Goal: Transaction & Acquisition: Complete application form

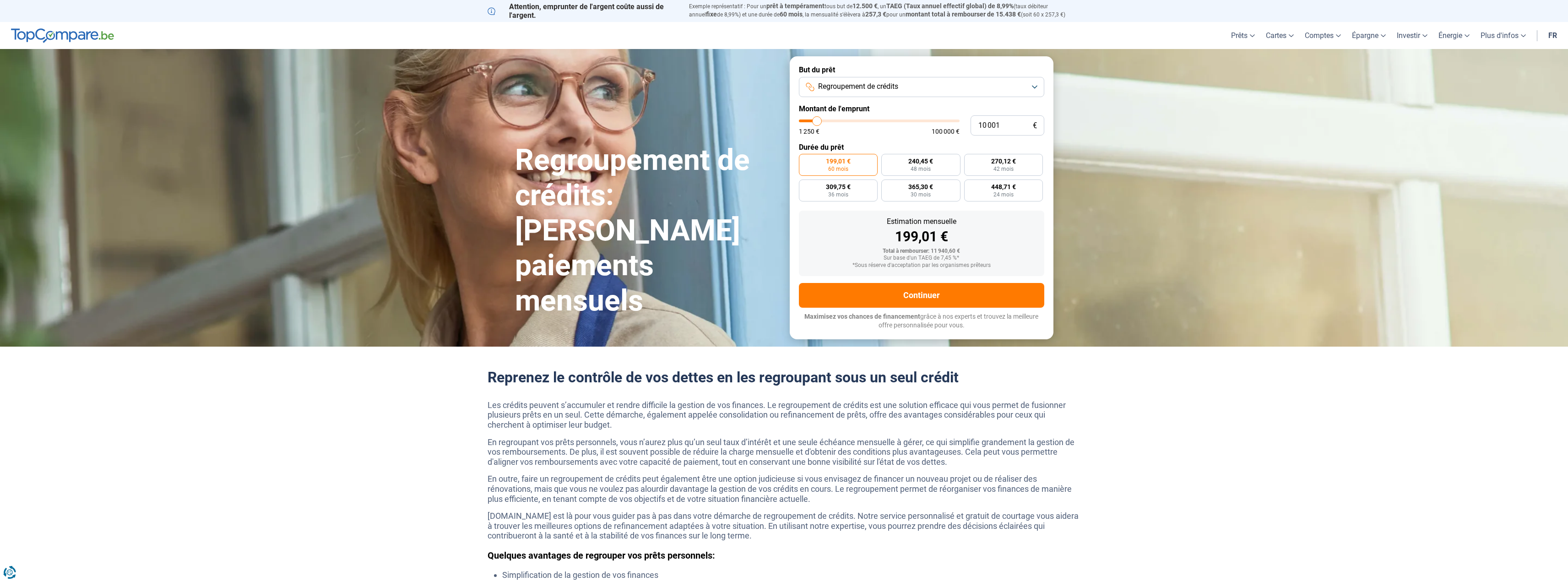
type input "9 500"
type input "9500"
type input "10 000"
type input "10000"
type input "10 250"
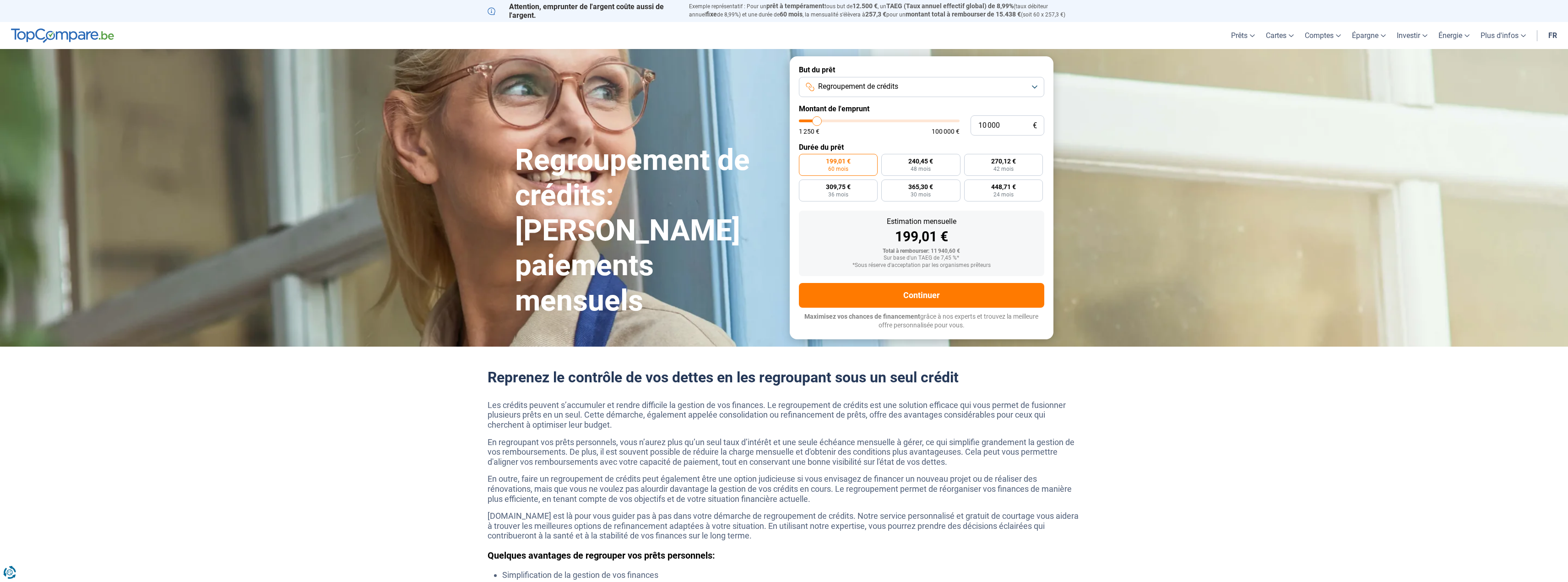
type input "10250"
type input "11 000"
type input "11000"
type input "11 250"
type input "11250"
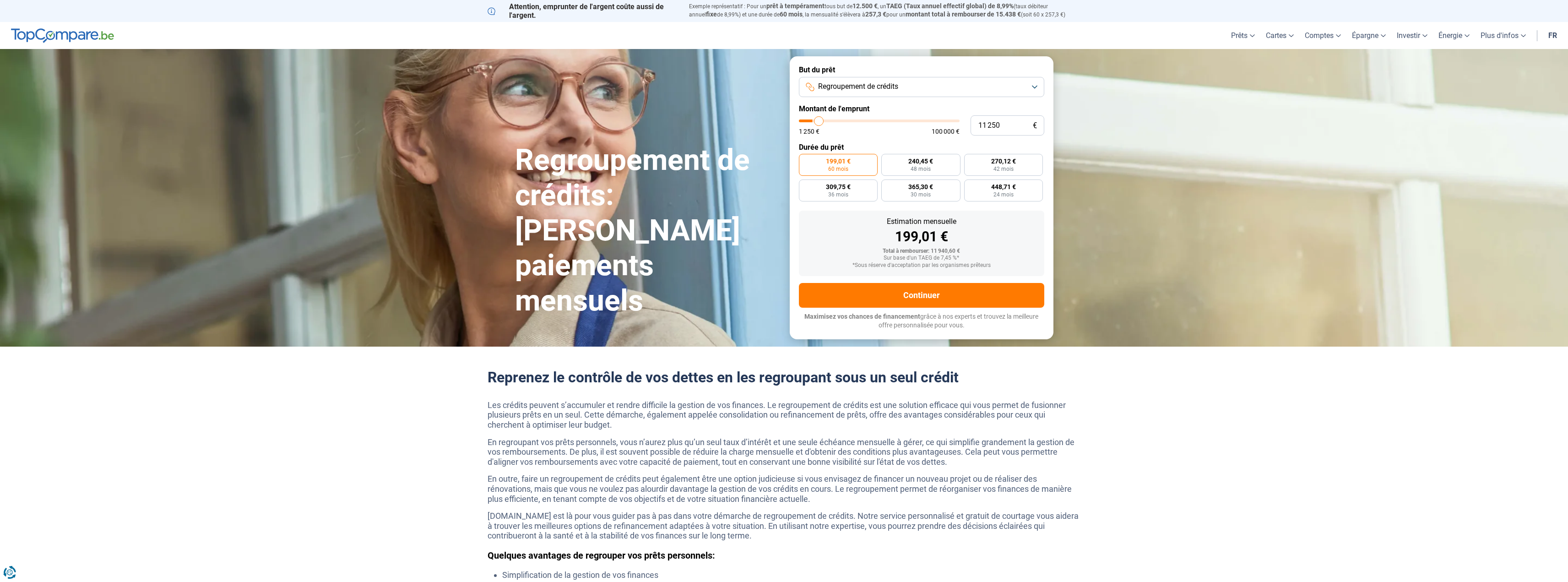
type input "11 750"
type input "11750"
type input "12 000"
type input "12000"
type input "12 750"
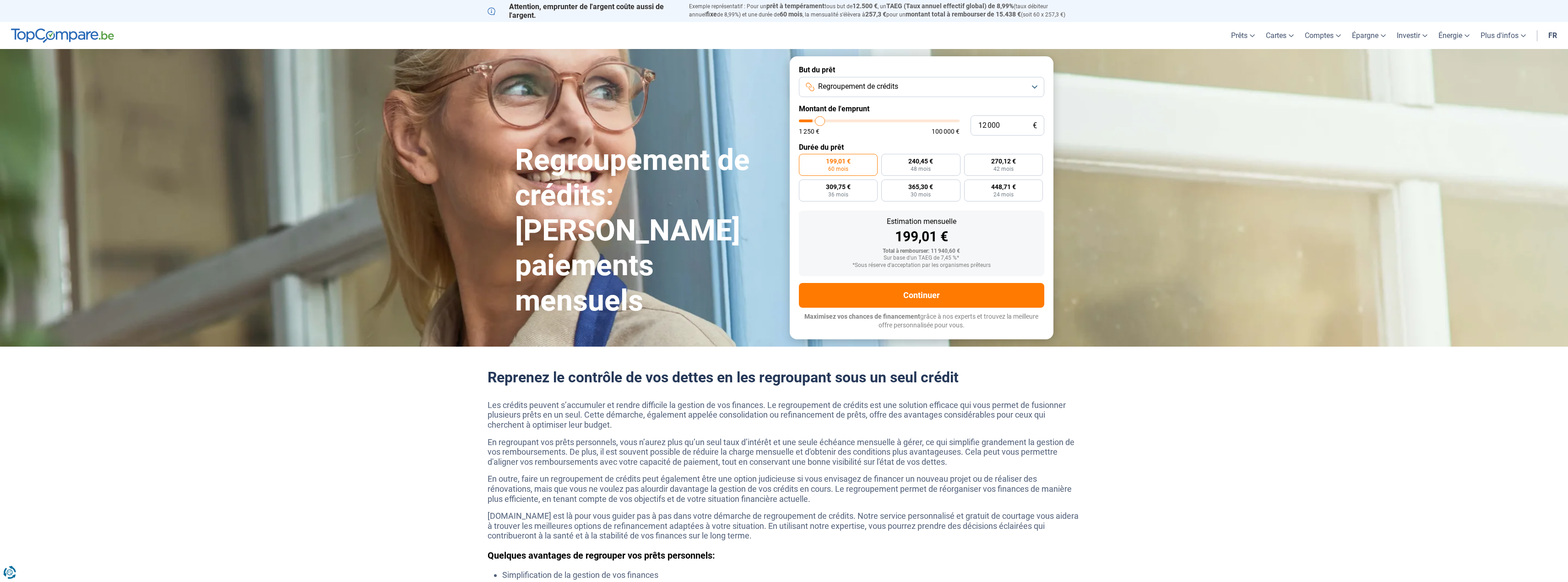
type input "12750"
type input "13 250"
type input "13250"
type input "14 000"
type input "14000"
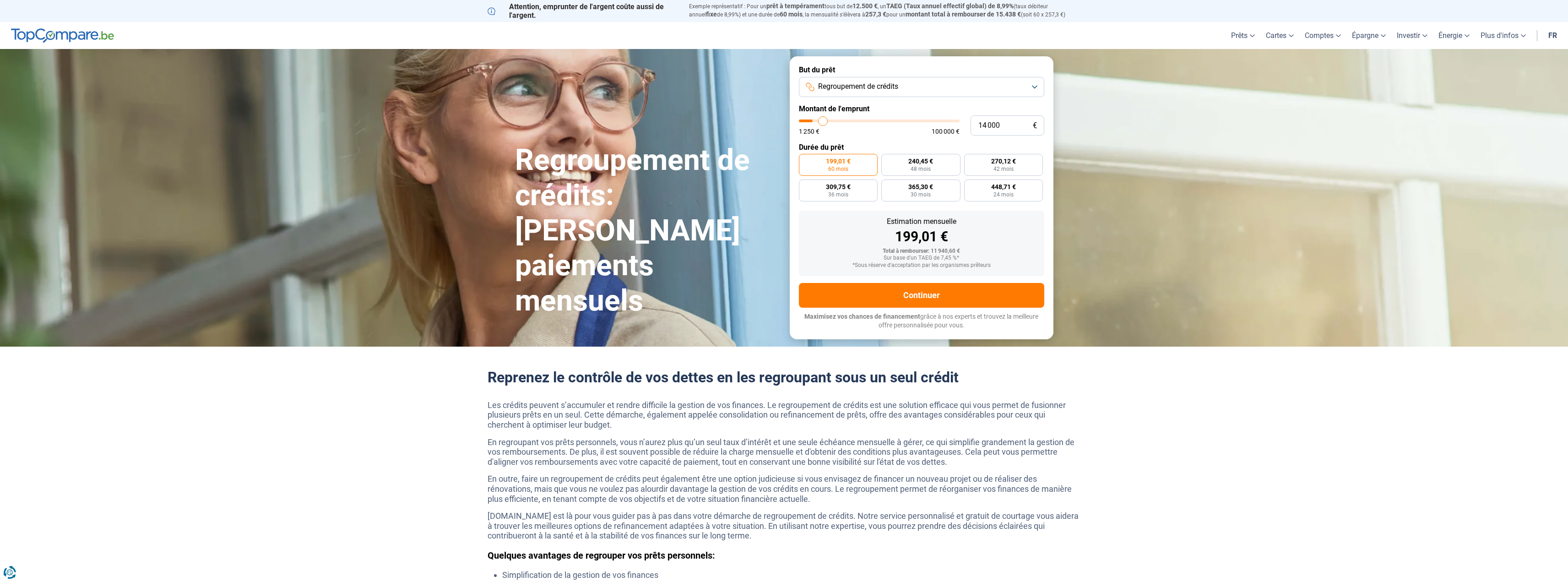
type input "14 500"
type input "14500"
type input "15 500"
type input "15500"
type input "16 000"
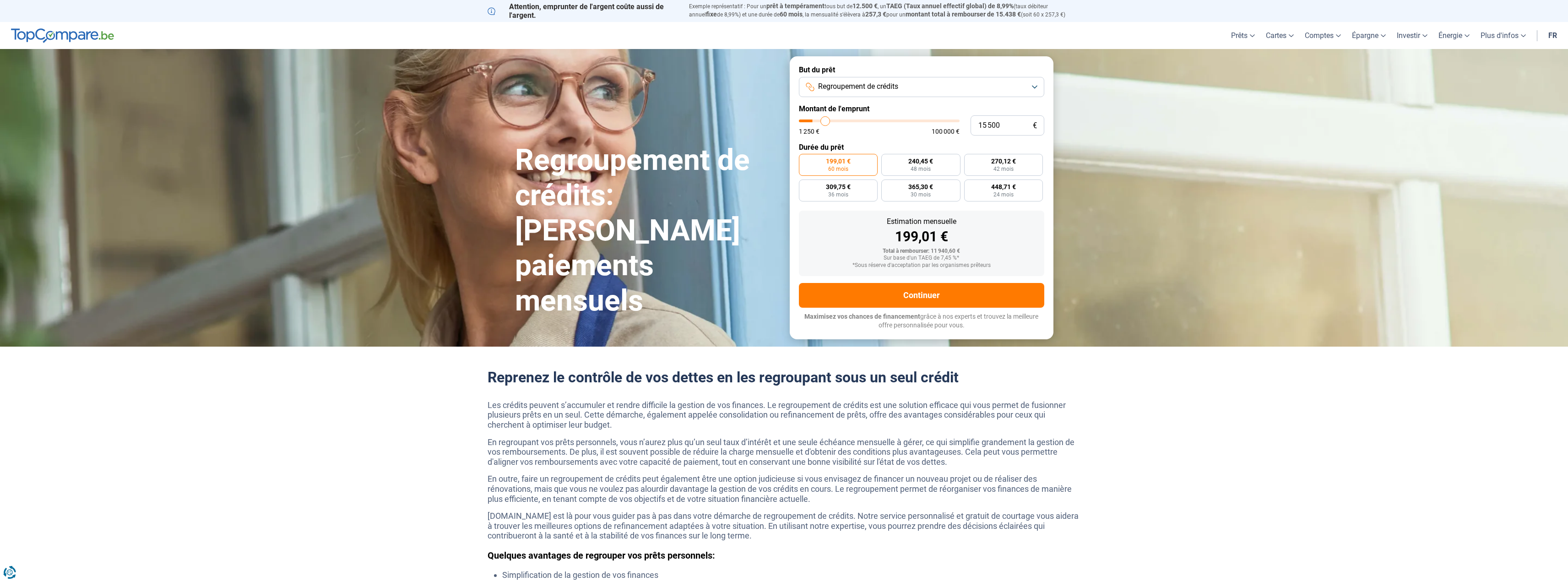
type input "16000"
type input "16 500"
type input "16500"
type input "17 000"
type input "17000"
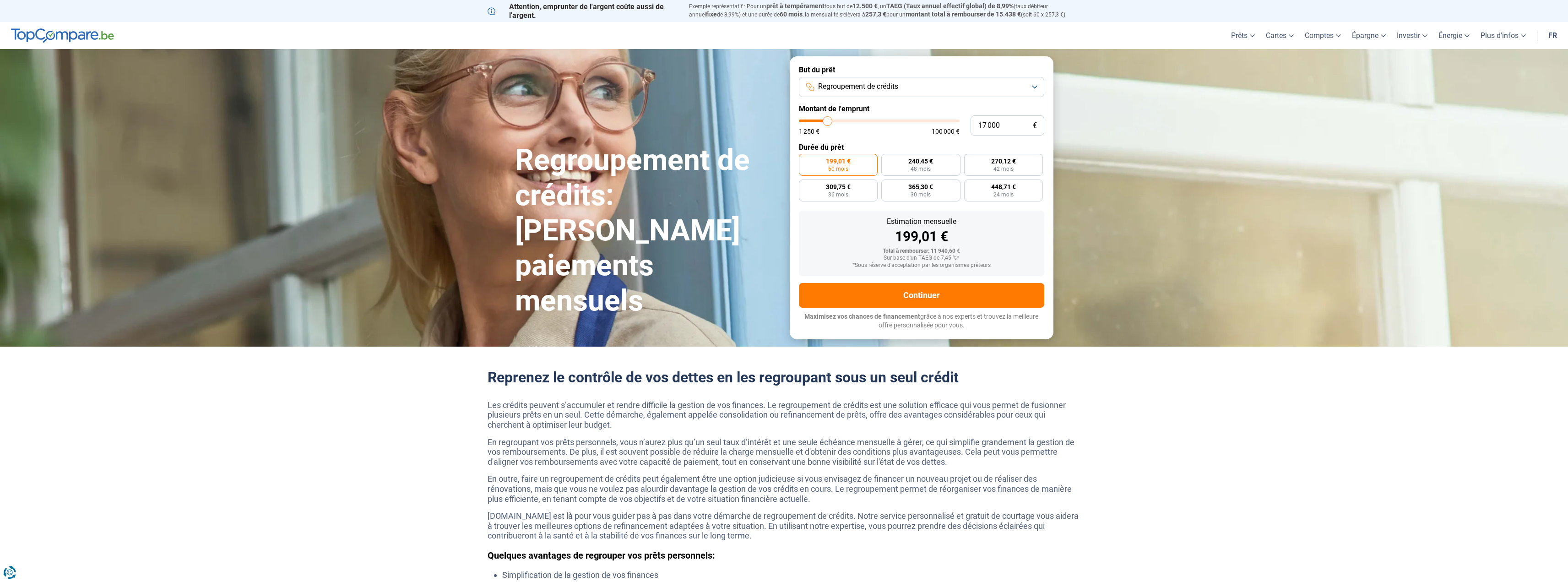
type input "17 250"
type input "17250"
type input "17 500"
type input "17500"
type input "17 750"
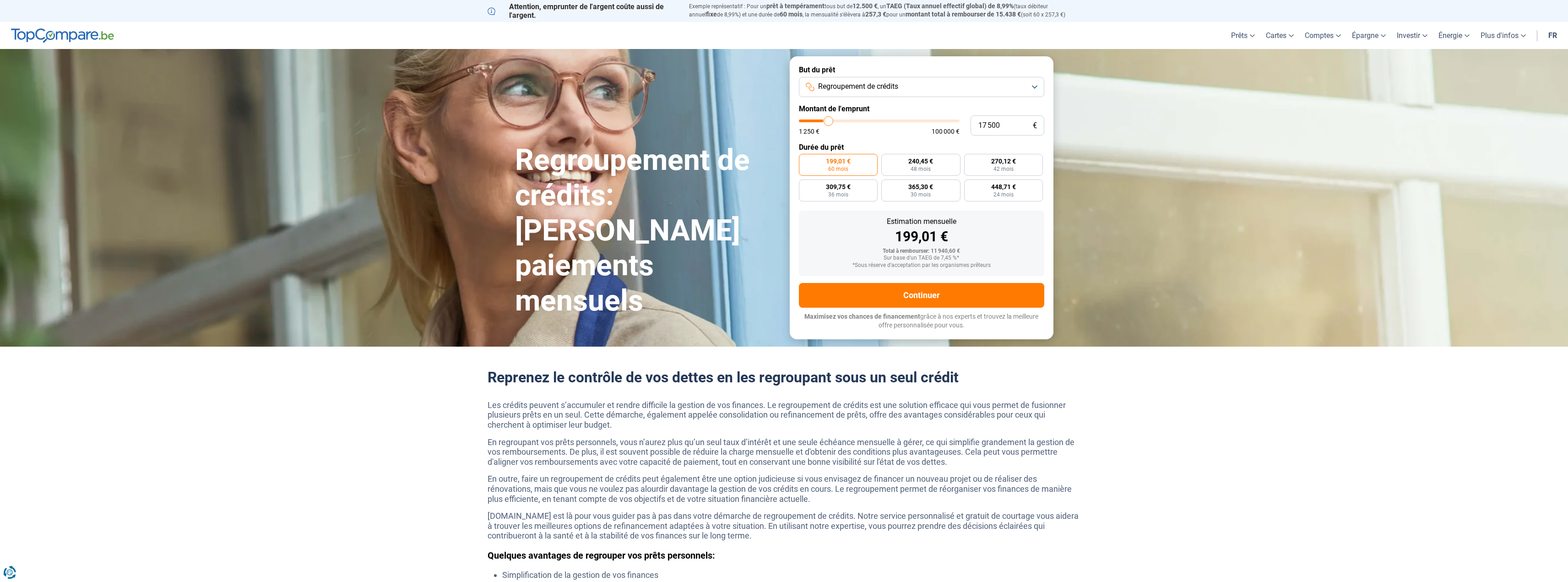
type input "17750"
type input "18 000"
type input "18000"
type input "18 500"
type input "18500"
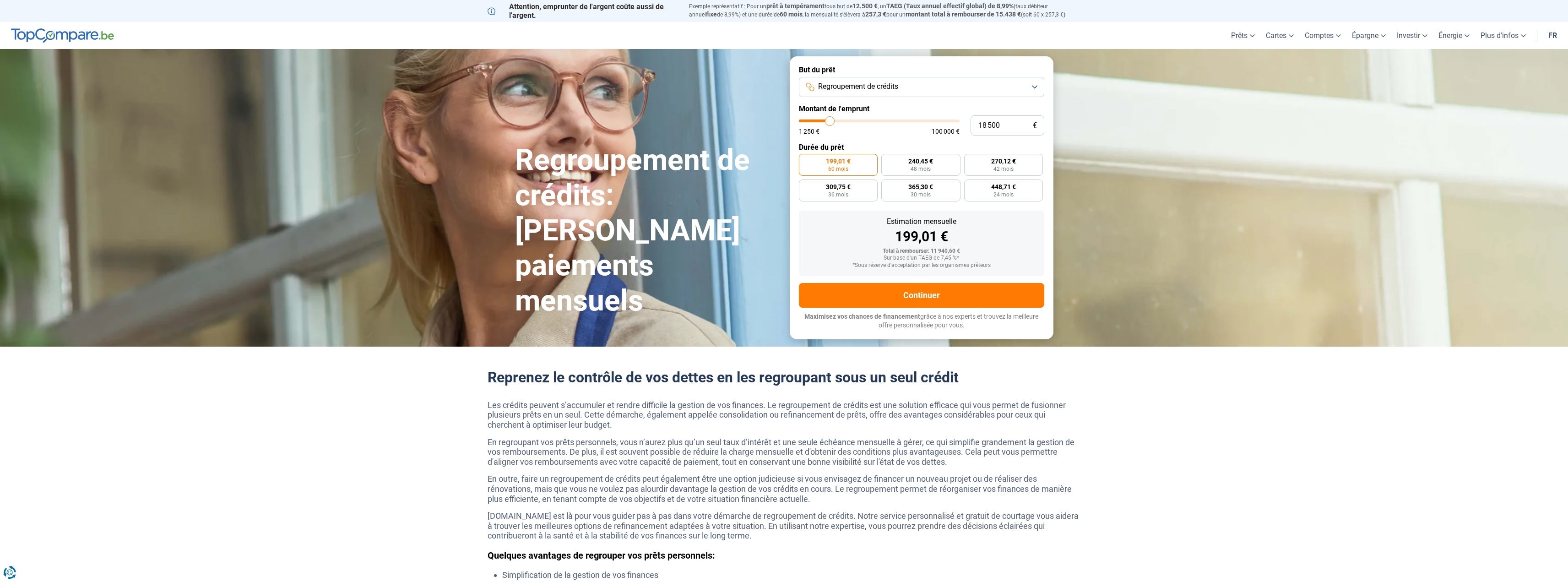
type input "18 750"
type input "18750"
type input "19 000"
type input "19000"
type input "19 750"
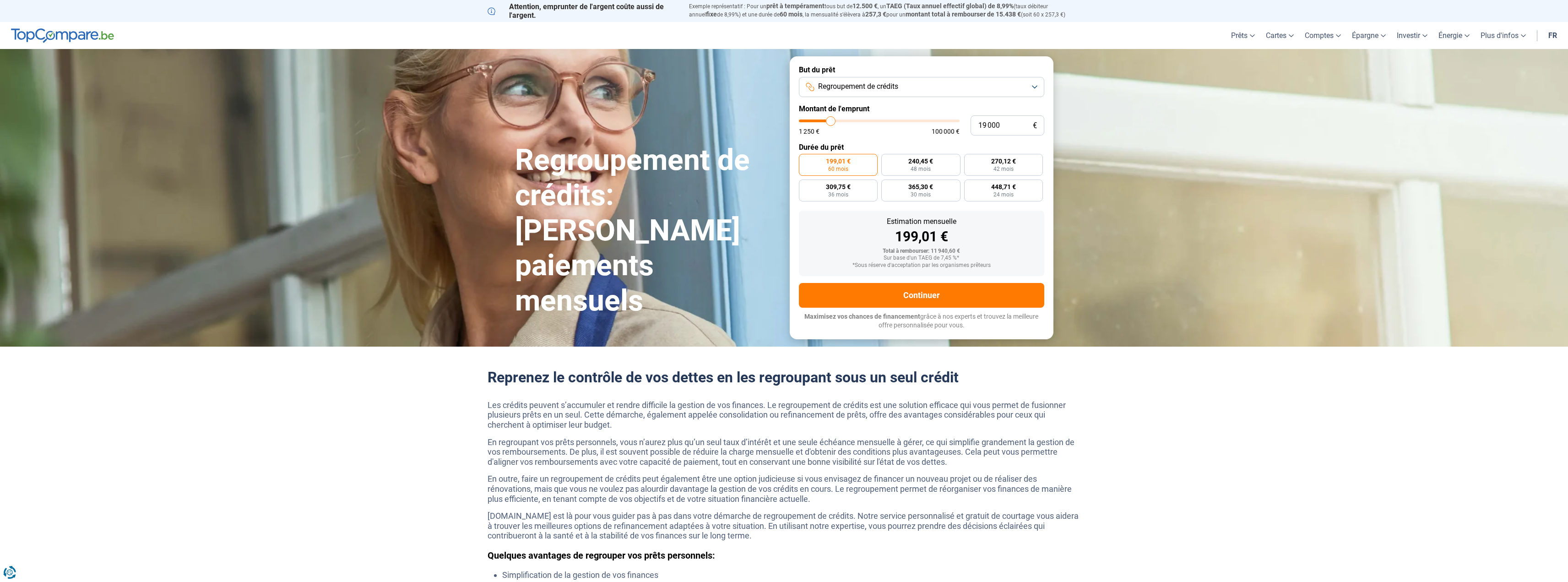
type input "19750"
type input "20 000"
type input "20000"
type input "20 500"
type input "20500"
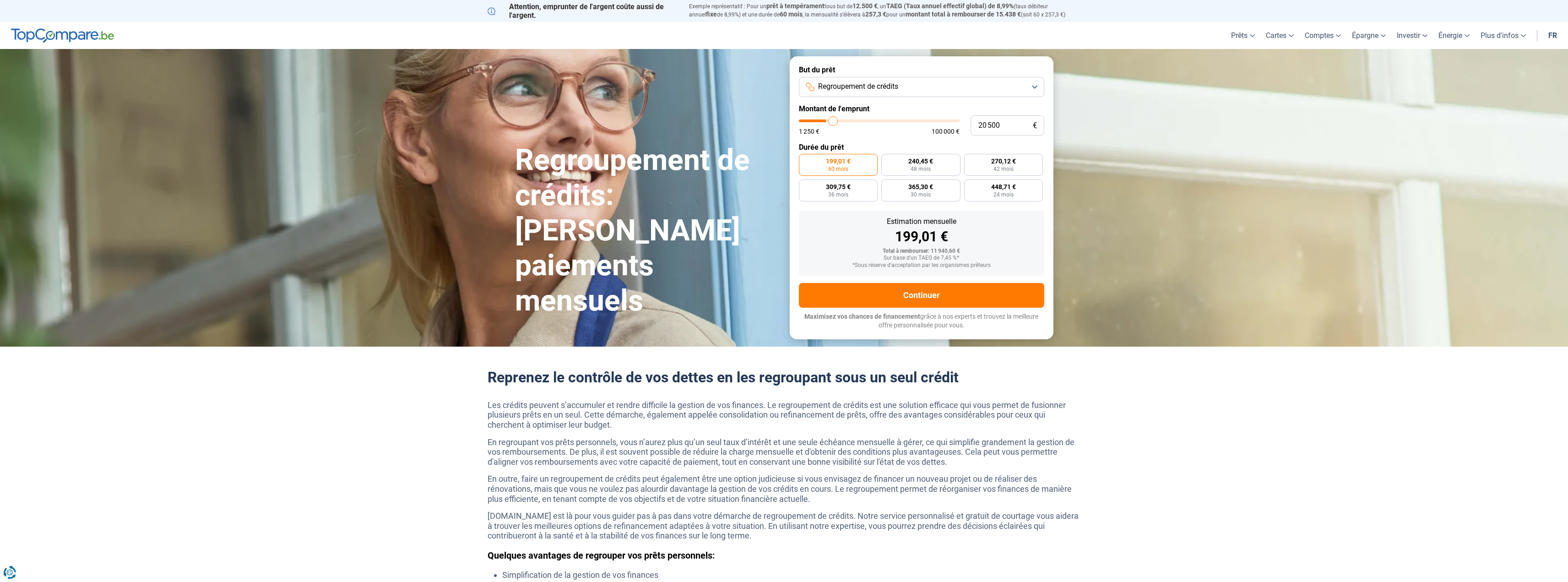
type input "20 750"
type input "20750"
type input "21 750"
type input "21750"
type input "22 250"
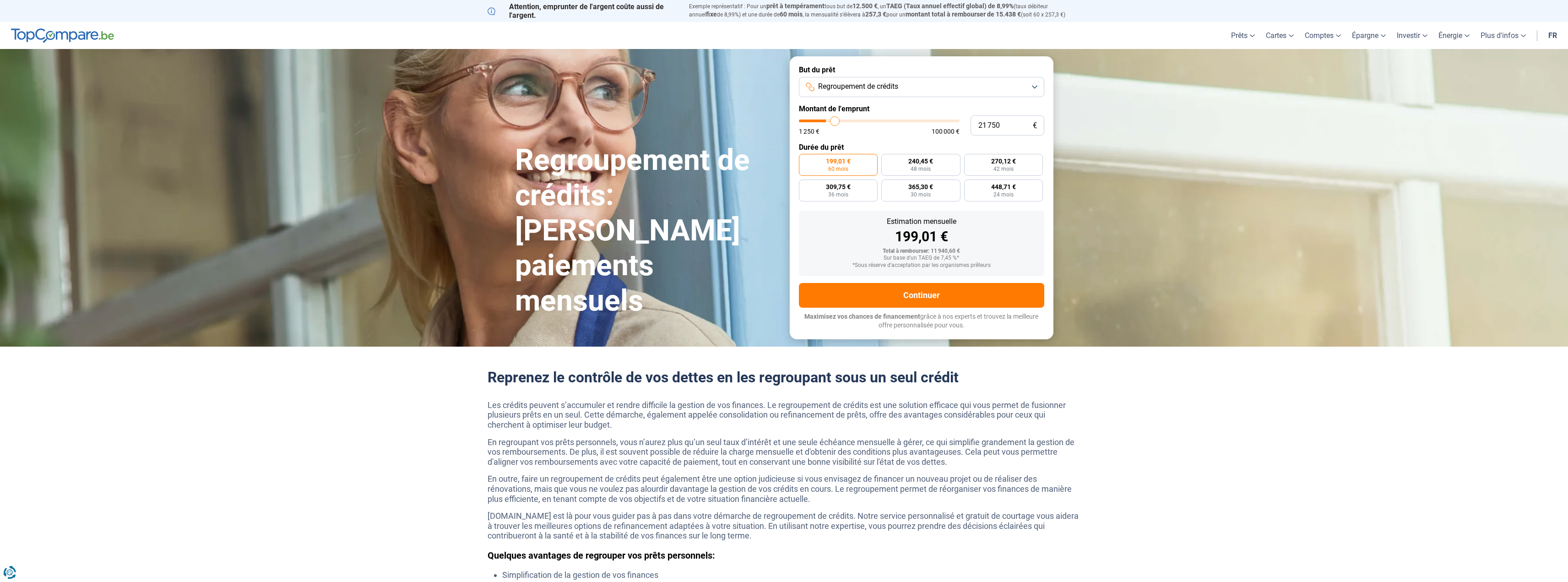
type input "22250"
type input "23 000"
type input "23000"
type input "23 250"
type input "23250"
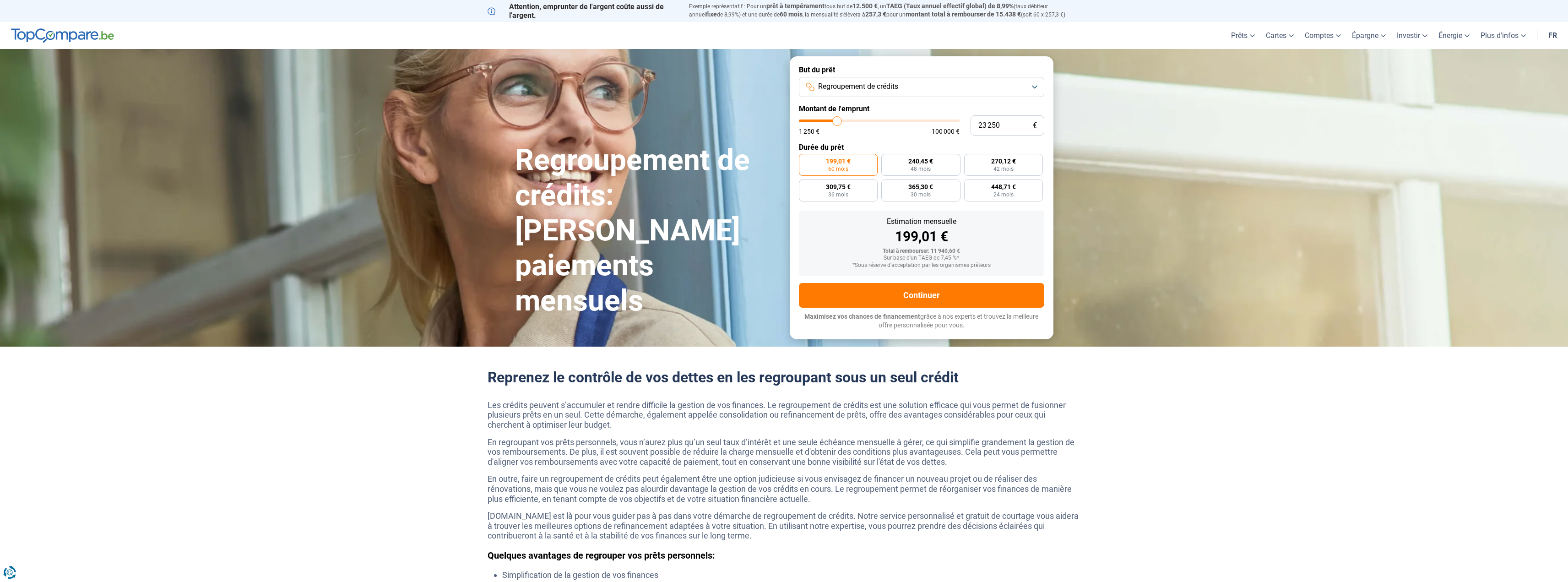
type input "23 750"
type input "23750"
type input "24 250"
type input "24250"
type input "24 750"
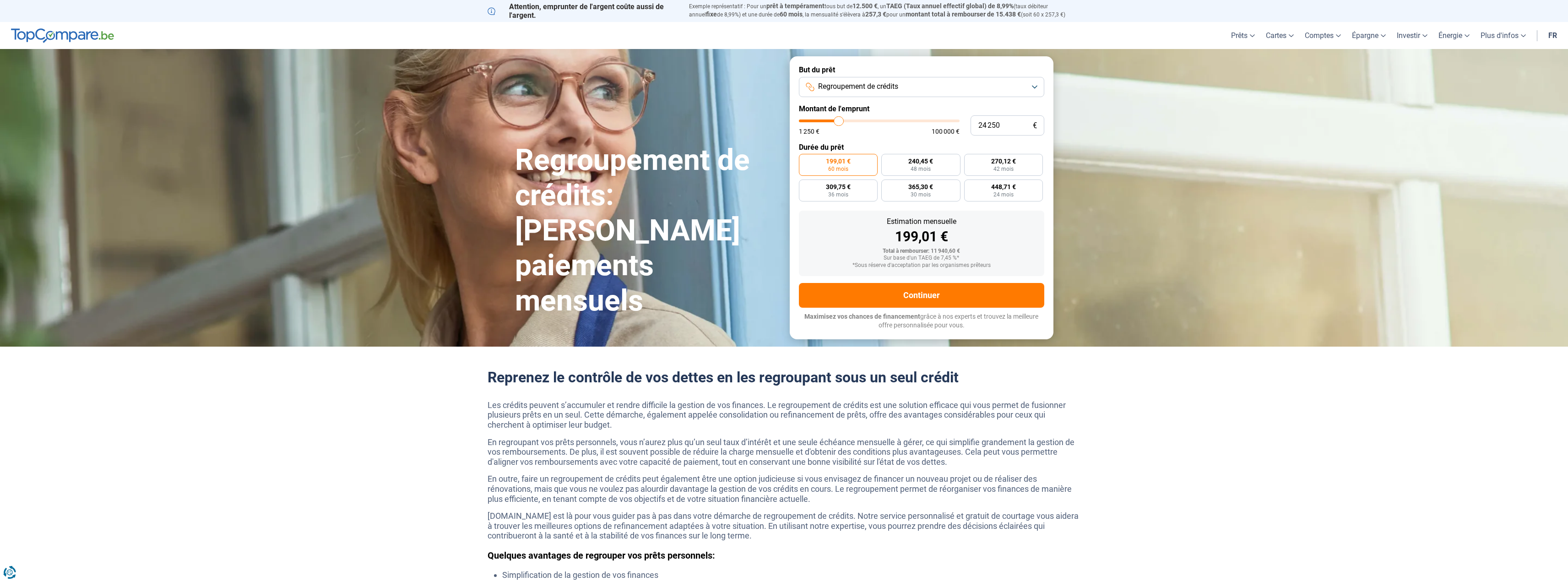
type input "24750"
type input "25 000"
type input "25000"
type input "25 250"
type input "25250"
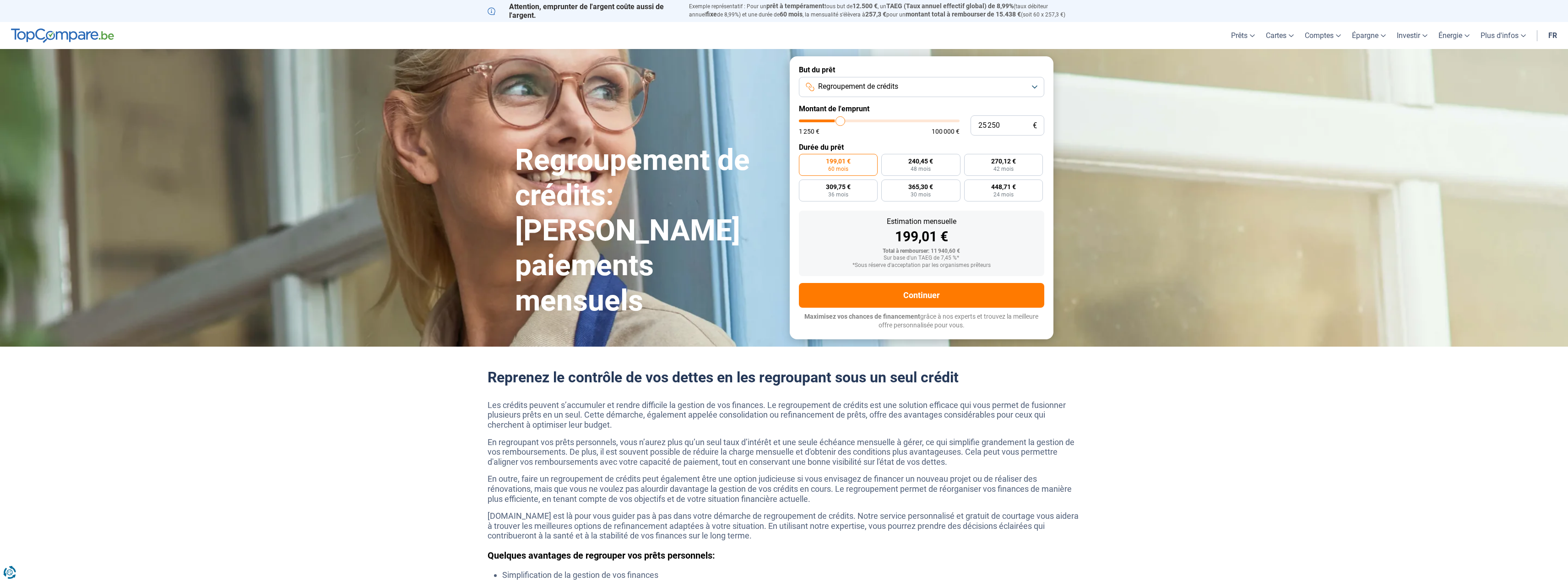
type input "25 750"
type input "25750"
type input "26 000"
type input "26000"
type input "26 250"
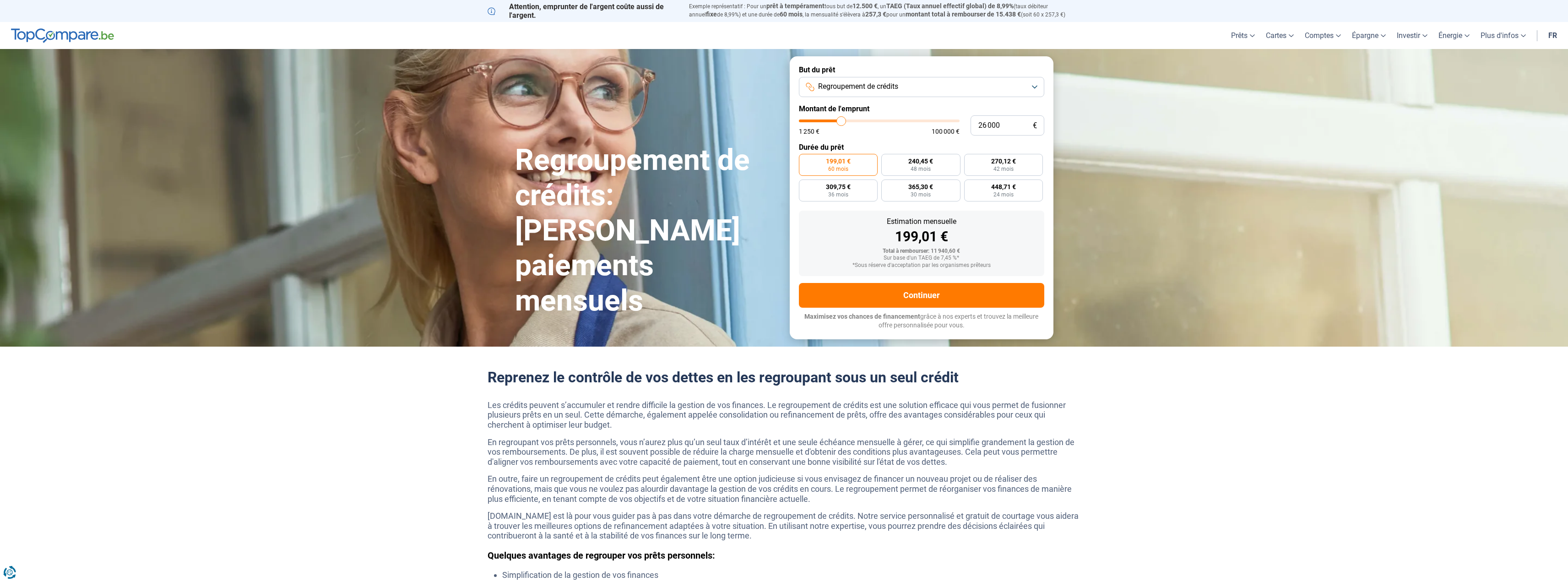
type input "26250"
type input "26 500"
type input "26500"
type input "26 750"
type input "26750"
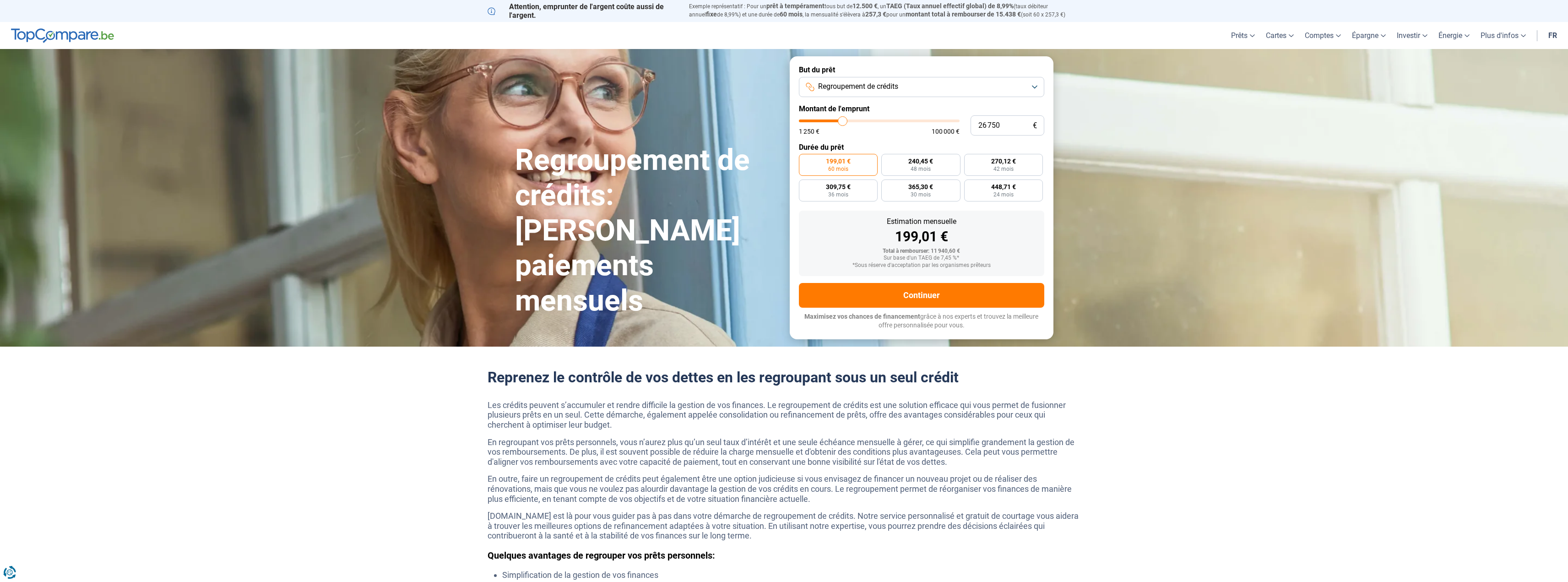
type input "27 250"
type input "27250"
type input "27 500"
type input "27500"
type input "27 750"
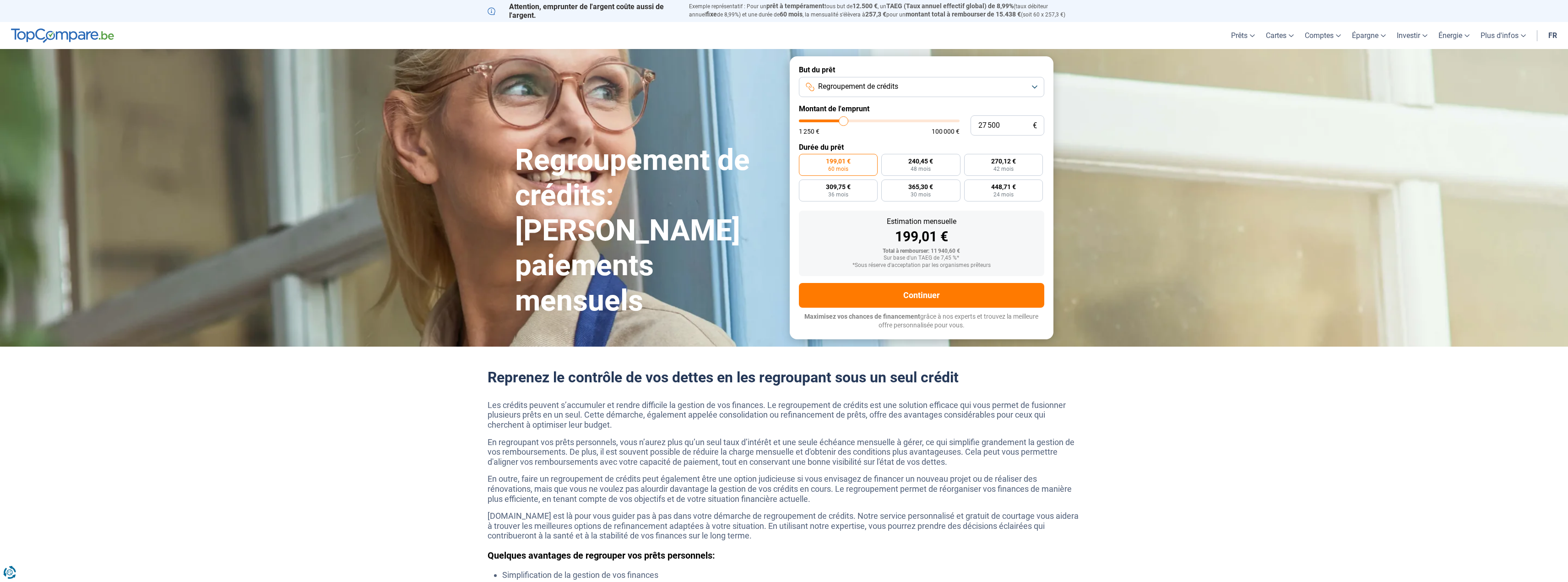
type input "27750"
type input "28 000"
type input "28000"
type input "28 250"
type input "28250"
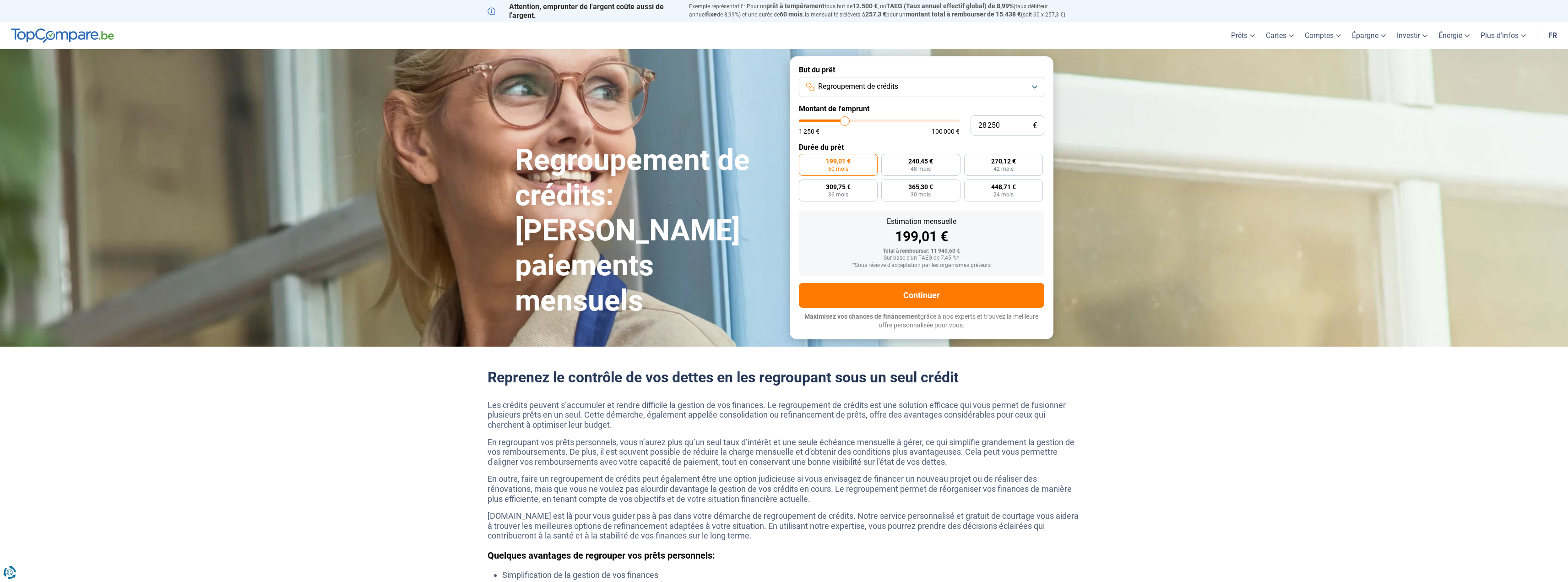
type input "28 750"
type input "28750"
type input "29 000"
type input "29000"
type input "29 250"
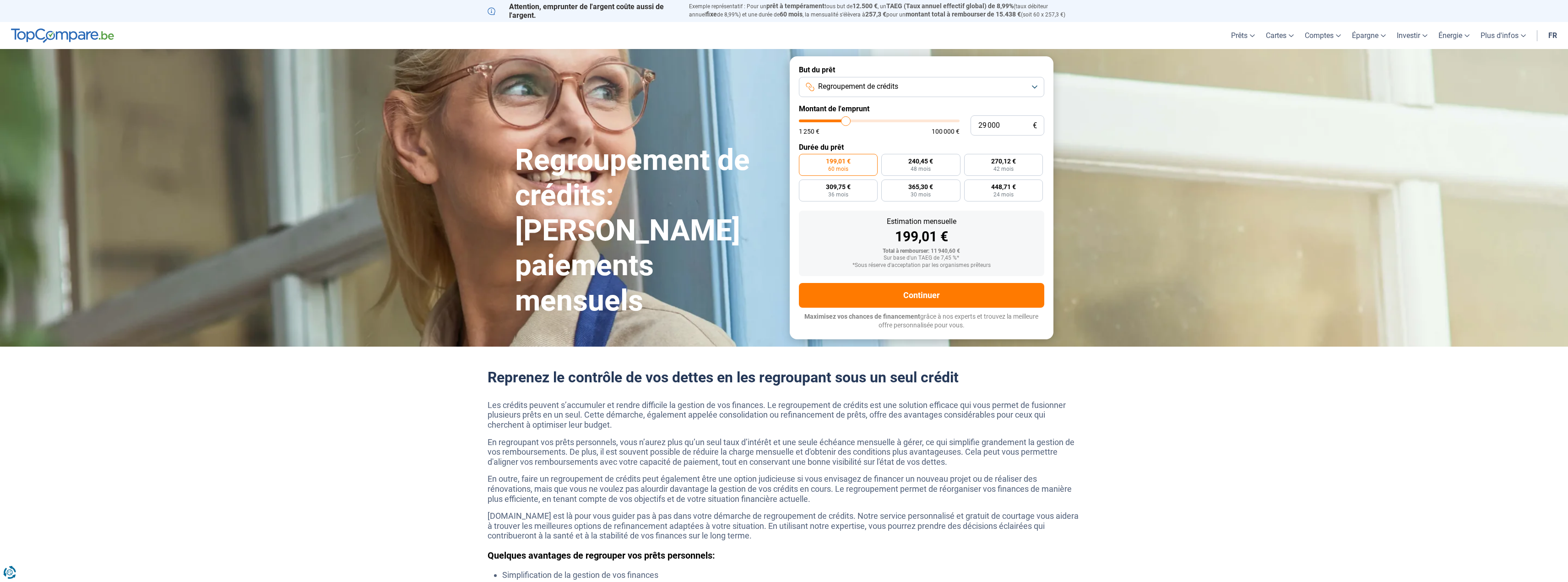
type input "29250"
type input "29 500"
type input "29500"
type input "29 750"
type input "29750"
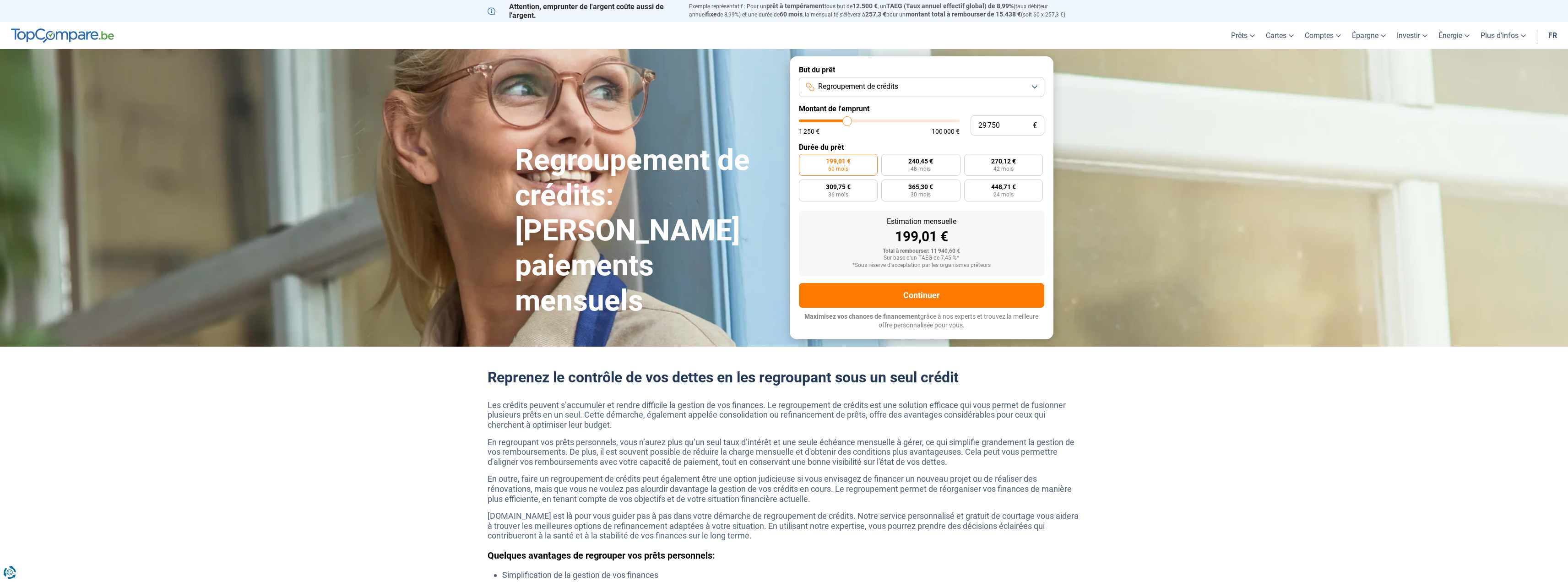
type input "30 250"
type input "30250"
type input "30 500"
drag, startPoint x: 816, startPoint y: 120, endPoint x: 849, endPoint y: 119, distance: 33.0
type input "30500"
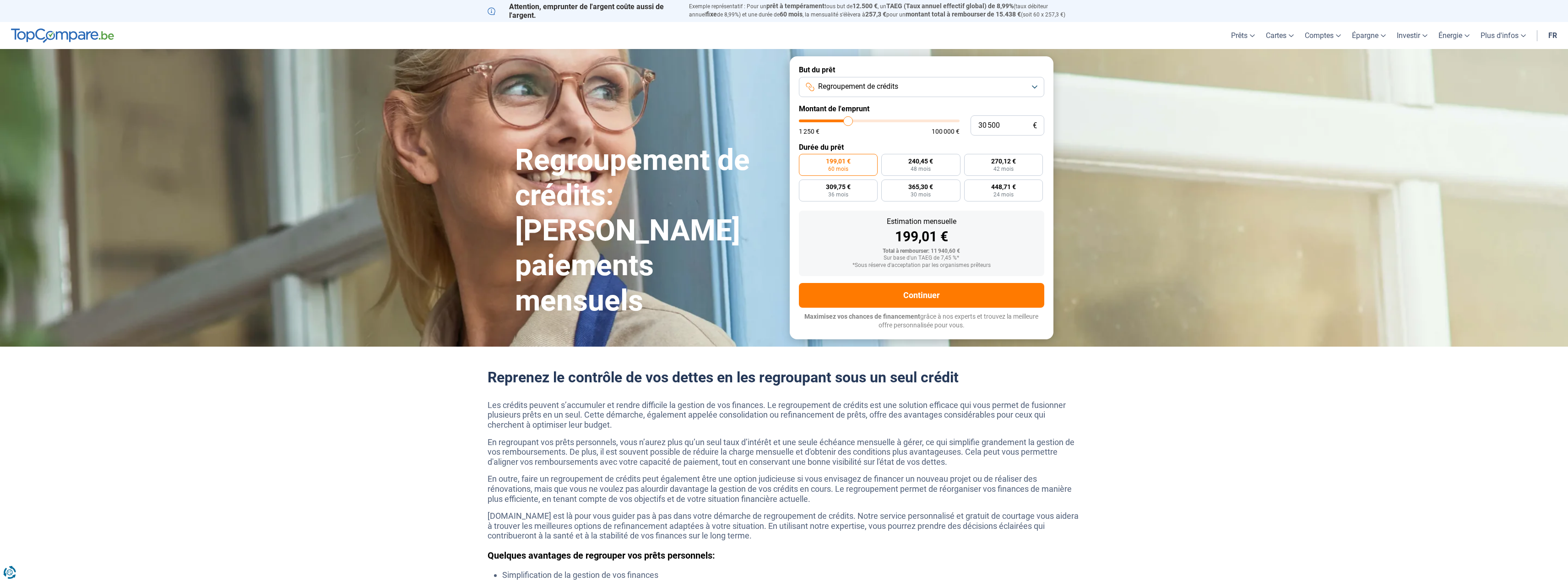
click at [849, 120] on input "range" at bounding box center [879, 121] width 161 height 3
radio input "false"
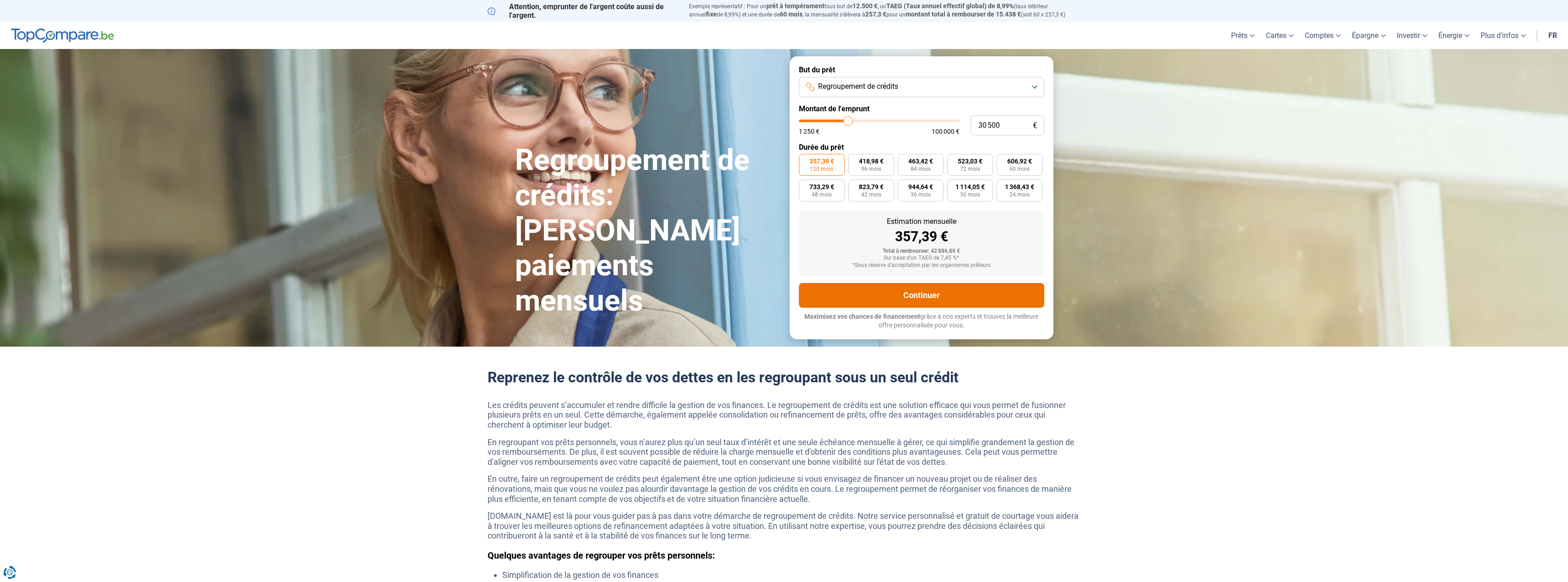
click at [886, 295] on button "Continuer" at bounding box center [921, 295] width 245 height 24
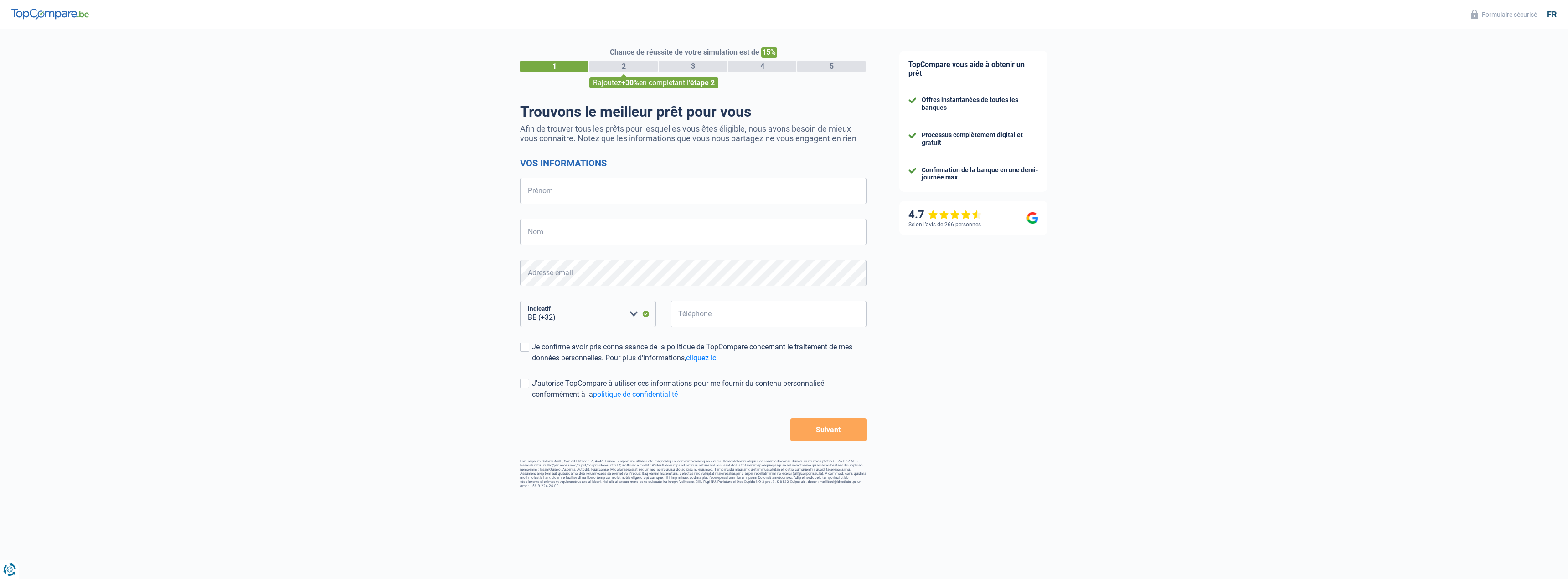
select select "32"
click at [614, 192] on input "Prénom" at bounding box center [693, 191] width 347 height 26
type input "Patrick"
type input "venancio nunes sequeira"
type input "483348080"
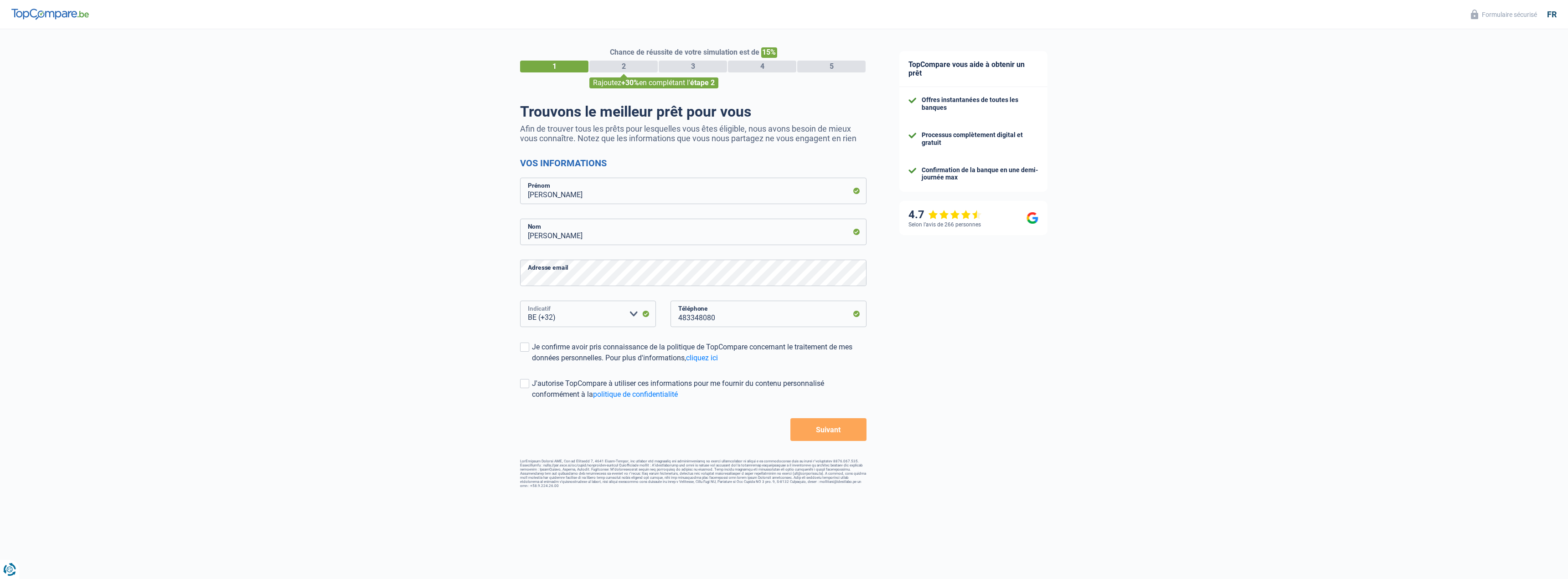
click at [620, 313] on select "BE (+32) LU (+352) Veuillez sélectionner une option" at bounding box center [587, 314] width 136 height 26
click at [969, 336] on div "TopCompare vous aide à obtenir un prêt Offres instantanées de toutes les banque…" at bounding box center [1226, 262] width 685 height 466
click at [538, 357] on div "Je confirme avoir pris connaissance de la politique de TopCompare concernant le…" at bounding box center [699, 352] width 335 height 22
click at [532, 364] on input "Je confirme avoir pris connaissance de la politique de TopCompare concernant le…" at bounding box center [532, 364] width 0 height 0
click at [532, 386] on div "J'autorise TopCompare à utiliser ces informations pour me fournir du contenu pe…" at bounding box center [699, 389] width 335 height 22
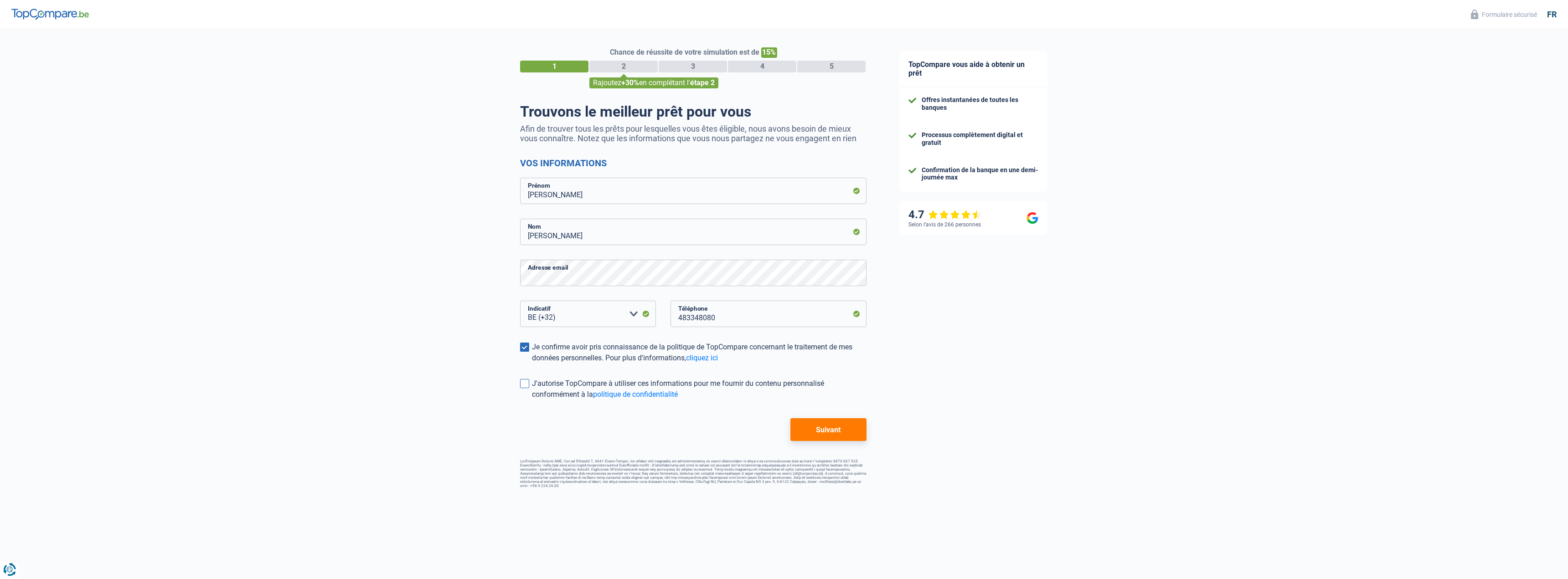
click at [532, 400] on input "J'autorise TopCompare à utiliser ces informations pour me fournir du contenu pe…" at bounding box center [532, 400] width 0 height 0
click at [807, 431] on button "Suivant" at bounding box center [828, 429] width 76 height 23
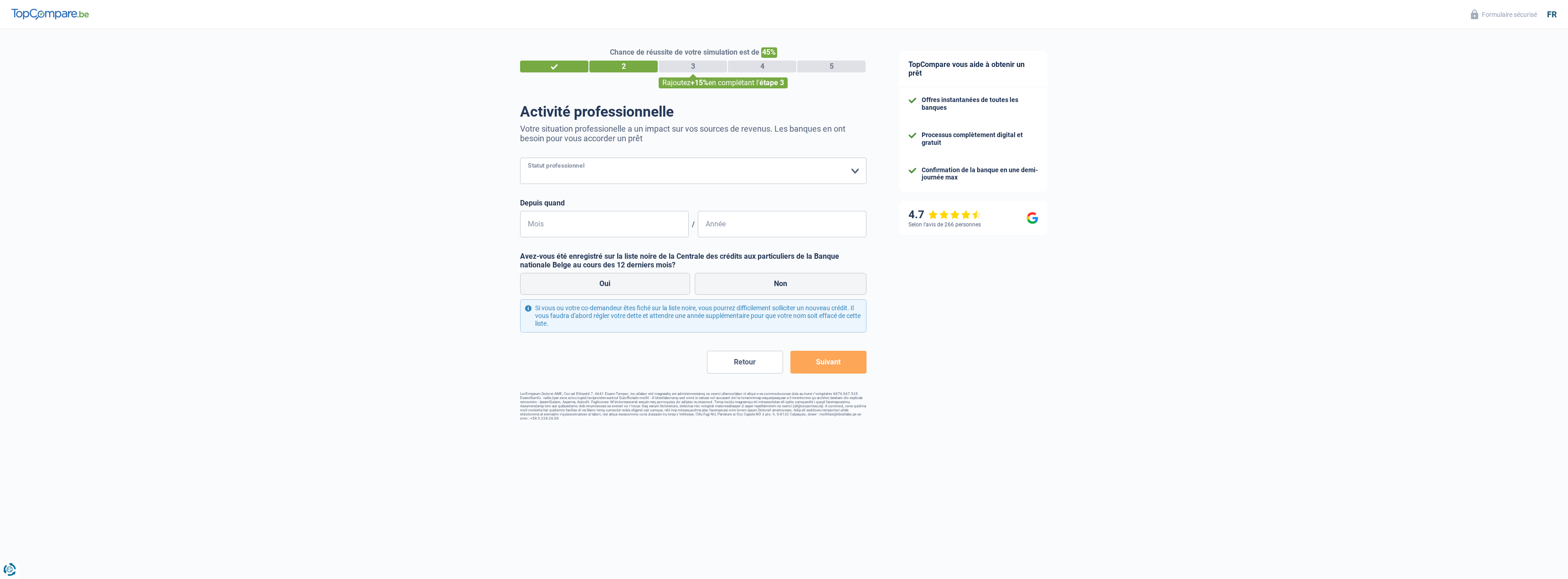
click at [839, 183] on select "Ouvrier Employé privé Employé public Invalide Indépendant Pensionné Chômeur Mut…" at bounding box center [693, 171] width 347 height 26
select select "invalid"
click at [520, 159] on select "Ouvrier Employé privé Employé public Invalide Indépendant Pensionné Chômeur Mut…" at bounding box center [693, 171] width 347 height 26
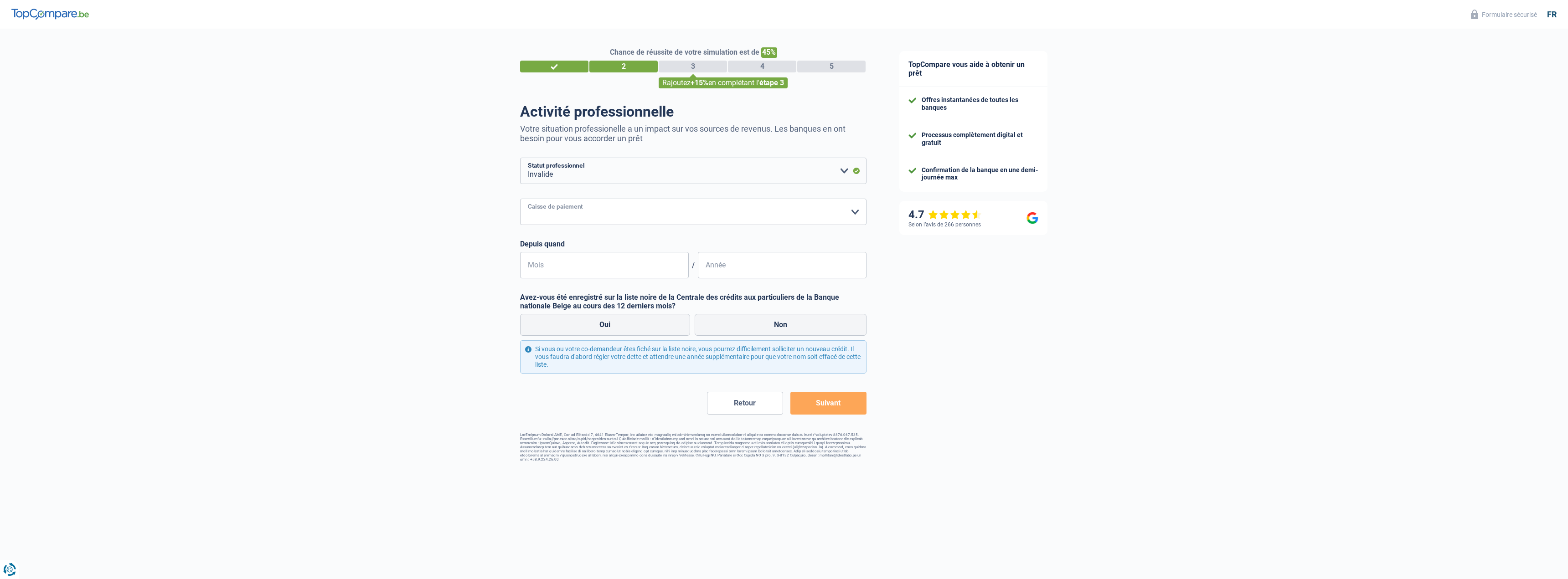
click at [751, 217] on select "Mutualité Chrétienne Mutualité Socialiste (Solidaris) SPF Sécurité Sociale Unio…" at bounding box center [693, 212] width 347 height 26
select select "partenamut"
click at [520, 200] on select "Mutualité Chrétienne Mutualité Socialiste (Solidaris) SPF Sécurité Sociale Unio…" at bounding box center [693, 212] width 347 height 26
click at [631, 271] on input "Mois" at bounding box center [604, 265] width 168 height 26
type input "6"
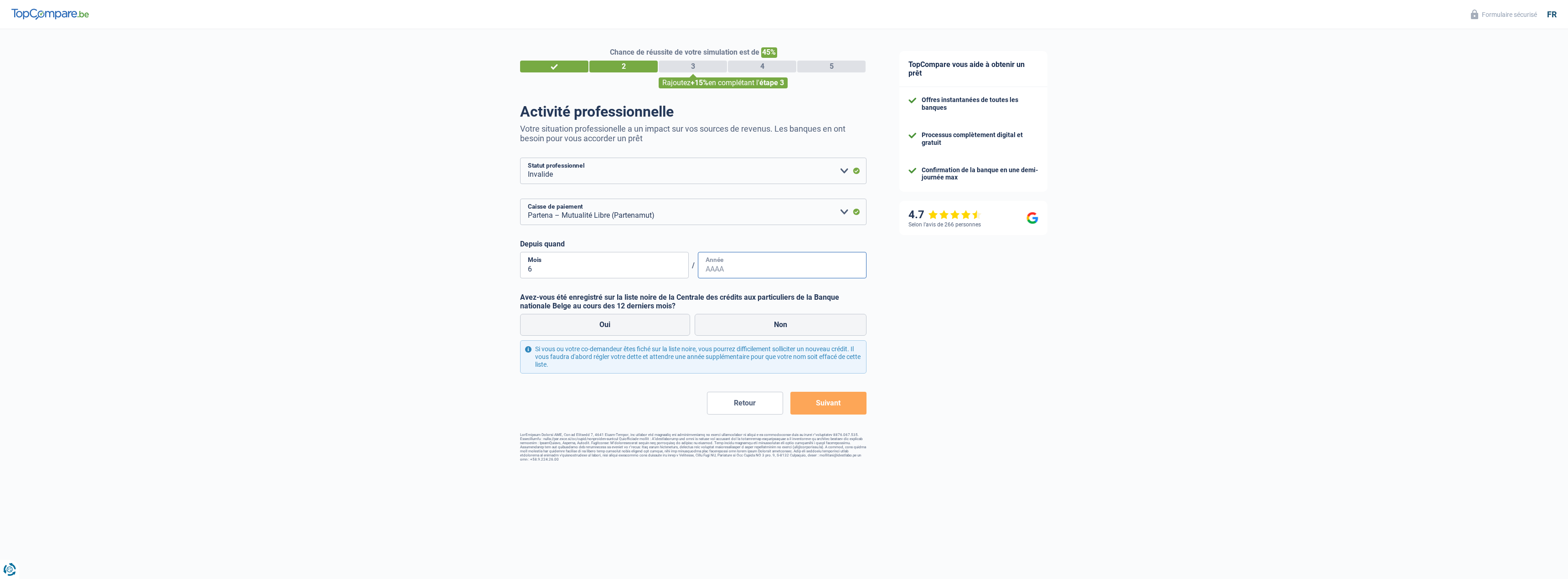
click at [743, 274] on input "Année" at bounding box center [782, 265] width 168 height 26
type input "2015"
click at [745, 326] on label "Non" at bounding box center [781, 324] width 173 height 22
click at [745, 326] on input "Non" at bounding box center [781, 324] width 173 height 22
radio input "true"
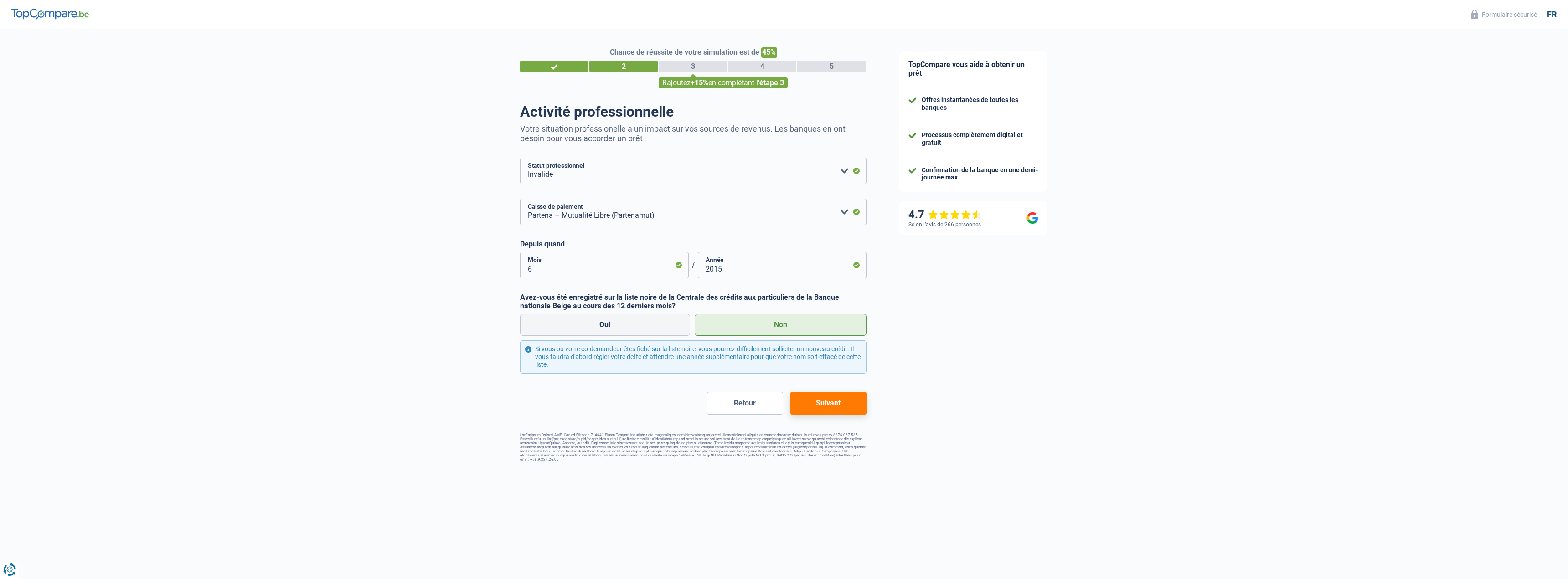
click at [825, 404] on button "Suivant" at bounding box center [828, 403] width 76 height 23
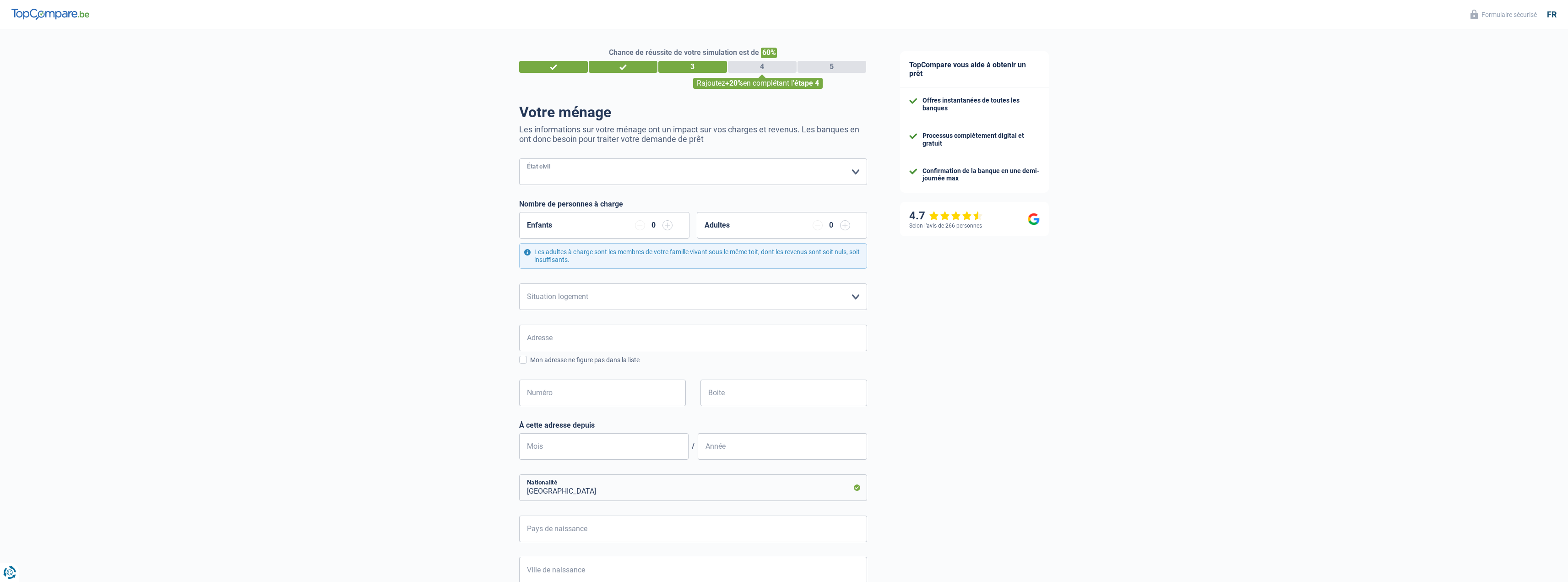
click at [616, 176] on select "Célibataire Marié(e) Cohabitant(e) légal(e) Divorcé(e) Veuf(ve) Séparé (de fait…" at bounding box center [693, 172] width 348 height 27
select select "single"
click at [519, 159] on select "Célibataire Marié(e) Cohabitant(e) légal(e) Divorcé(e) Veuf(ve) Séparé (de fait…" at bounding box center [693, 172] width 348 height 27
click at [595, 222] on div "Enfants 0" at bounding box center [605, 225] width 171 height 27
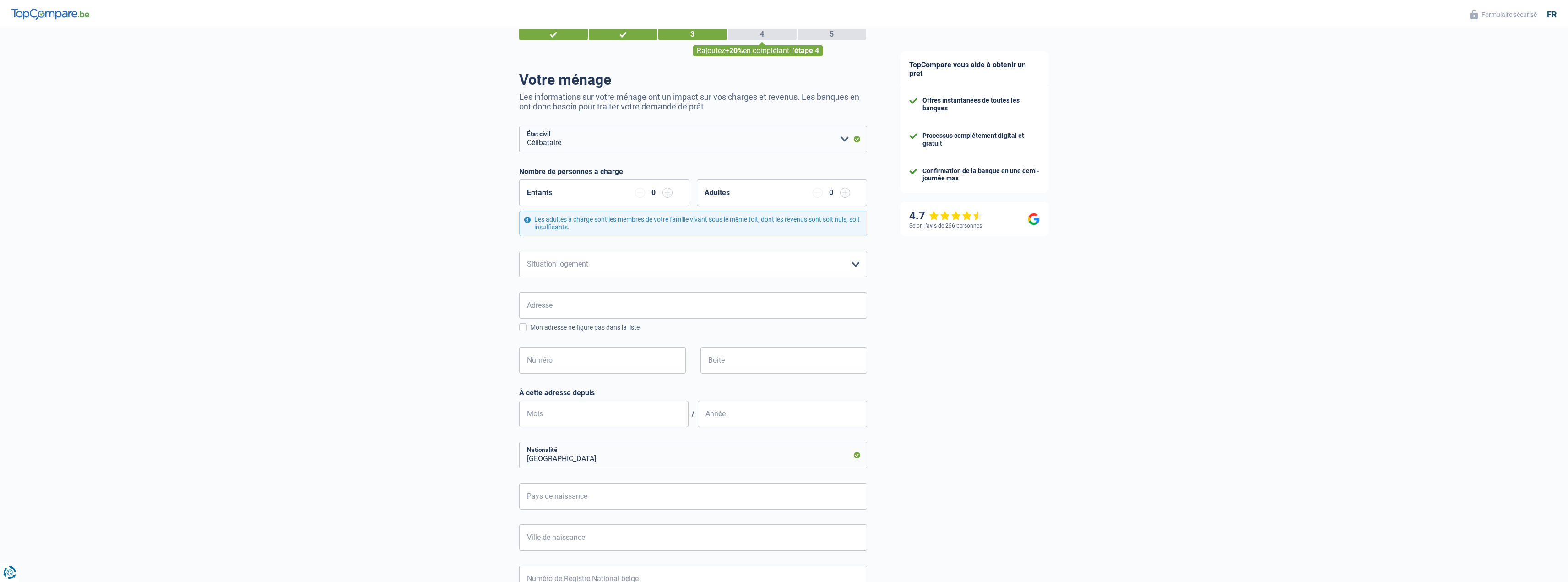
scroll to position [45, 0]
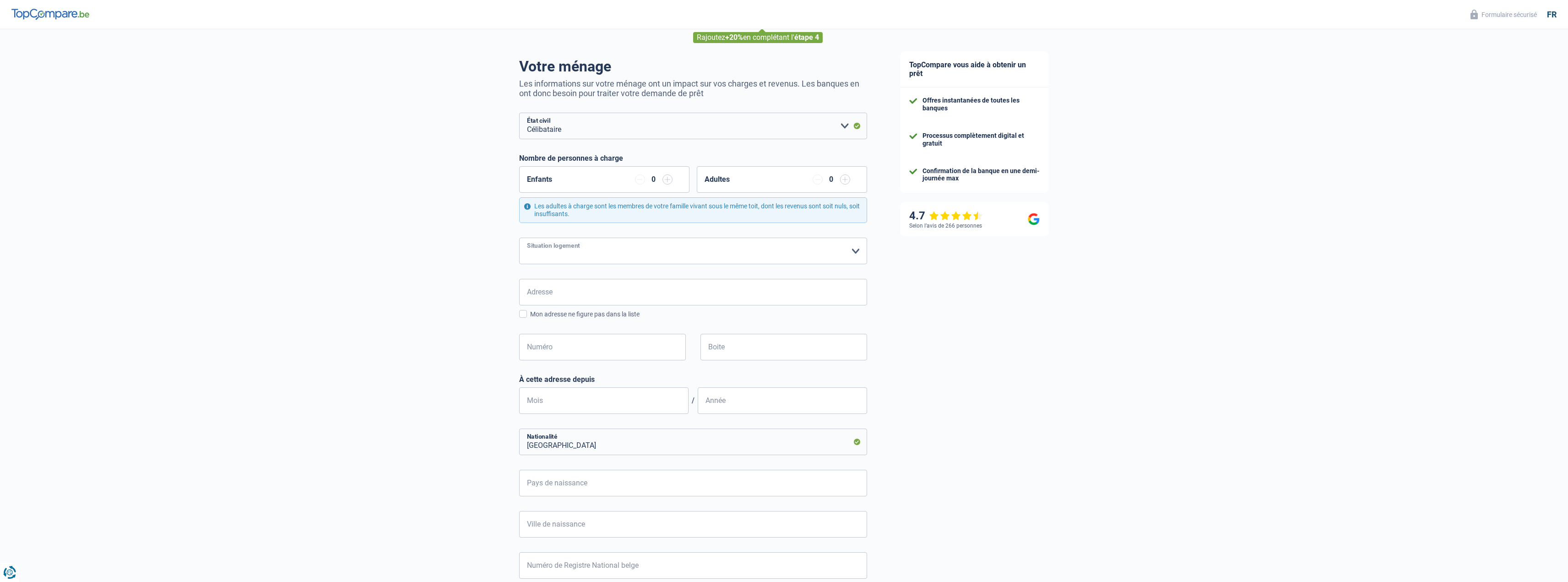
click at [635, 250] on select "Locataire Propriétaire avec prêt hypothécaire Propriétaire sans prêt hypothécai…" at bounding box center [693, 251] width 348 height 27
select select "liveWithParents"
click at [519, 239] on select "Locataire Propriétaire avec prêt hypothécaire Propriétaire sans prêt hypothécai…" at bounding box center [693, 251] width 348 height 27
click at [603, 298] on input "Adresse" at bounding box center [693, 292] width 348 height 27
type input "157 rue des forges"
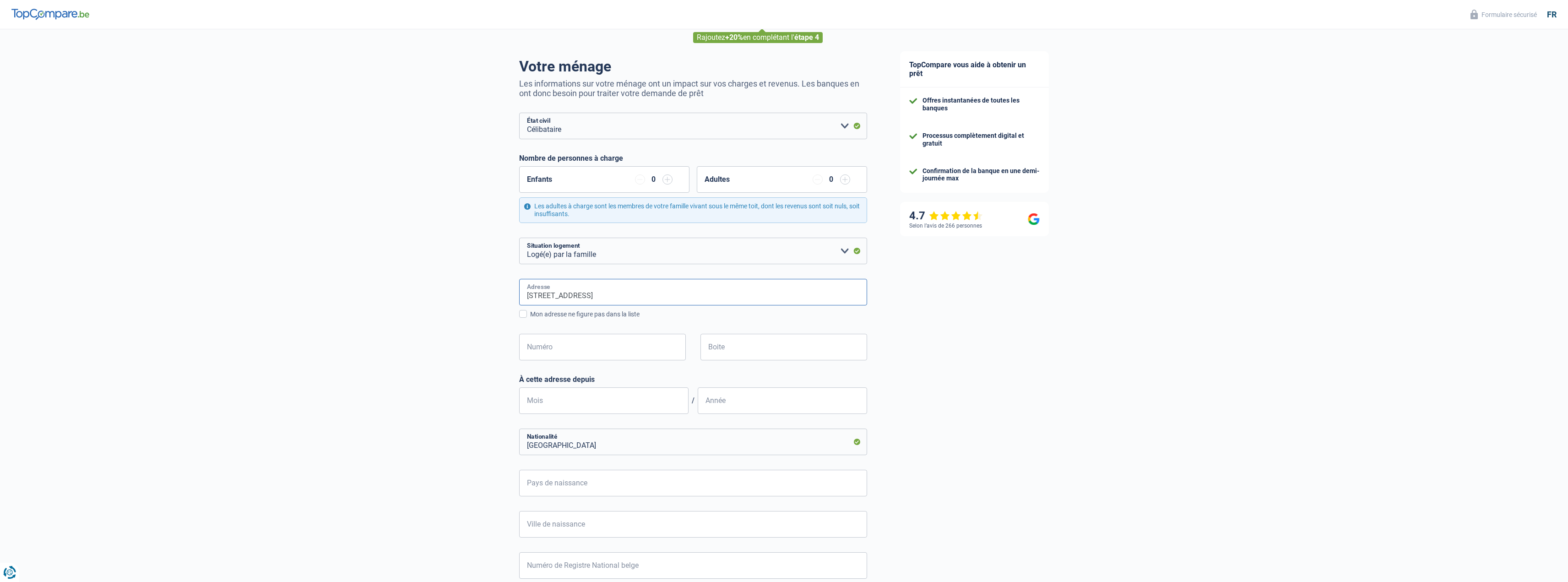
type input "Belgique"
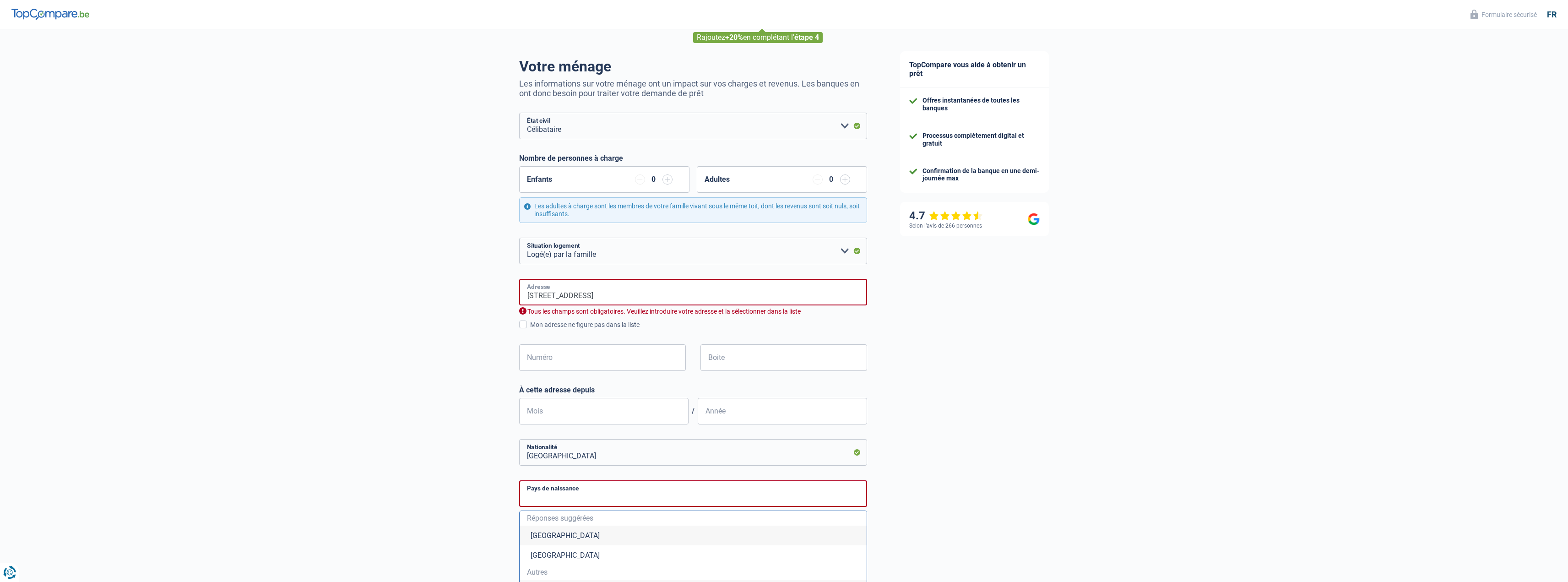
type input "Belgique"
click at [617, 353] on input "Numéro" at bounding box center [603, 357] width 166 height 27
type input "157"
type input "tubize"
drag, startPoint x: 539, startPoint y: 297, endPoint x: 521, endPoint y: 293, distance: 18.4
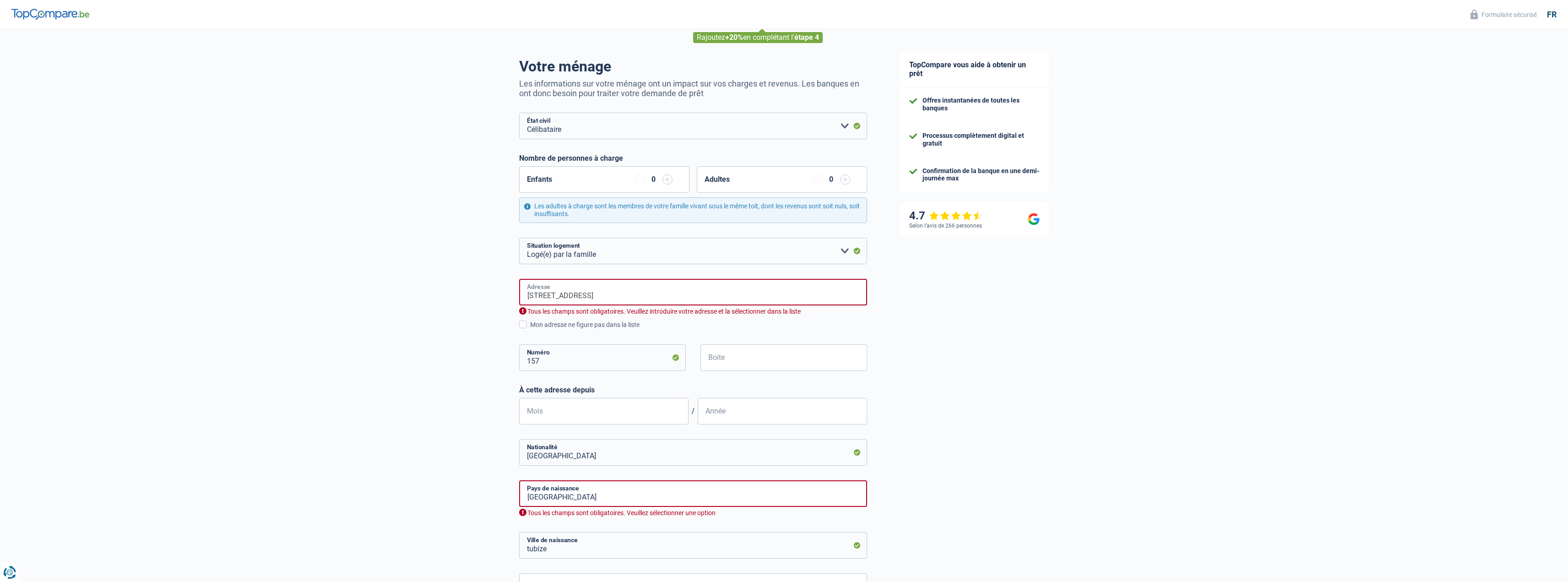
click at [521, 293] on input "157 rue des forges" at bounding box center [693, 292] width 348 height 27
click at [384, 302] on div "Chance de réussite de votre simulation est de 60% 1 2 3 4 5 Rajoutez +20% en co…" at bounding box center [442, 336] width 884 height 712
click at [590, 292] on input "rue des forges" at bounding box center [693, 292] width 348 height 27
type input "Rue des Forges, 1480, Tubize, BE"
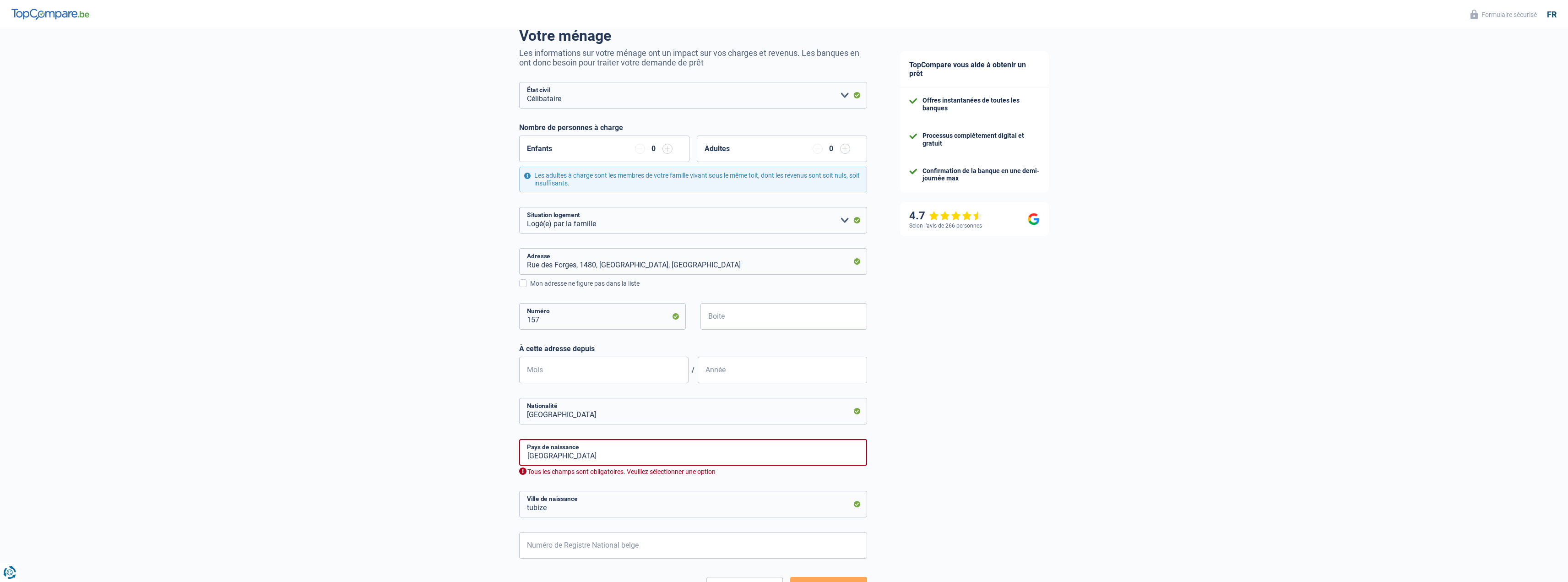
scroll to position [92, 0]
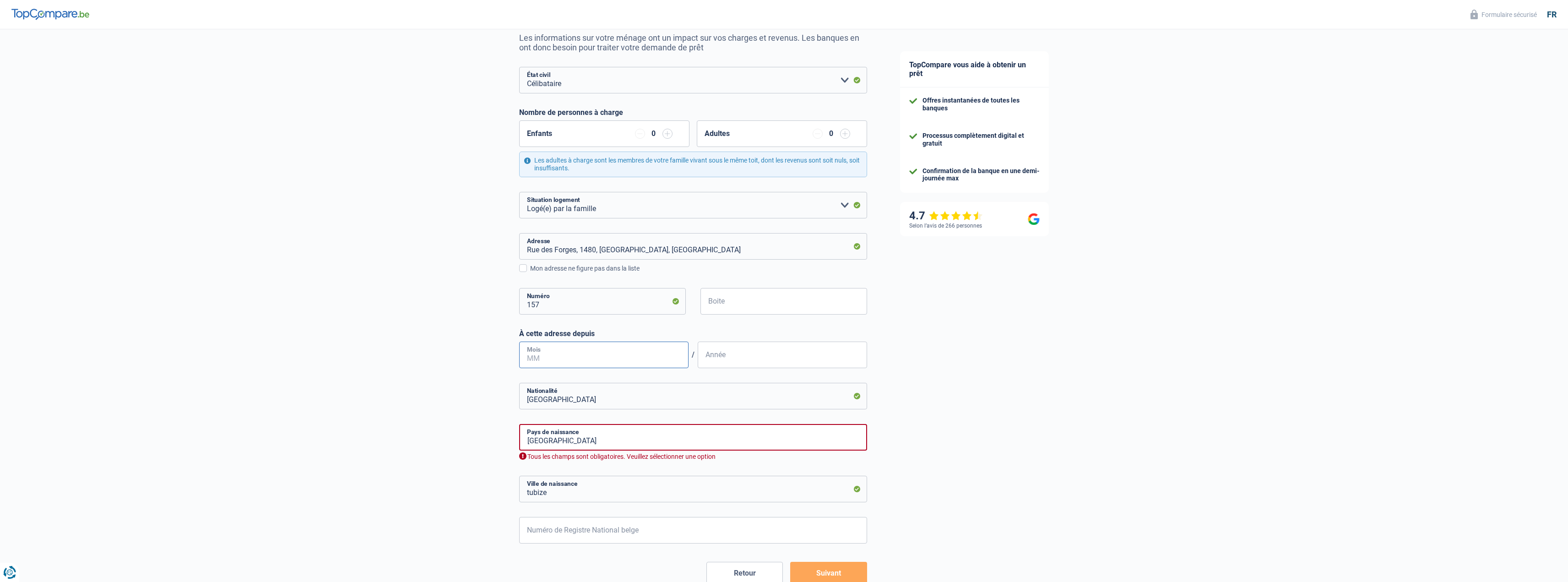
click at [643, 355] on input "Mois" at bounding box center [604, 355] width 169 height 27
type input "06"
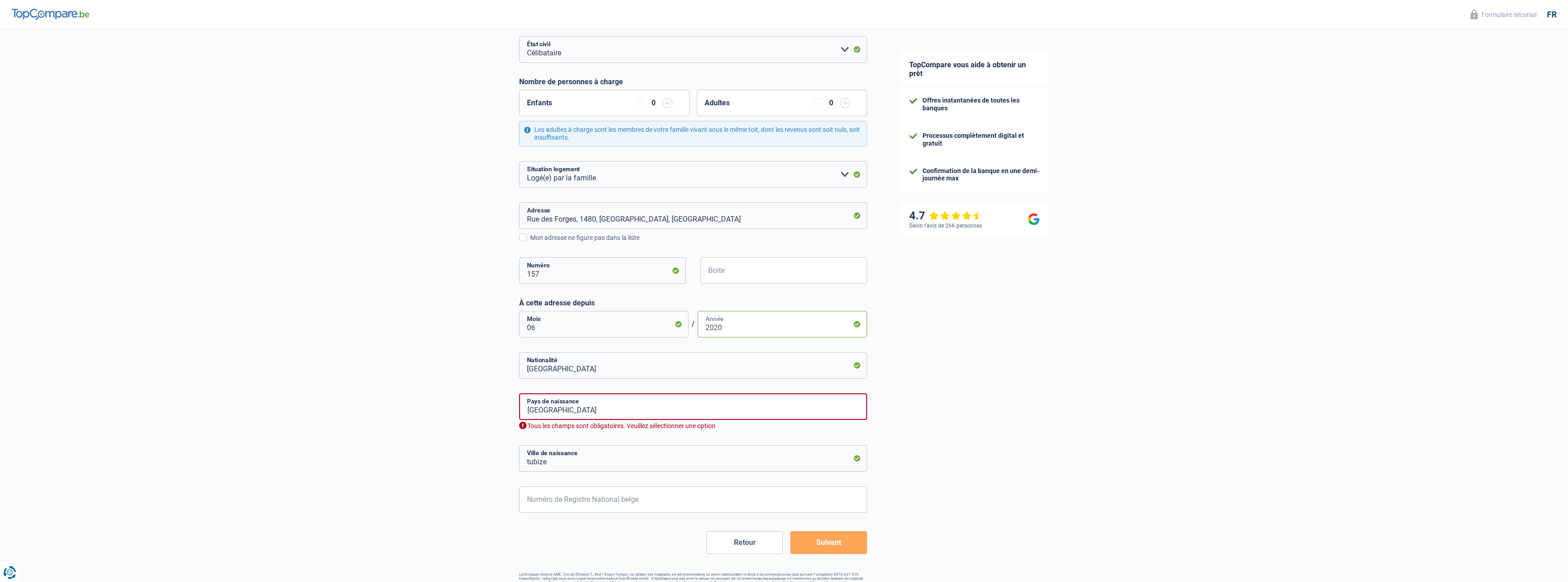
scroll to position [137, 0]
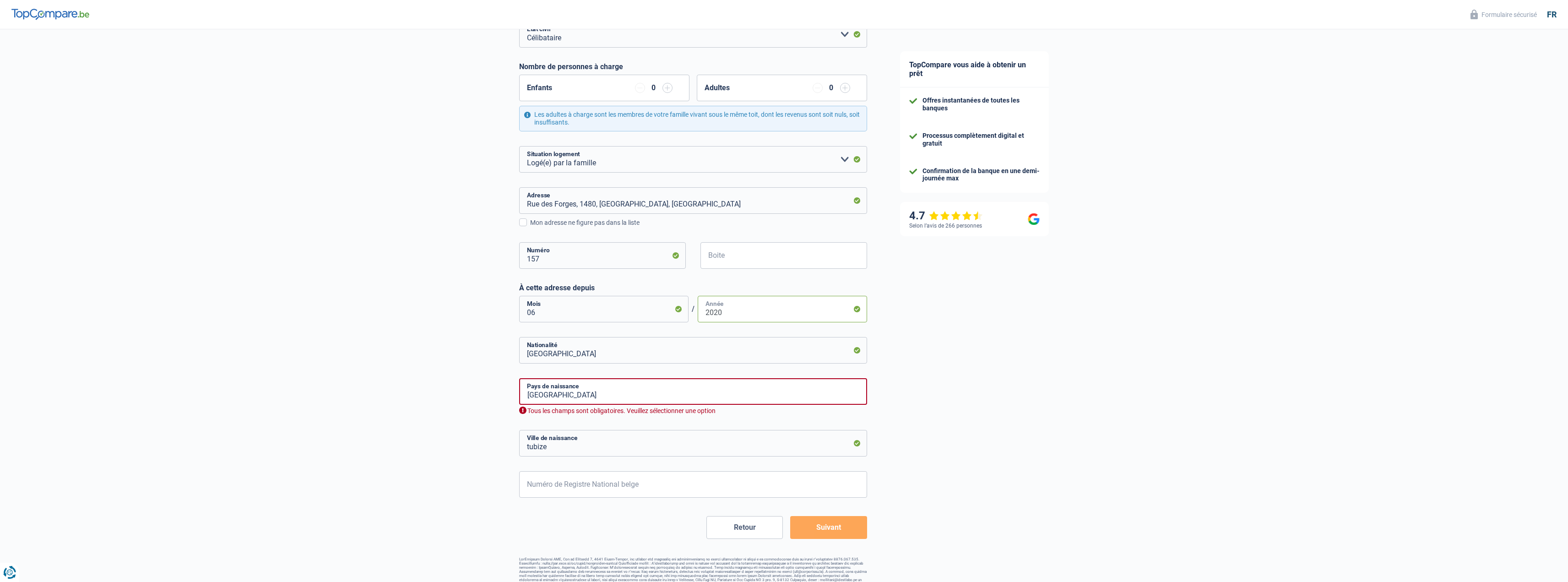
type input "2020"
click at [740, 364] on form "Célibataire Marié(e) Cohabitant(e) légal(e) Divorcé(e) Veuf(ve) Séparé (de fait…" at bounding box center [693, 280] width 348 height 518
click at [740, 359] on input "Belgique" at bounding box center [693, 350] width 348 height 27
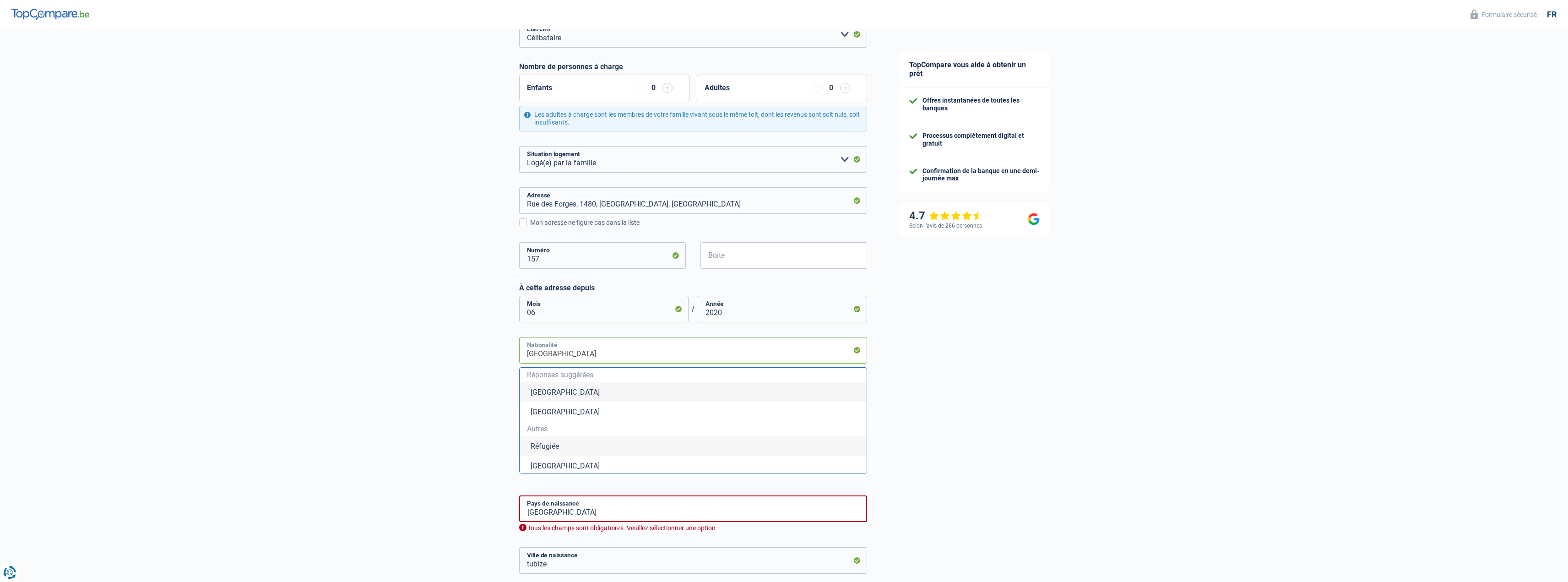
drag, startPoint x: 686, startPoint y: 355, endPoint x: 490, endPoint y: 357, distance: 196.0
click at [490, 357] on div "Chance de réussite de votre simulation est de 60% 1 2 3 4 5 Rajoutez +20% en co…" at bounding box center [442, 297] width 884 height 819
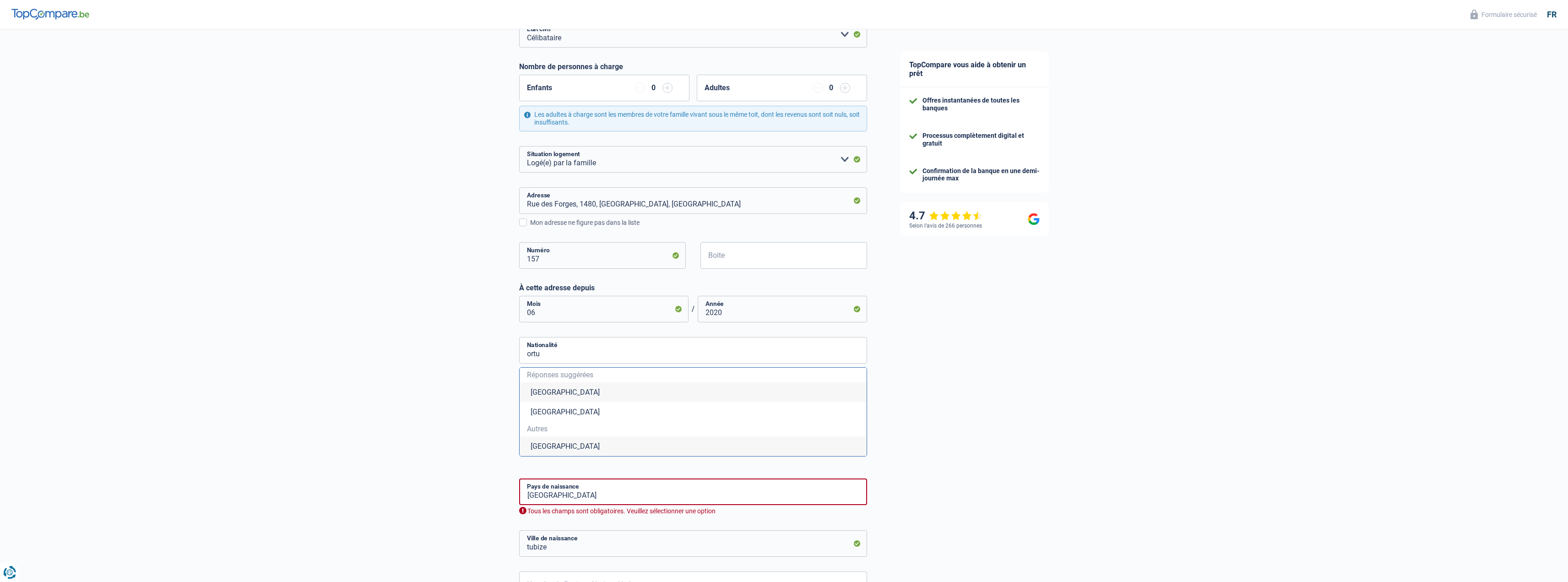
click at [548, 450] on li "Portugal" at bounding box center [693, 446] width 347 height 20
type input "Portugal"
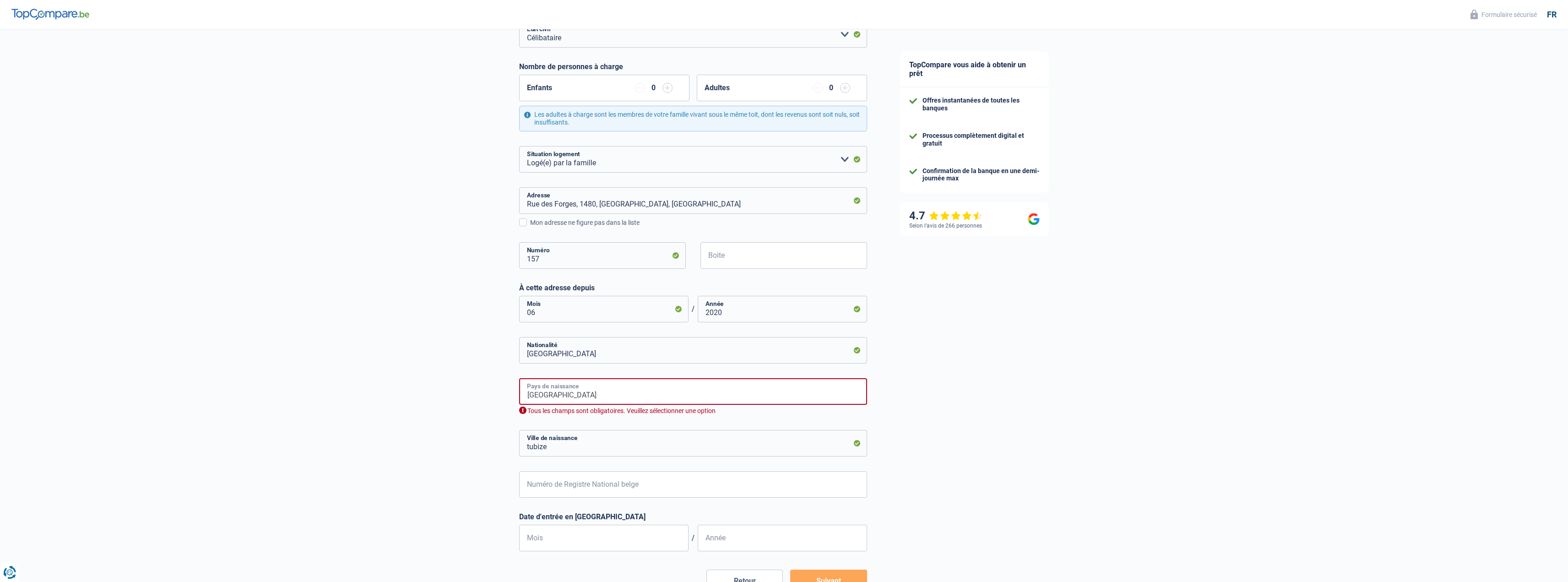
click at [581, 397] on input "Belgique" at bounding box center [693, 392] width 348 height 27
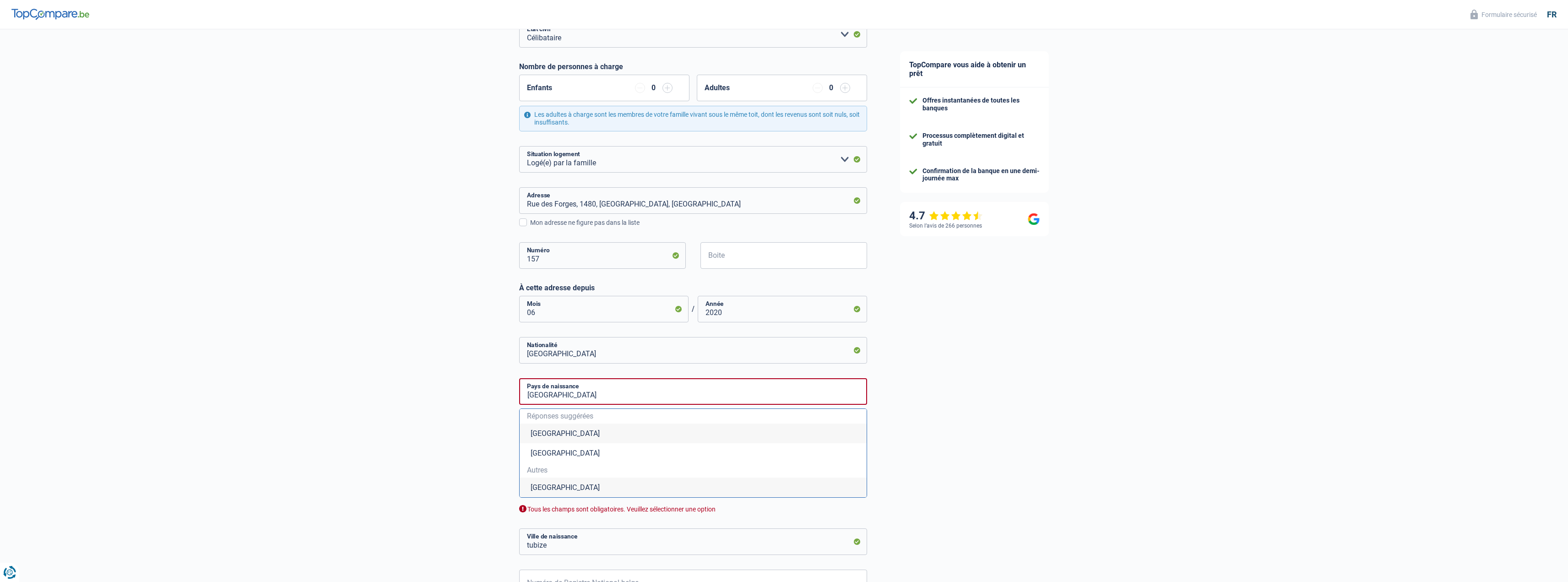
click at [994, 357] on div "TopCompare vous aide à obtenir un prêt Offres instantanées de toutes les banque…" at bounding box center [1226, 318] width 685 height 854
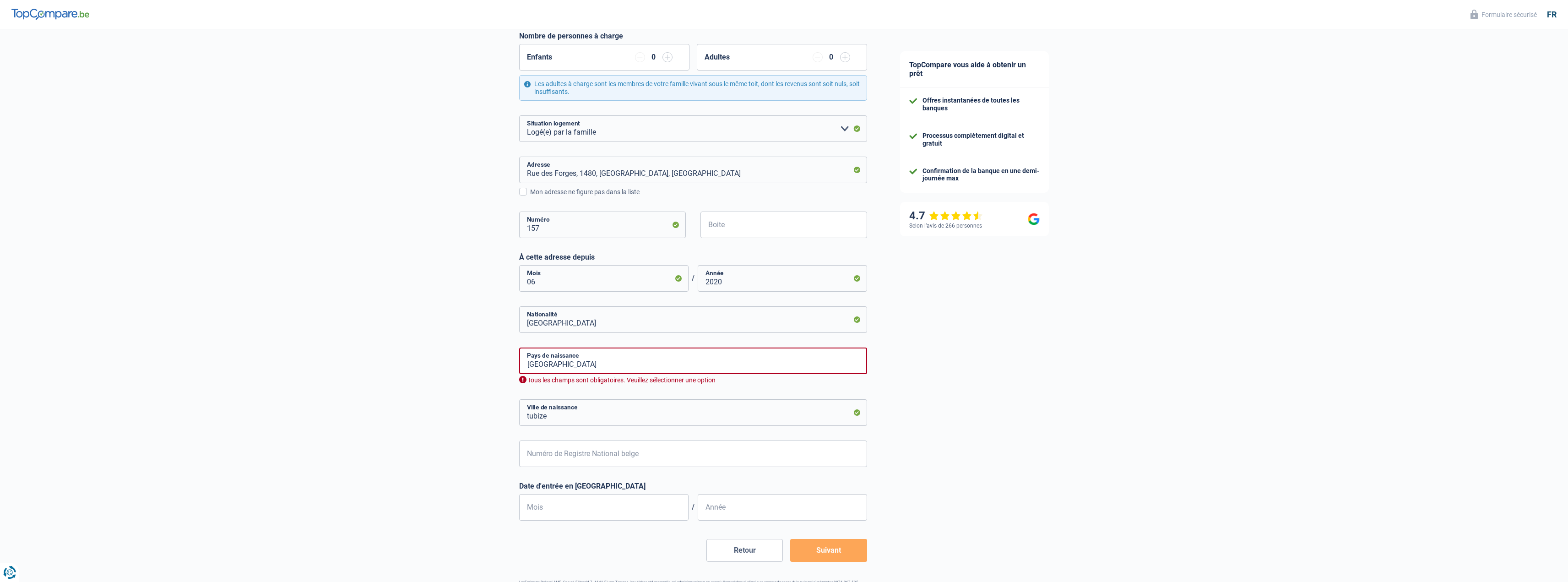
scroll to position [183, 0]
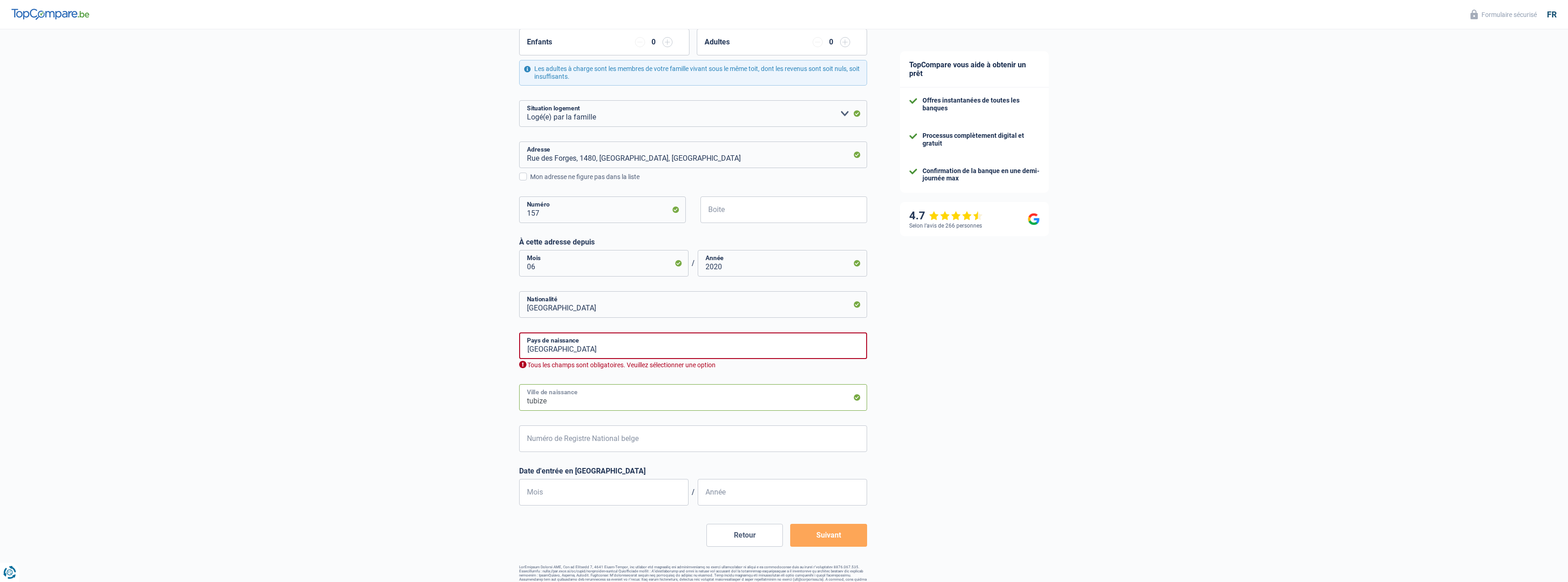
click at [710, 407] on input "tubize" at bounding box center [693, 397] width 348 height 27
type input "Bruxelles"
click at [599, 349] on input "Belgique" at bounding box center [693, 346] width 348 height 27
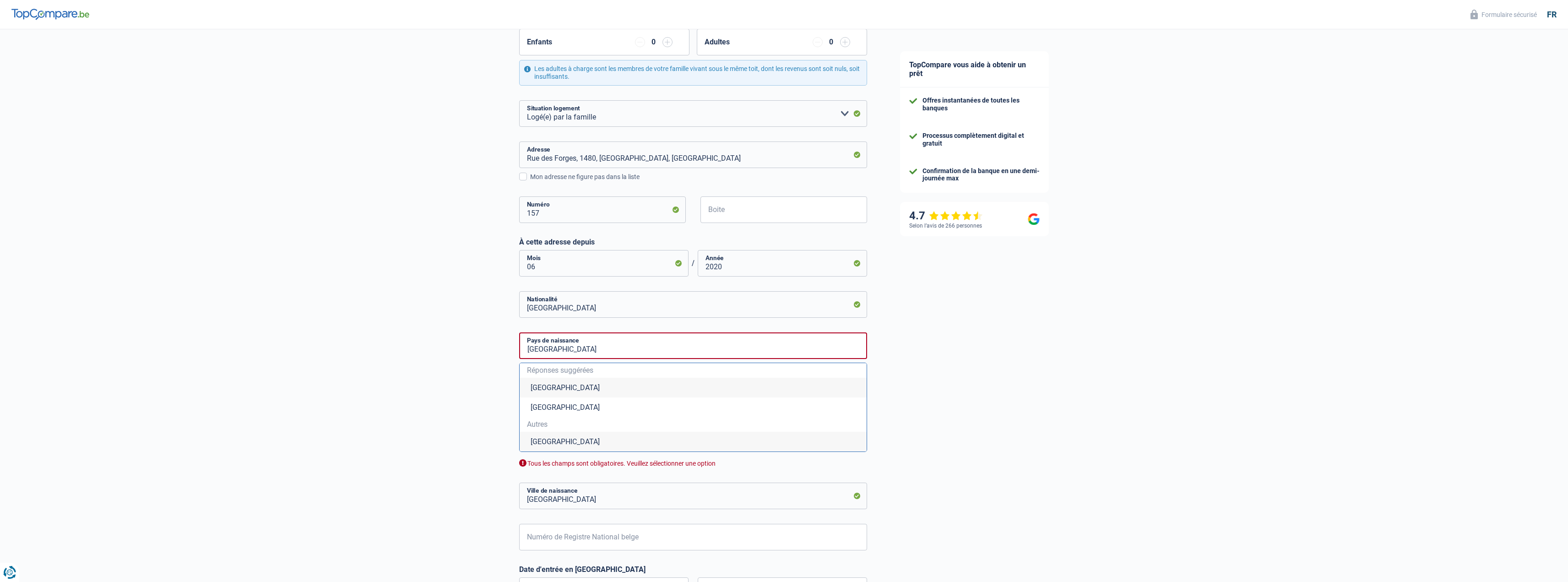
click at [880, 353] on div "Chance de réussite de votre simulation est de 60% 1 2 3 4 5 Rajoutez +20% en co…" at bounding box center [442, 269] width 884 height 854
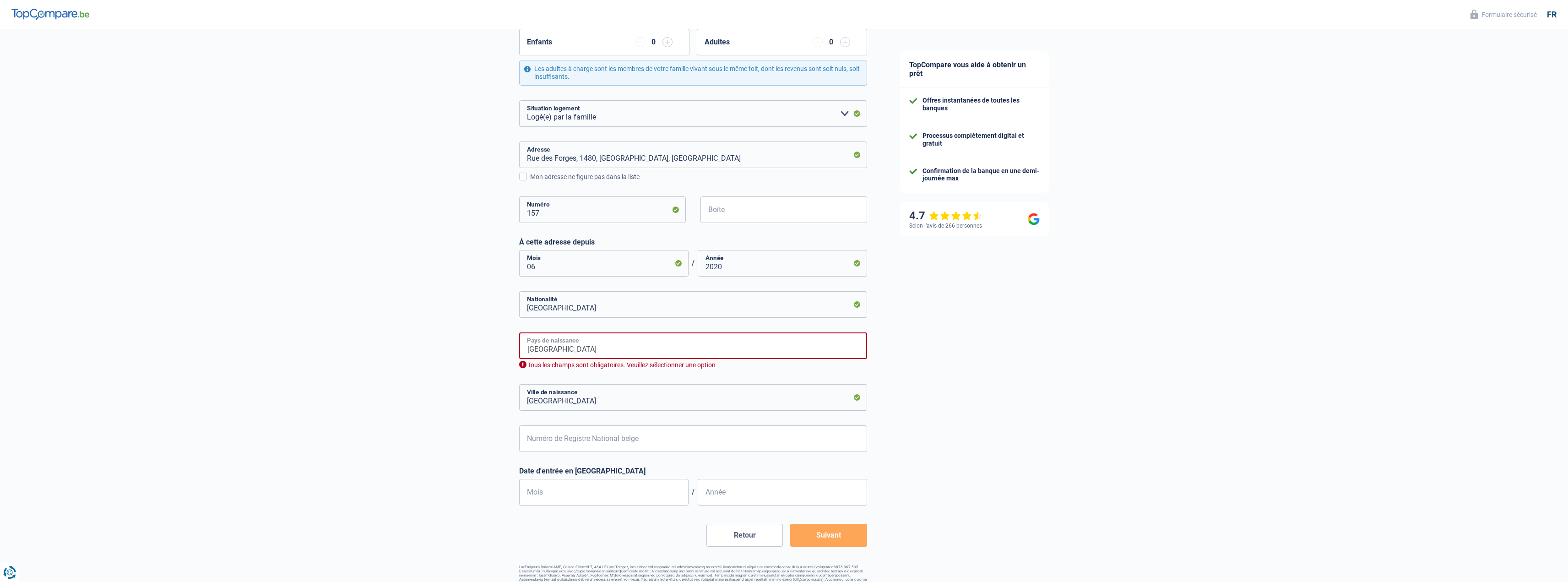
click at [614, 359] on input "Belgique" at bounding box center [693, 346] width 348 height 27
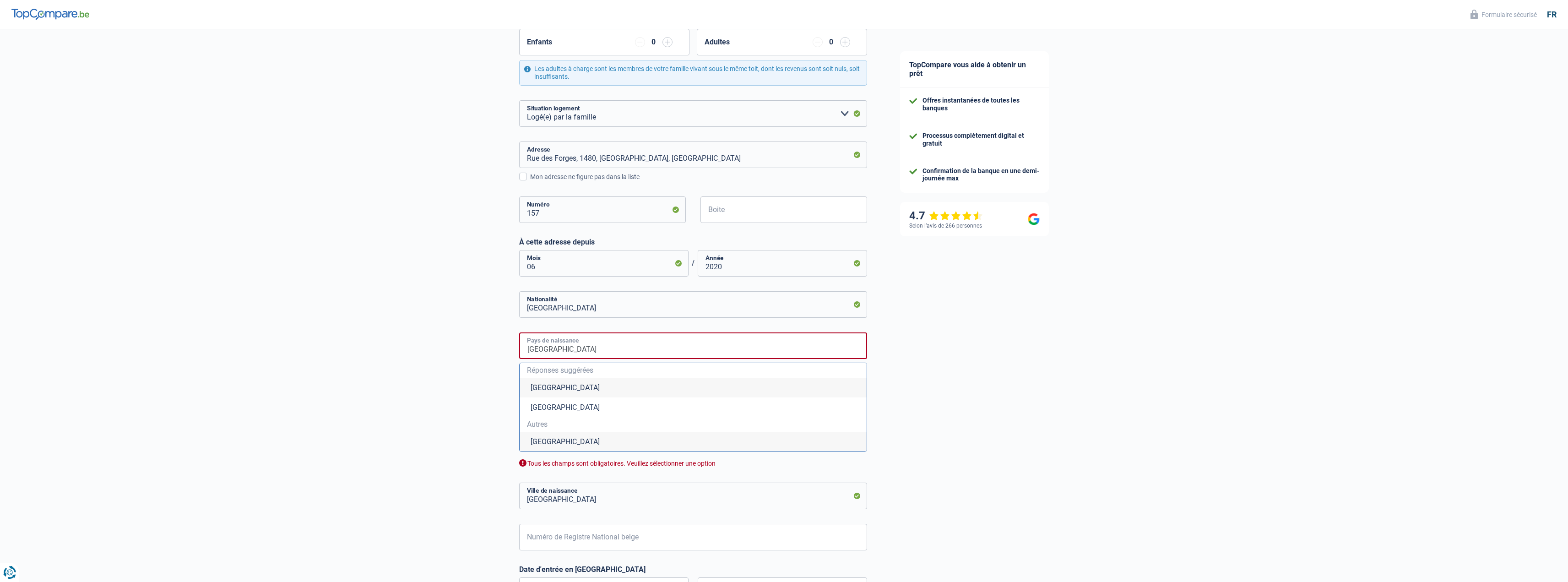
click at [592, 348] on input "Belgique" at bounding box center [693, 346] width 348 height 27
type input "belgique"
click at [1000, 377] on div "TopCompare vous aide à obtenir un prêt Offres instantanées de toutes les banque…" at bounding box center [1226, 273] width 685 height 854
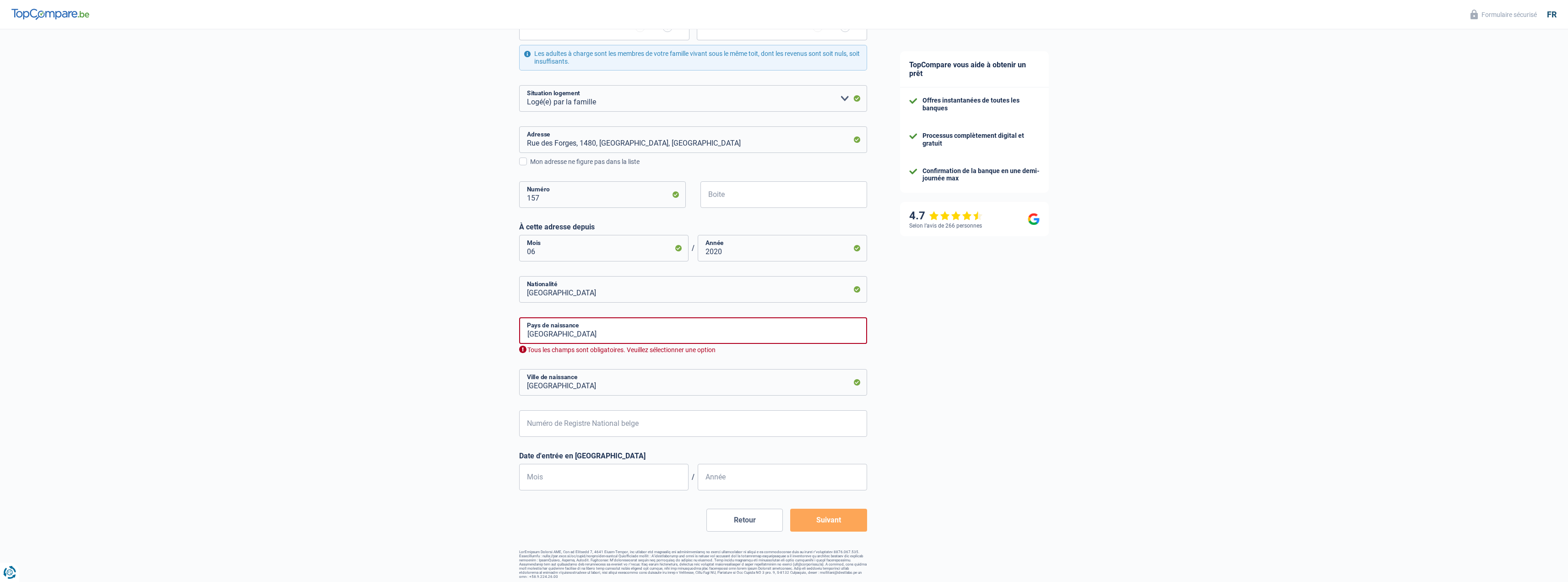
scroll to position [202, 0]
click at [682, 428] on input "Numéro de Registre National belge" at bounding box center [693, 420] width 348 height 27
click at [698, 426] on input "75" at bounding box center [693, 420] width 348 height 27
type input "75.01.18-359.04"
click at [659, 483] on input "Mois" at bounding box center [604, 474] width 169 height 27
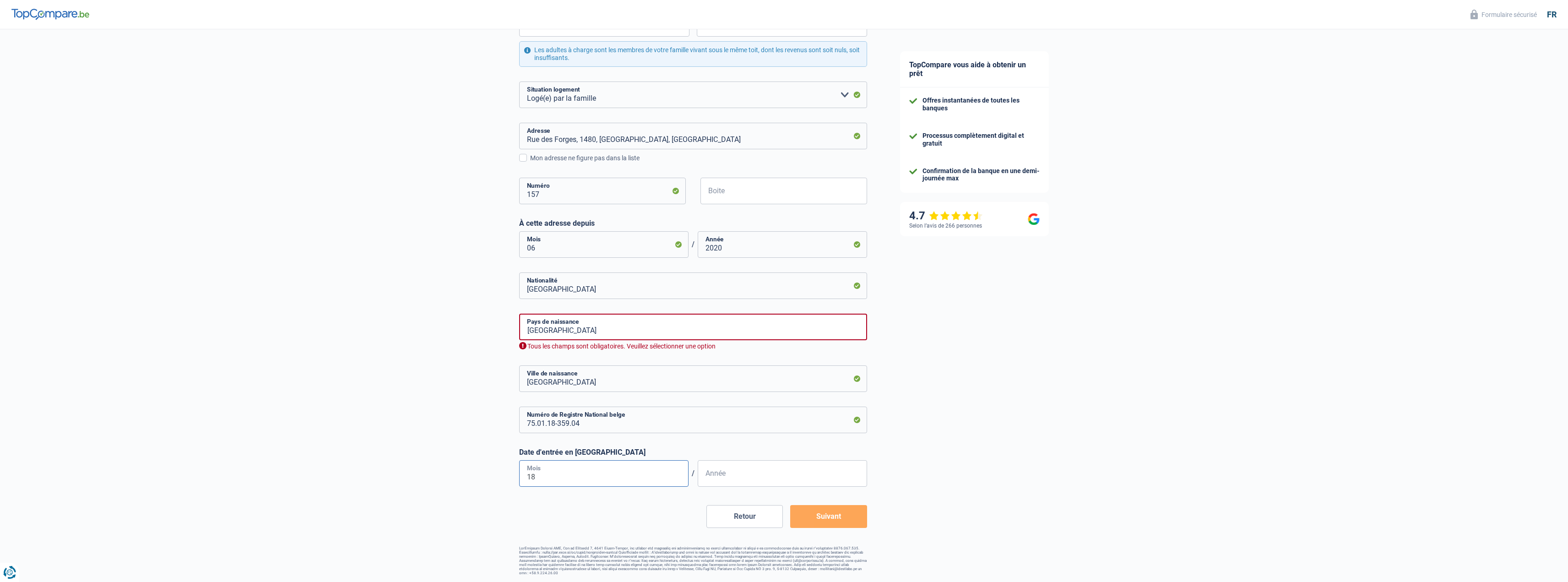
type input "1"
click at [860, 523] on button "Suivant" at bounding box center [828, 516] width 76 height 23
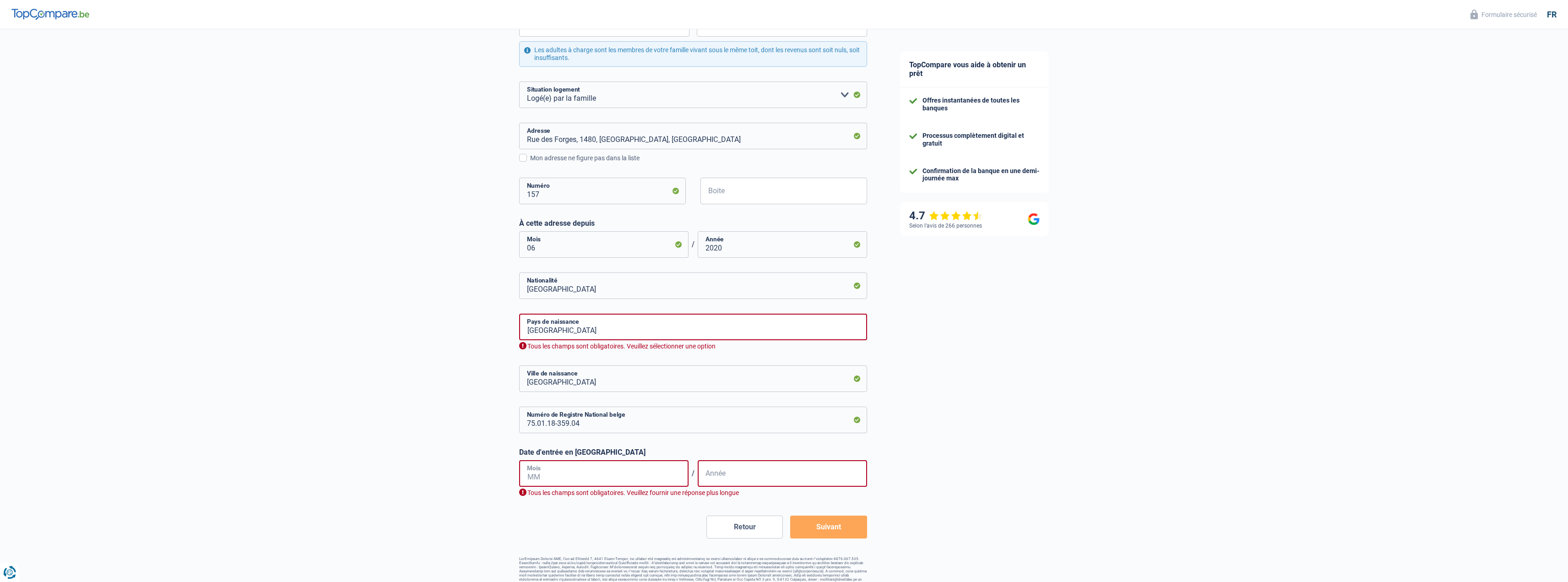
click at [562, 466] on input "Mois" at bounding box center [604, 474] width 169 height 27
click at [561, 478] on input "Mois" at bounding box center [604, 474] width 169 height 27
type input "1"
click at [561, 478] on input "Mois" at bounding box center [604, 474] width 169 height 27
type input "01"
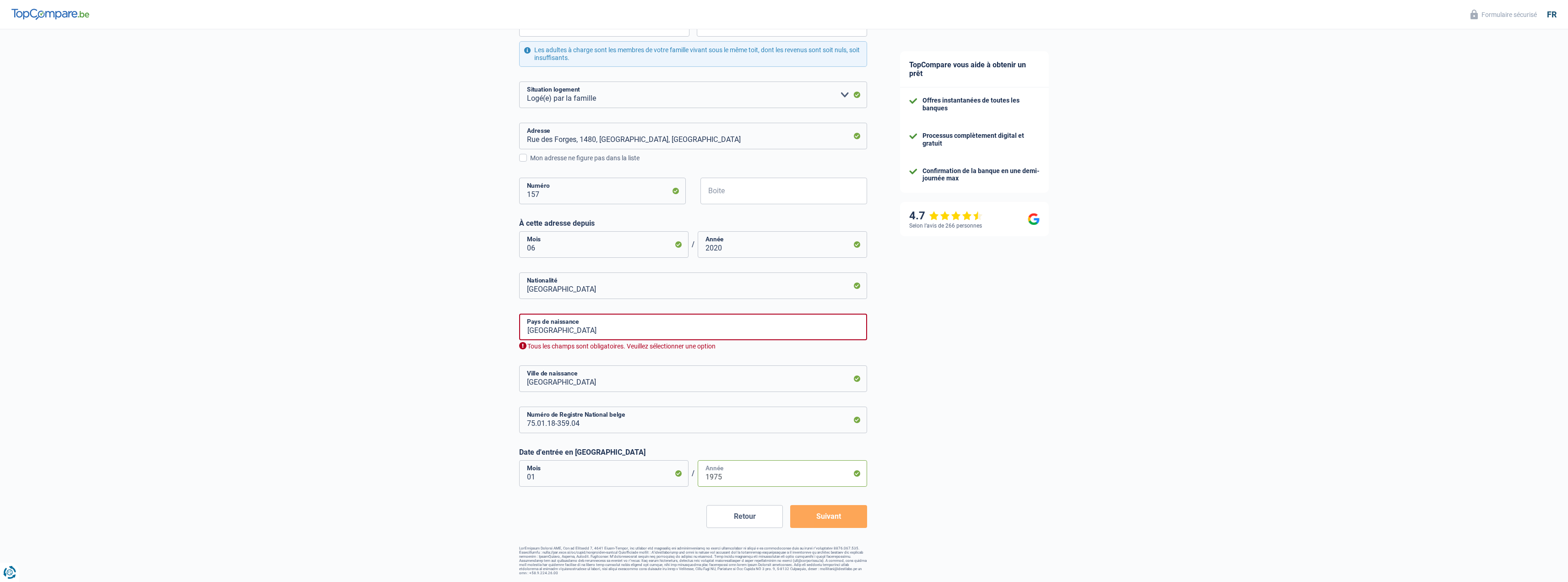
type input "1975"
click at [626, 322] on input "belgique" at bounding box center [693, 327] width 348 height 27
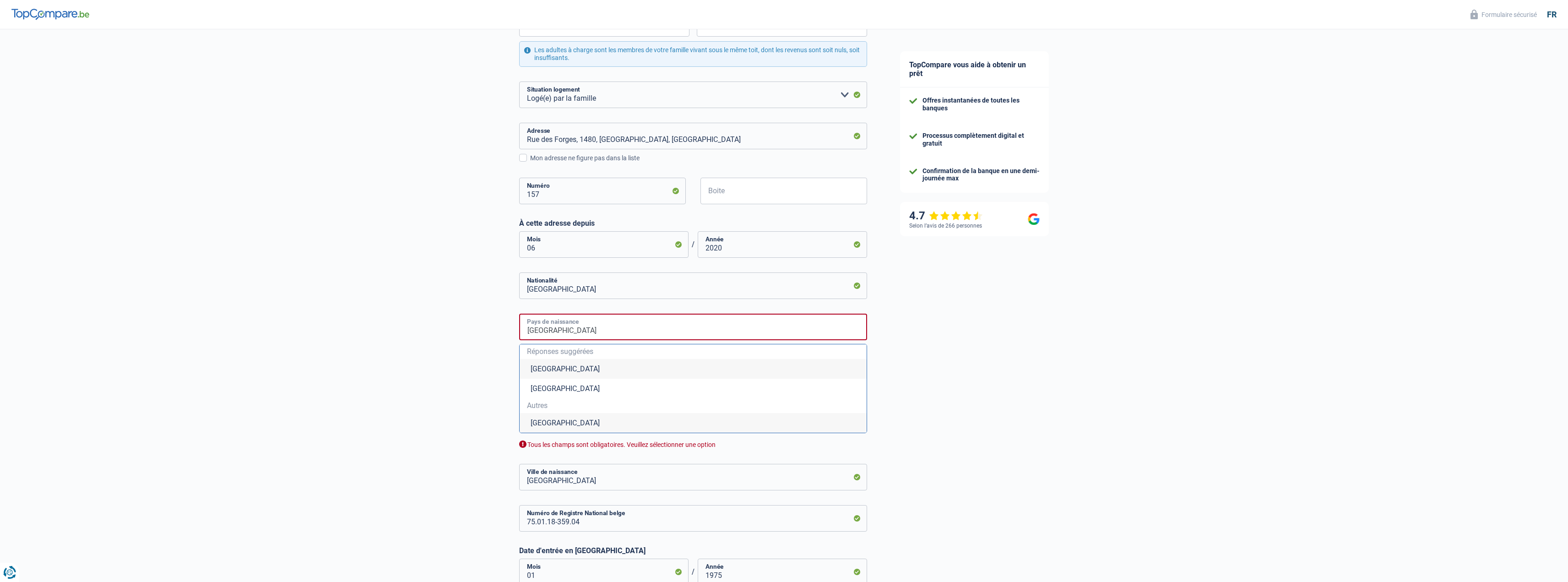
click at [626, 325] on input "belgique" at bounding box center [693, 327] width 348 height 27
click at [539, 374] on li "Belgique" at bounding box center [693, 369] width 347 height 20
type input "Belgique"
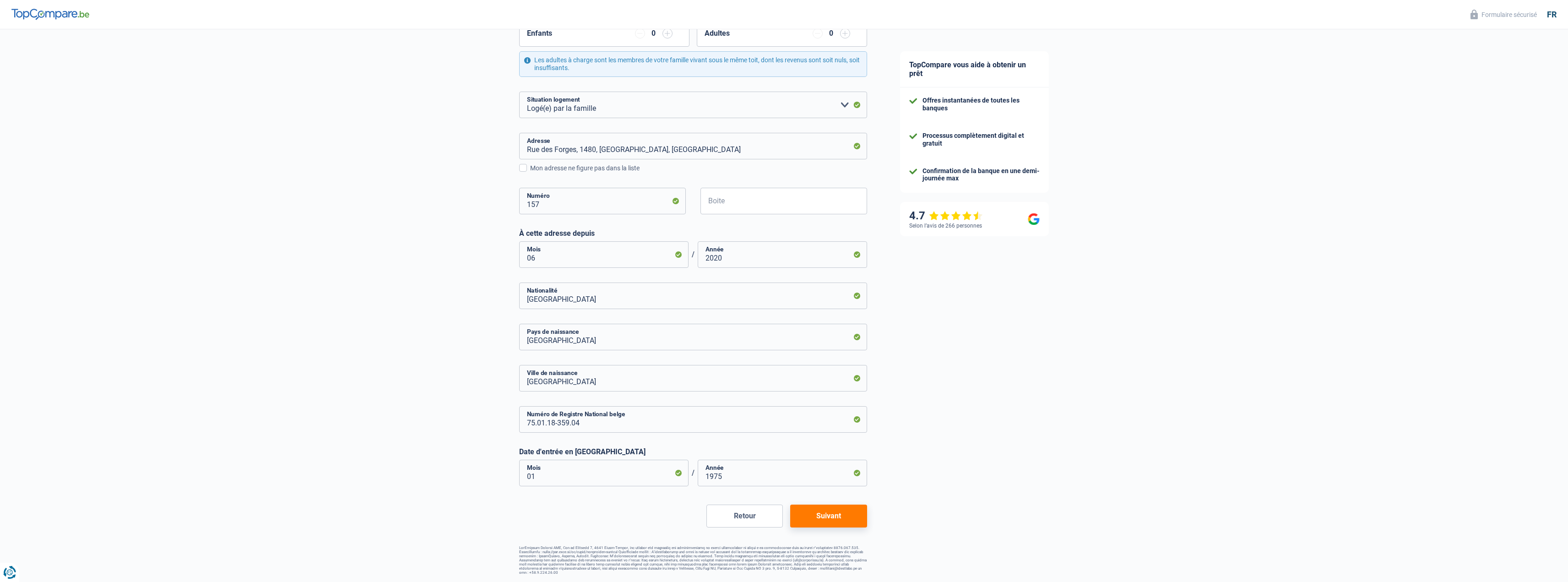
scroll to position [192, 0]
click at [832, 522] on button "Suivant" at bounding box center [828, 516] width 76 height 23
select select "disabilityPension"
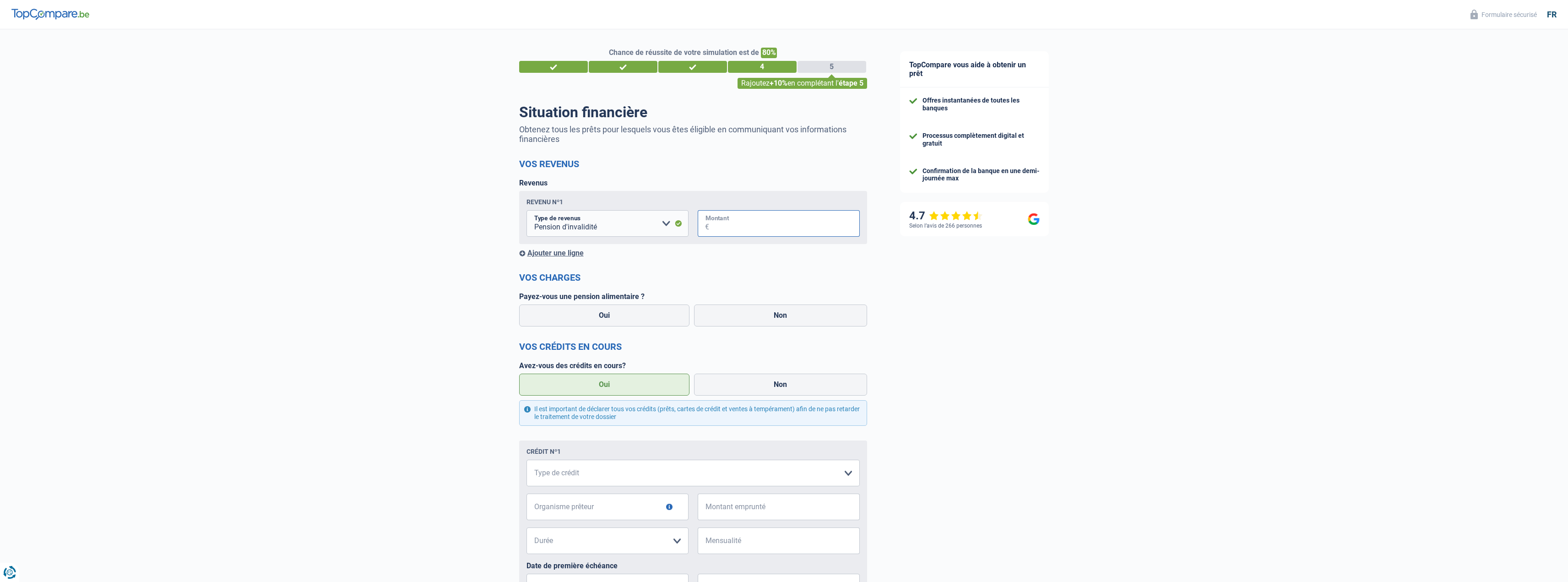
click at [737, 225] on input "Montant" at bounding box center [784, 224] width 150 height 27
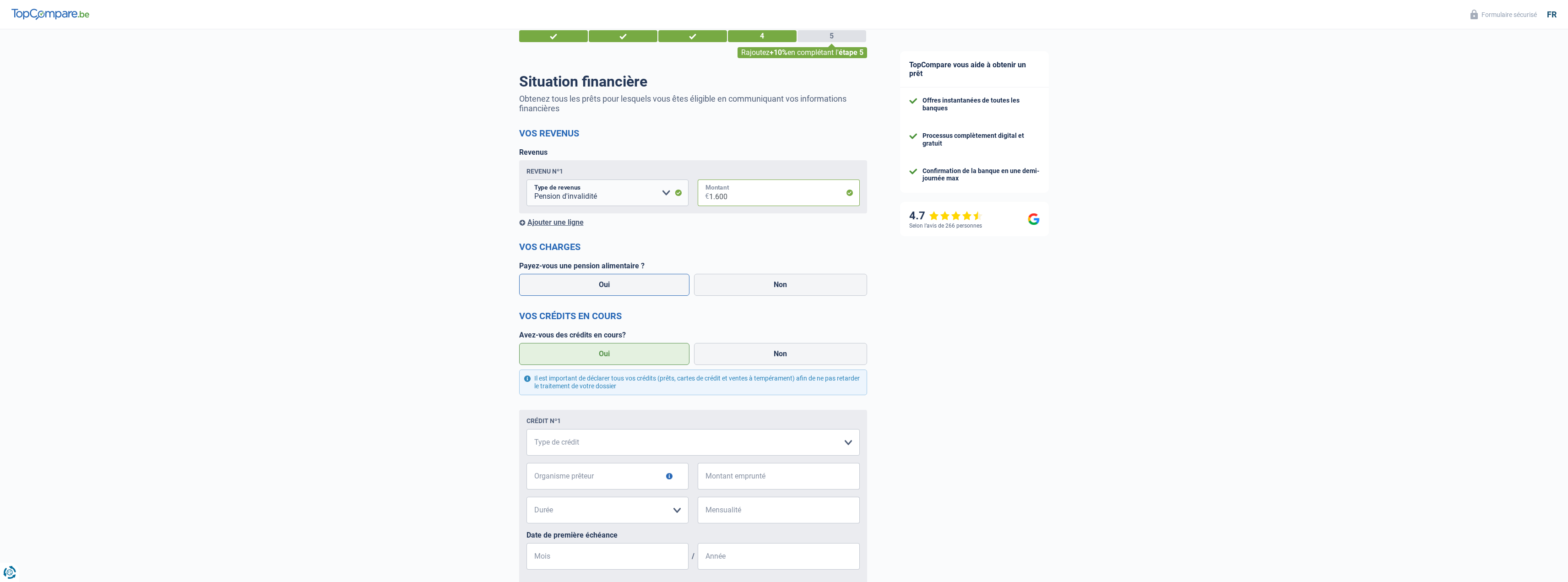
scroll to position [45, 0]
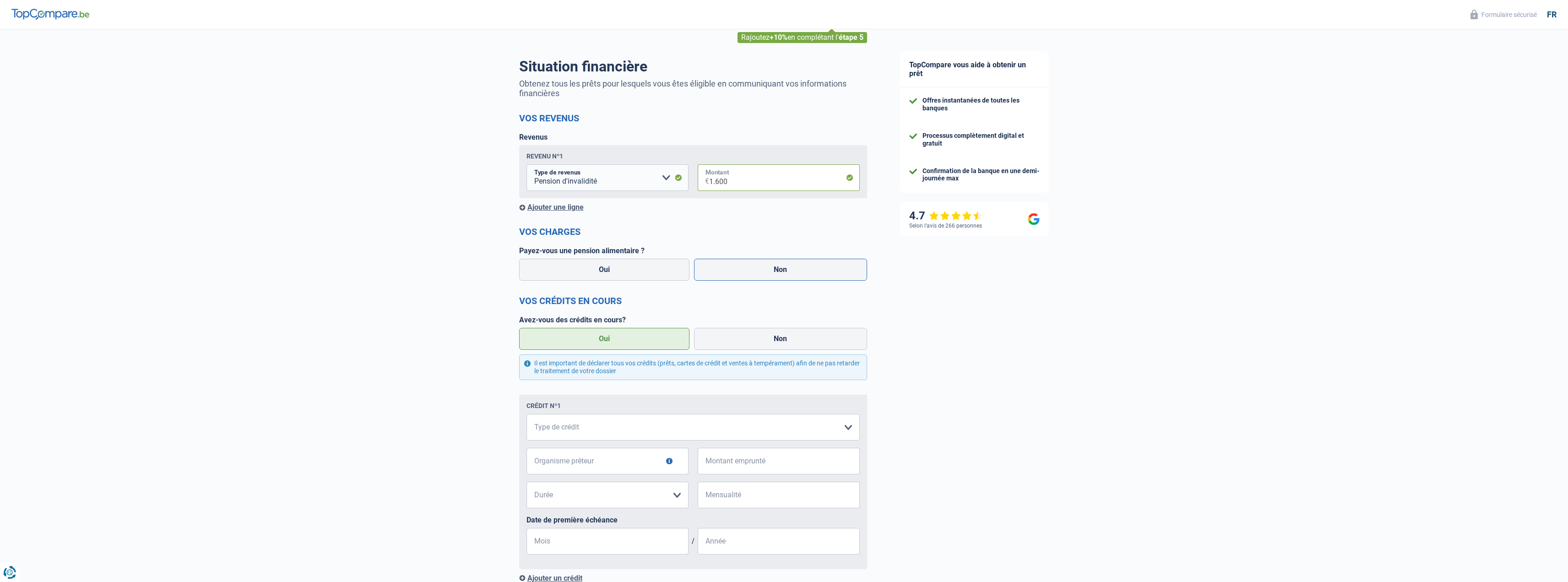
type input "1.600"
click at [725, 265] on label "Non" at bounding box center [781, 269] width 173 height 22
click at [725, 265] on input "Non" at bounding box center [781, 269] width 173 height 22
radio input "true"
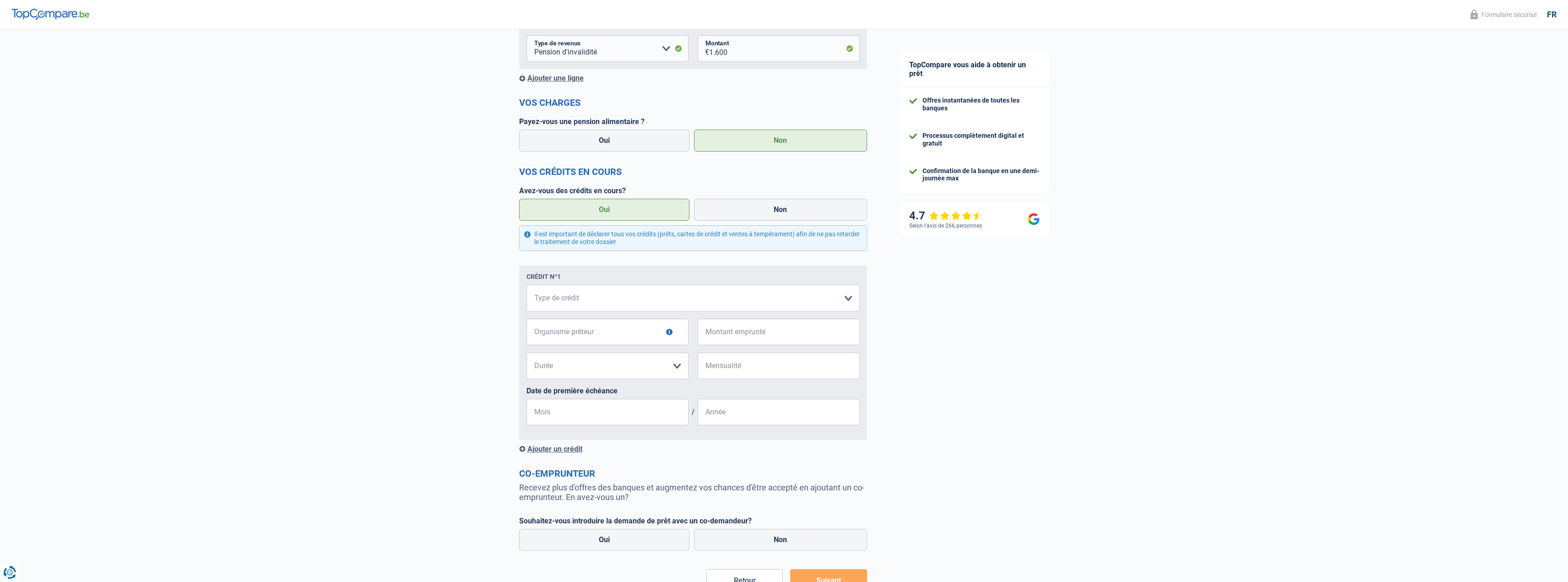
scroll to position [183, 0]
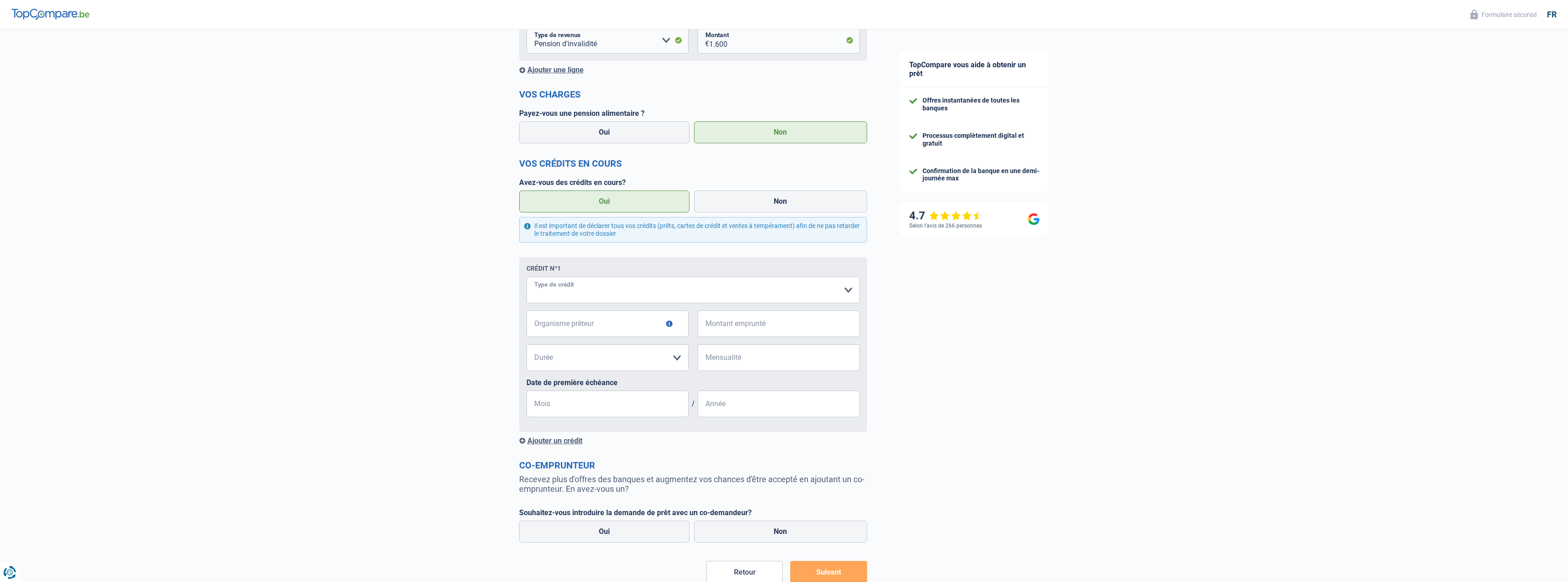
click at [592, 294] on select "Carte ou ouverture de crédit Prêt hypothécaire Vente à tempérament Prêt à tempé…" at bounding box center [693, 290] width 333 height 27
select select "personalLoan"
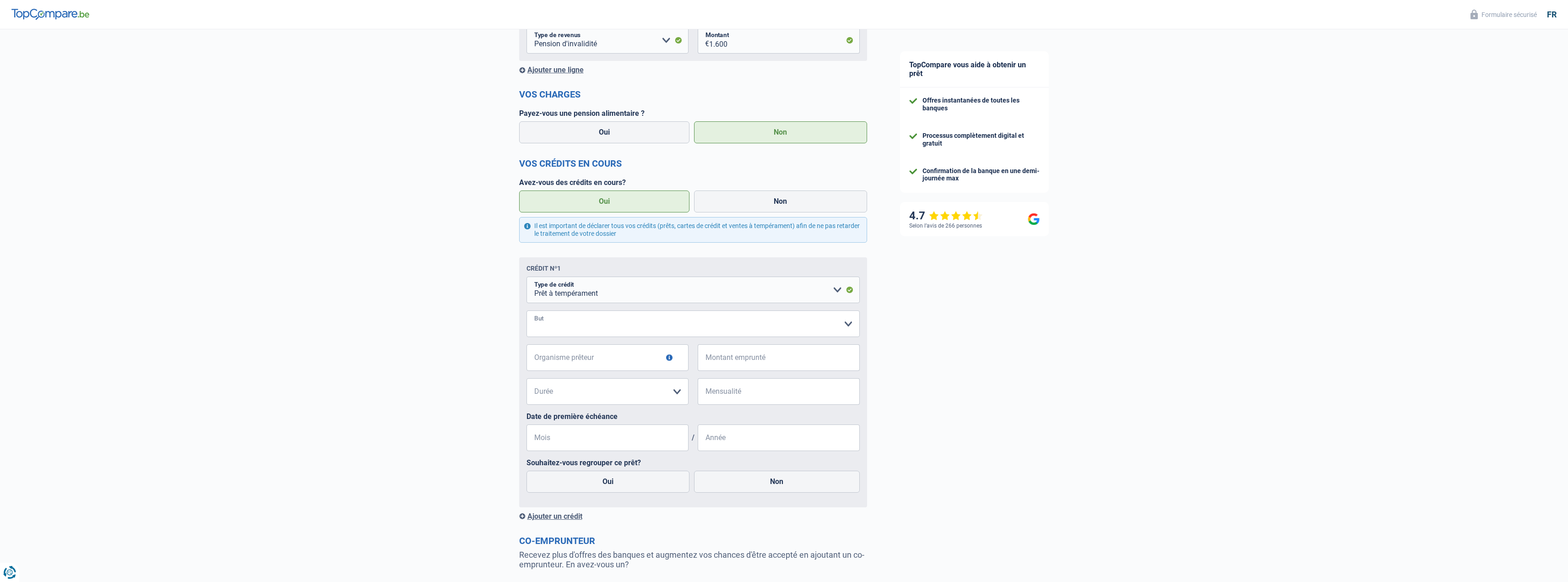
click at [602, 323] on select "Confort maison: meubles, textile, peinture, électroménager, outillage non-profe…" at bounding box center [693, 324] width 333 height 27
click at [447, 318] on div "Chance de réussite de votre simulation est de 80% 1 2 3 4 5 Rajoutez +10% en co…" at bounding box center [442, 276] width 884 height 868
click at [566, 325] on select "Confort maison: meubles, textile, peinture, électroménager, outillage non-profe…" at bounding box center [693, 324] width 333 height 27
click at [441, 383] on div "Chance de réussite de votre simulation est de 80% 1 2 3 4 5 Rajoutez +10% en co…" at bounding box center [442, 276] width 884 height 868
click at [602, 286] on select "Carte ou ouverture de crédit Prêt hypothécaire Vente à tempérament Prêt à tempé…" at bounding box center [693, 290] width 333 height 27
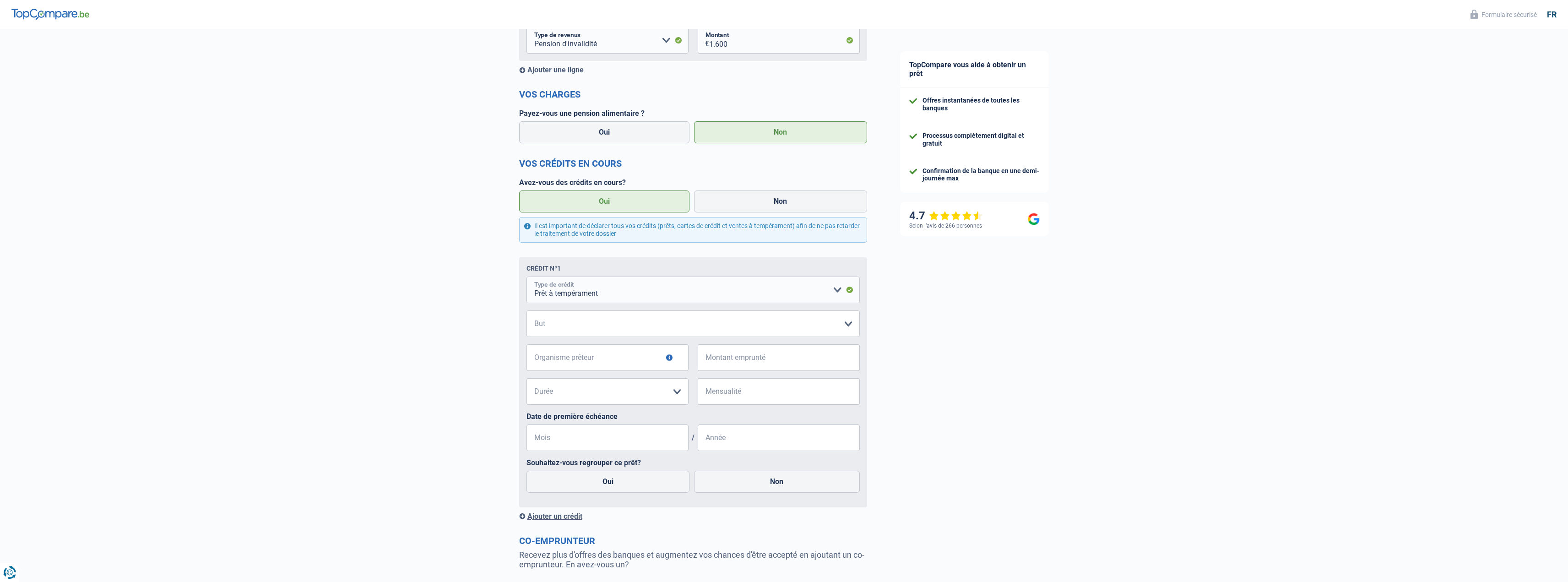
click at [526, 278] on select "Carte ou ouverture de crédit Prêt hypothécaire Vente à tempérament Prêt à tempé…" at bounding box center [693, 290] width 333 height 27
click at [596, 327] on select "Confort maison: meubles, textile, peinture, électroménager, outillage non-profe…" at bounding box center [693, 324] width 333 height 27
select select "carRestore"
click at [526, 312] on select "Confort maison: meubles, textile, peinture, électroménager, outillage non-profe…" at bounding box center [693, 324] width 333 height 27
click at [633, 360] on input "Organisme prêteur" at bounding box center [607, 357] width 162 height 27
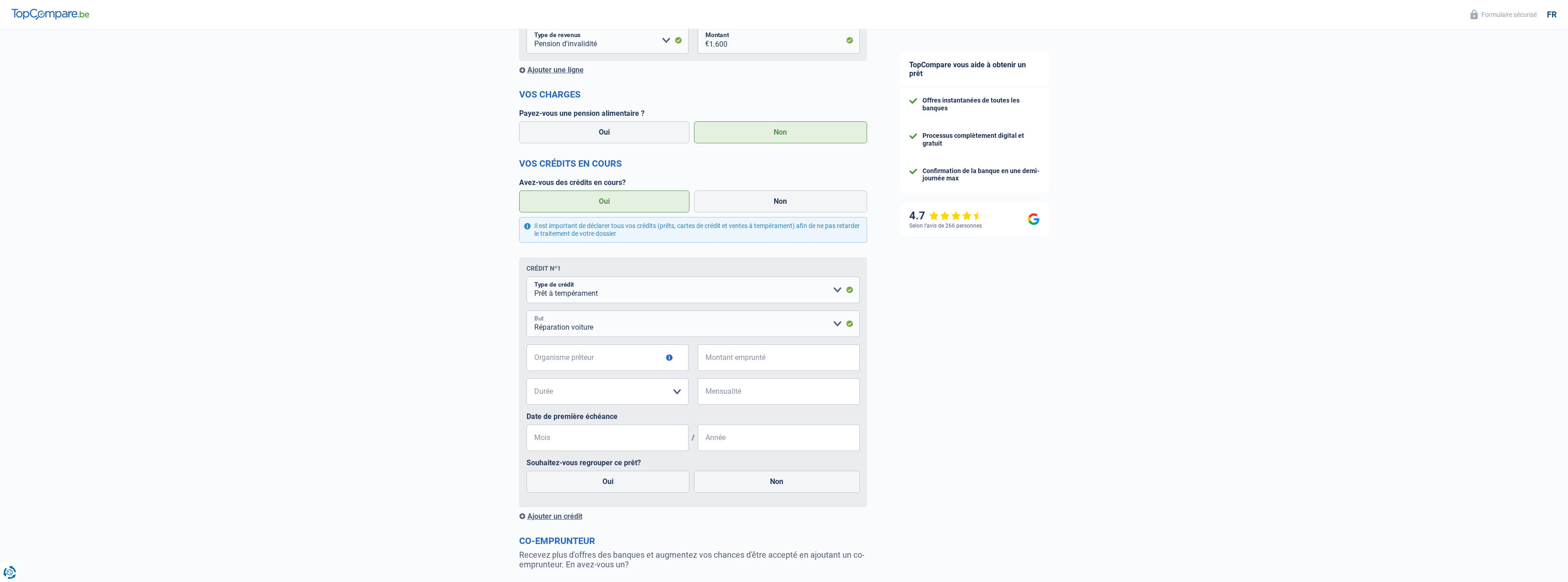
click at [644, 330] on select "Confort maison: meubles, textile, peinture, électroménager, outillage non-profe…" at bounding box center [693, 324] width 333 height 27
click at [526, 312] on select "Confort maison: meubles, textile, peinture, électroménager, outillage non-profe…" at bounding box center [693, 324] width 333 height 27
click at [603, 359] on input "Organisme prêteur" at bounding box center [607, 357] width 162 height 27
type input "cofidis"
click at [697, 361] on div "cofidis Organisme prêteur Veillez à ne pas indiquer le nom du courtier, mais bi…" at bounding box center [693, 361] width 333 height 34
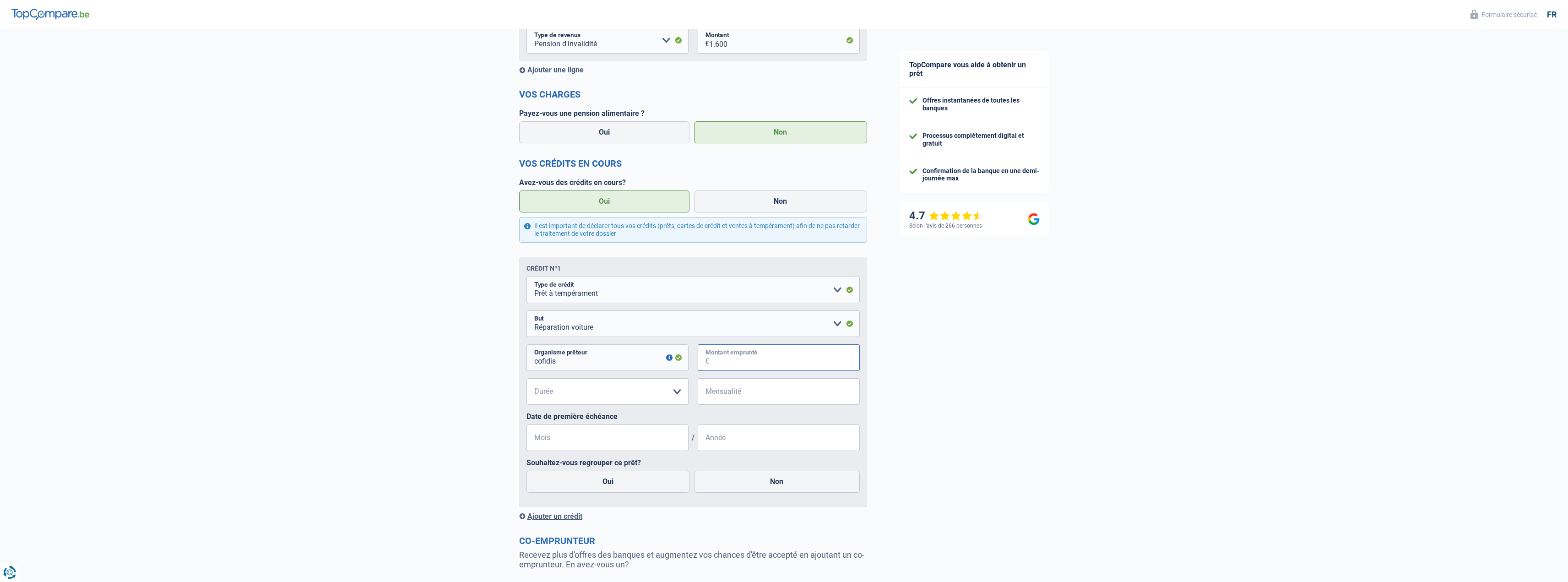
click at [711, 357] on input "Montant emprunté" at bounding box center [784, 357] width 150 height 27
type input "16.000"
click at [614, 404] on select "12 mois 18 mois 24 mois 30 mois 36 mois 42 mois 48 mois 60 mois 72 mois 84 mois…" at bounding box center [607, 392] width 162 height 27
select select "84"
click at [526, 380] on select "12 mois 18 mois 24 mois 30 mois 36 mois 42 mois 48 mois 60 mois 72 mois 84 mois…" at bounding box center [607, 392] width 162 height 27
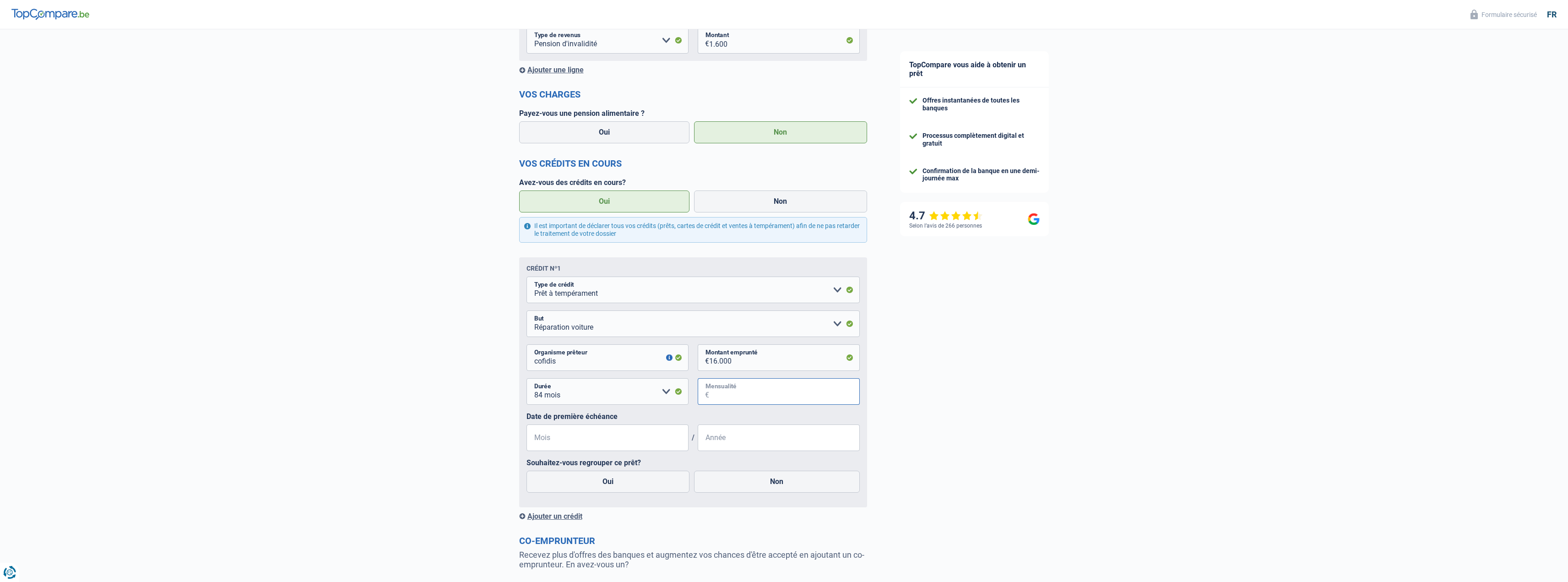
click at [727, 398] on input "Mensualité" at bounding box center [784, 392] width 150 height 27
click at [754, 397] on input "Mensualité" at bounding box center [784, 392] width 150 height 27
click at [758, 404] on input "296" at bounding box center [784, 392] width 150 height 27
type input "297"
click at [615, 444] on input "Mois" at bounding box center [607, 438] width 162 height 27
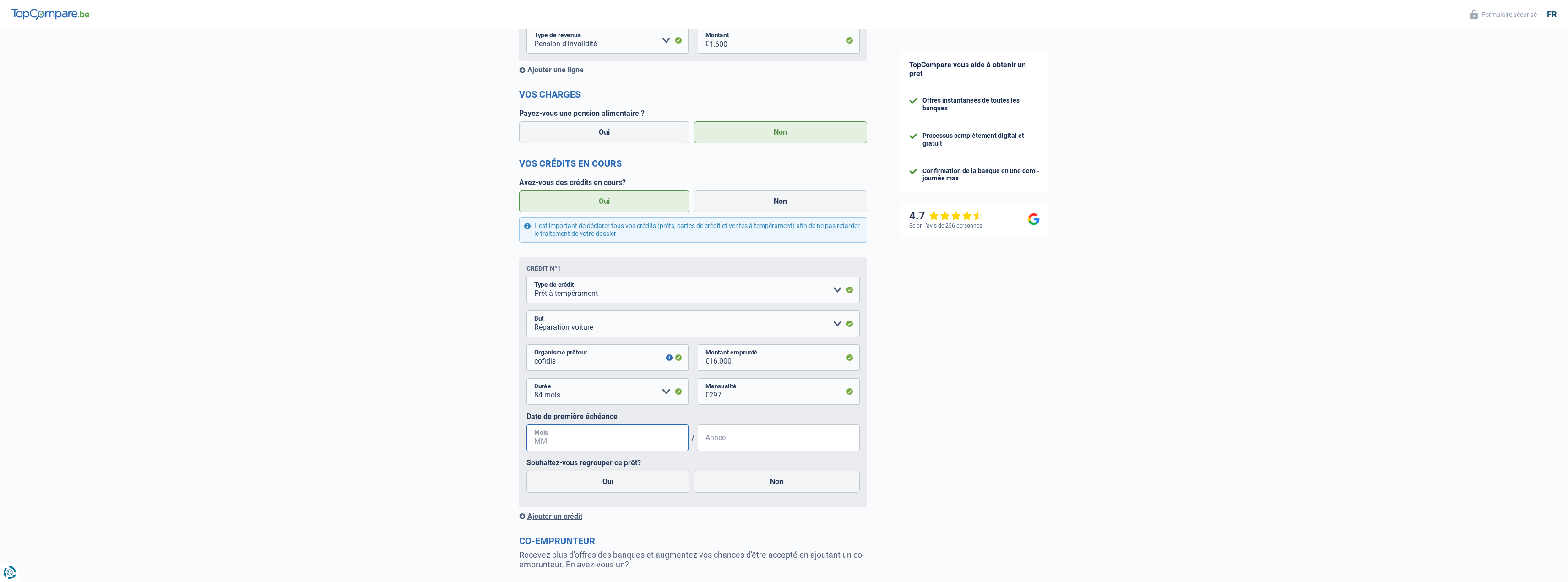
click at [568, 441] on input "Mois" at bounding box center [607, 438] width 162 height 27
type input "02"
type input "2025"
click at [635, 490] on label "Oui" at bounding box center [608, 481] width 164 height 22
click at [635, 490] on input "Oui" at bounding box center [608, 481] width 164 height 22
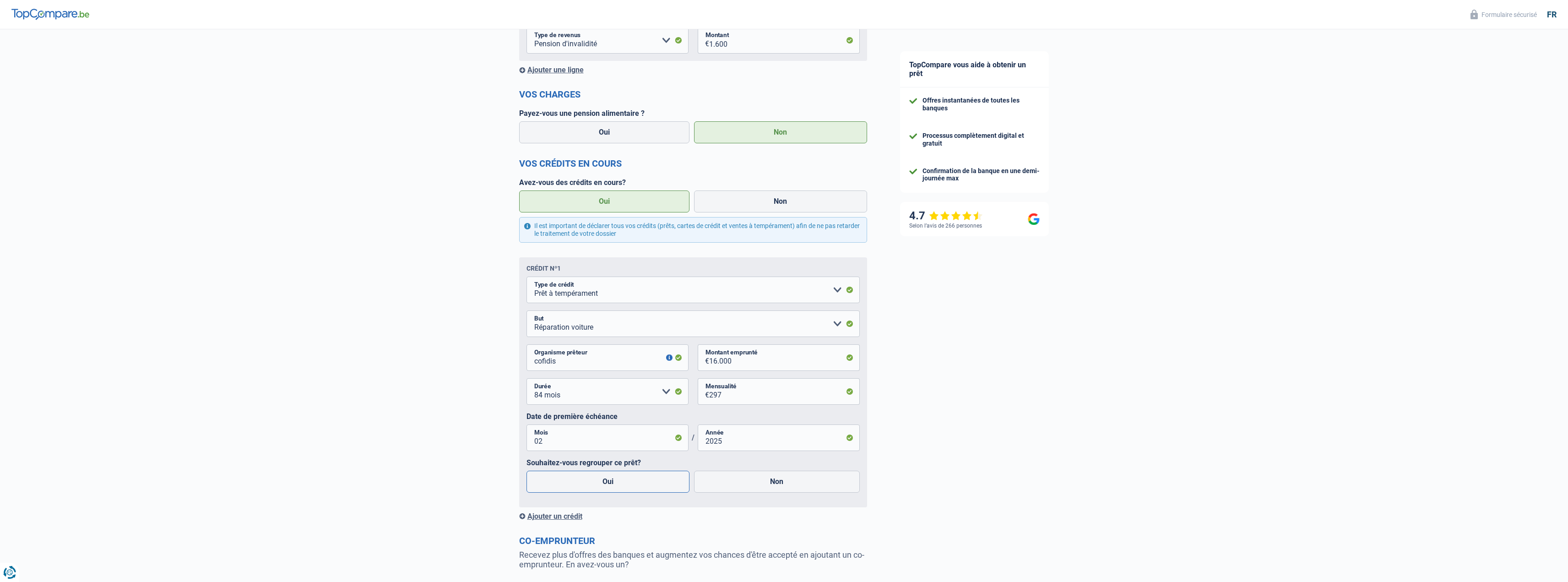
radio input "true"
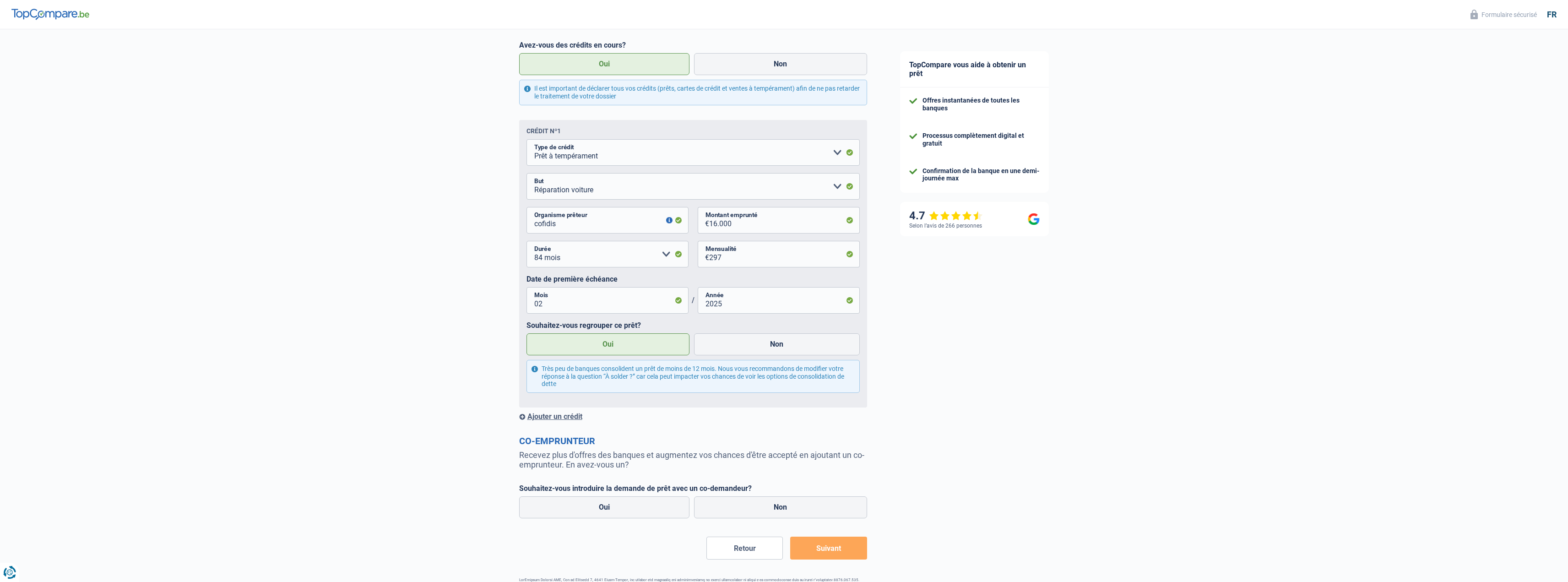
scroll to position [354, 0]
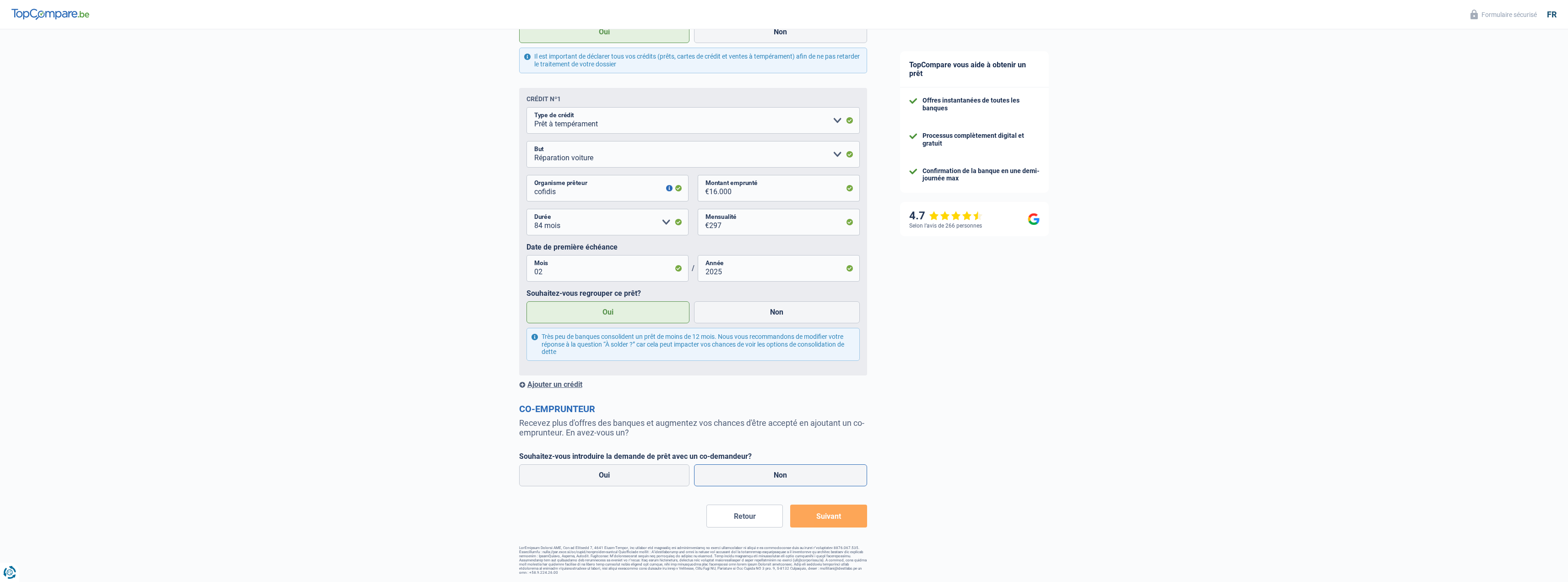
click at [750, 476] on label "Non" at bounding box center [781, 475] width 173 height 22
click at [750, 476] on input "Non" at bounding box center [781, 475] width 173 height 22
radio input "true"
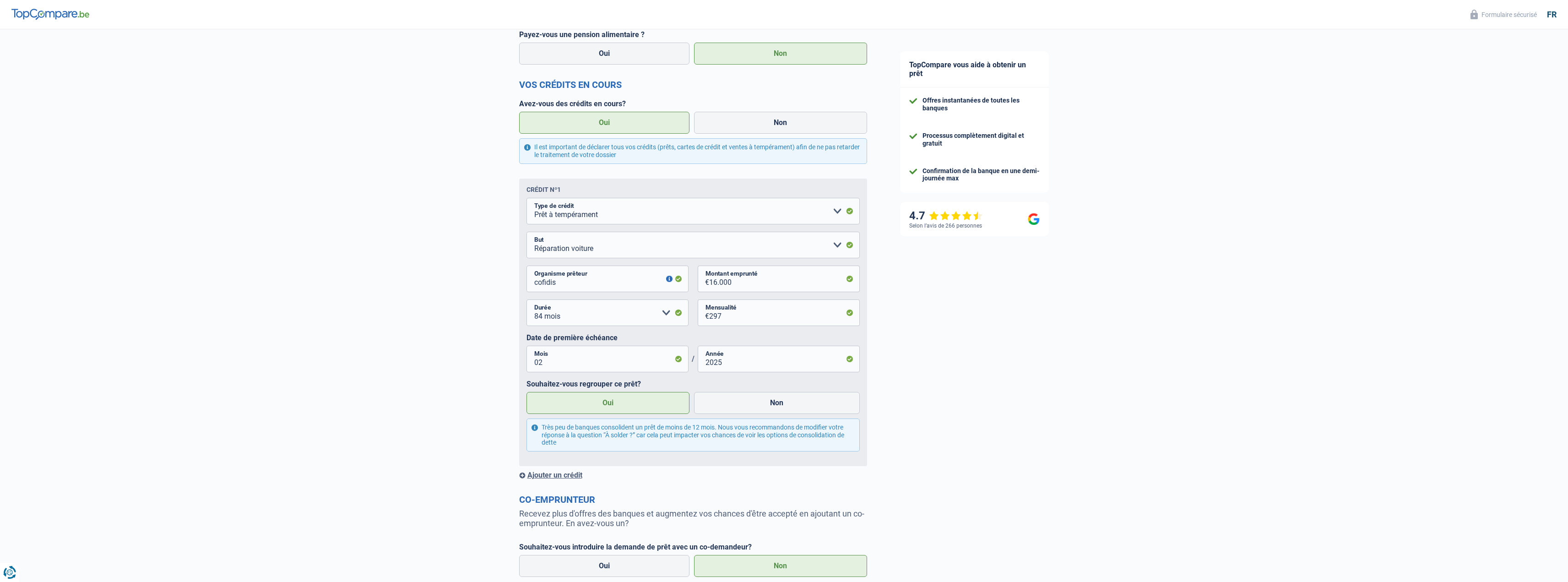
scroll to position [217, 0]
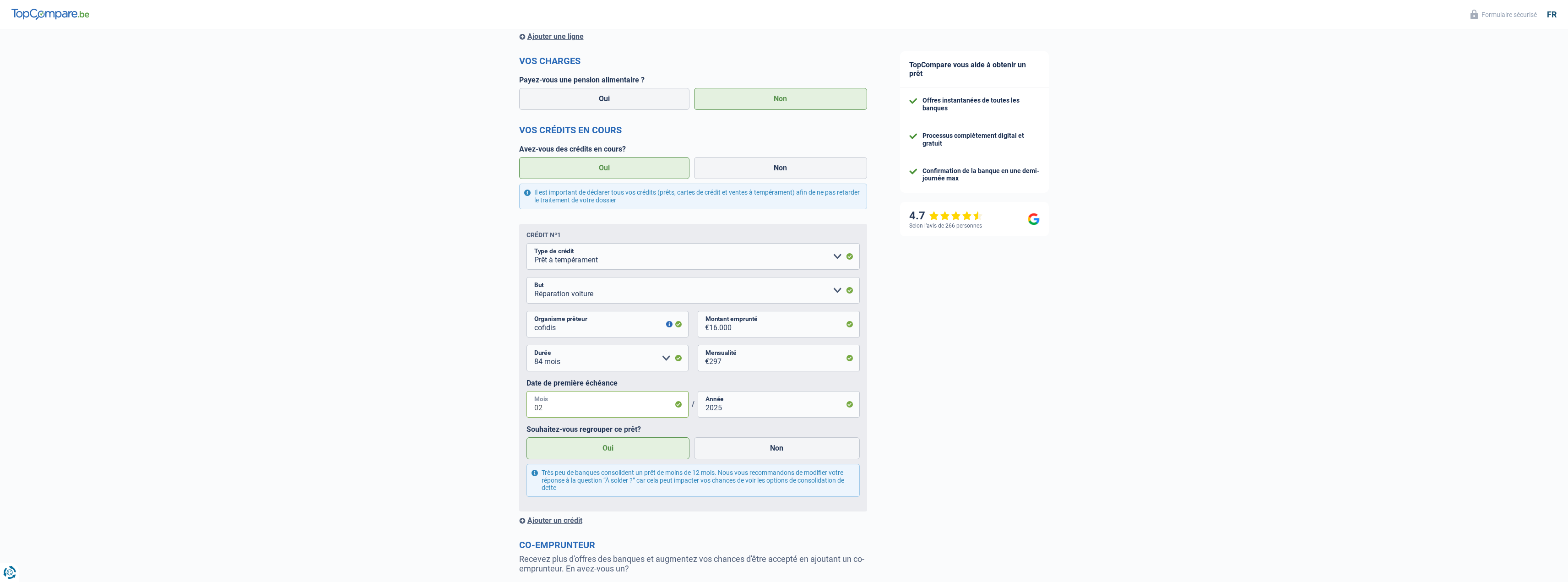
click at [624, 412] on input "02" at bounding box center [607, 404] width 162 height 27
click at [747, 412] on input "2025" at bounding box center [779, 404] width 162 height 27
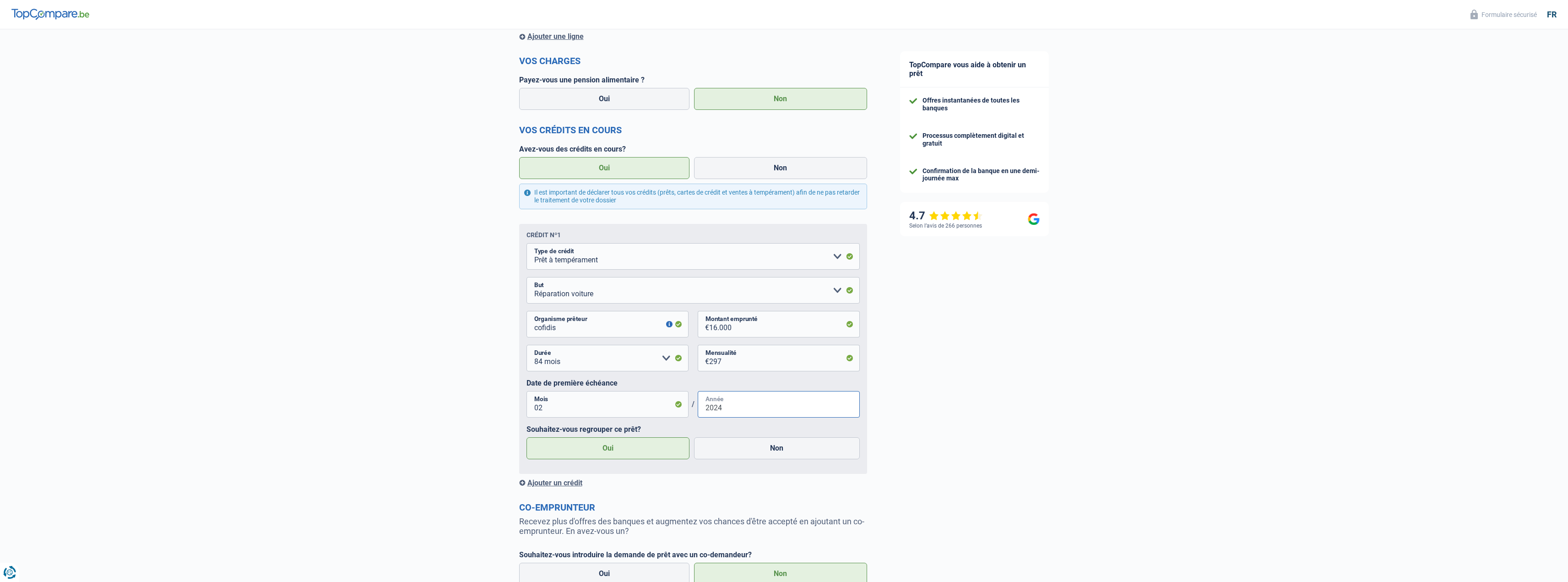
type input "2024"
click at [965, 381] on div "TopCompare vous aide à obtenir un prêt Offres instantanées de toutes les banque…" at bounding box center [1226, 246] width 685 height 868
click at [602, 409] on input "02" at bounding box center [607, 404] width 162 height 27
type input "11"
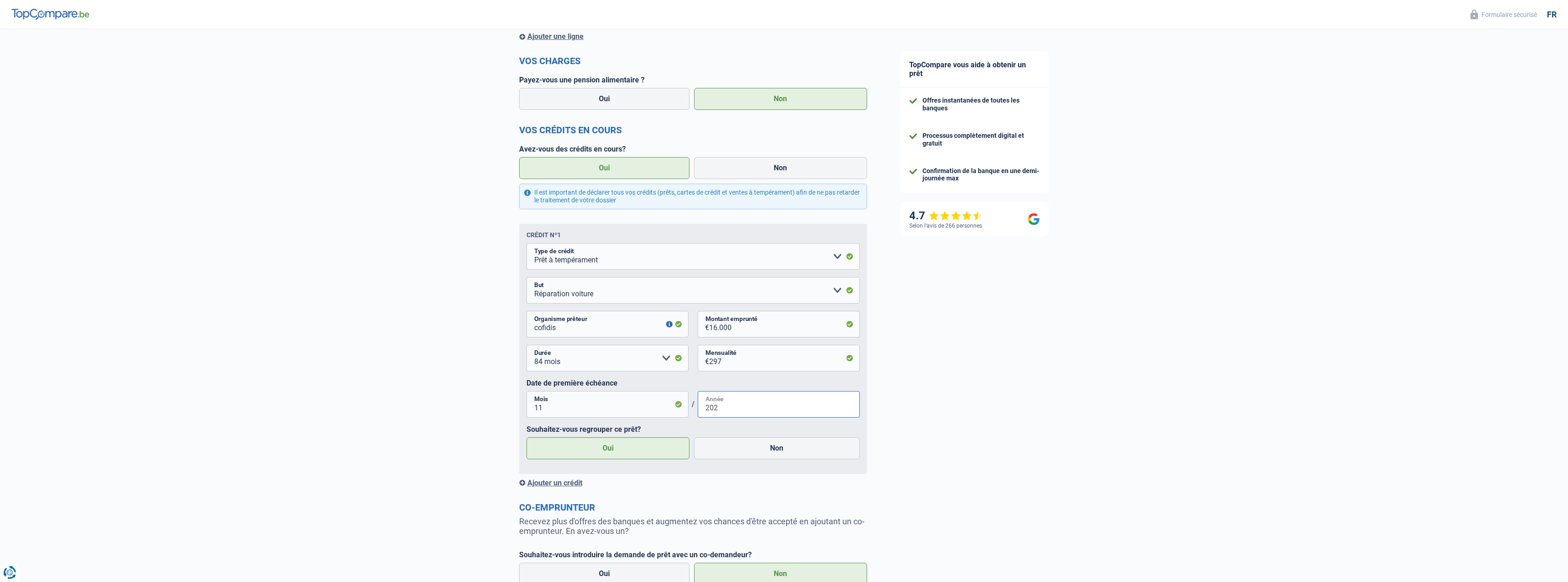
type input "2024"
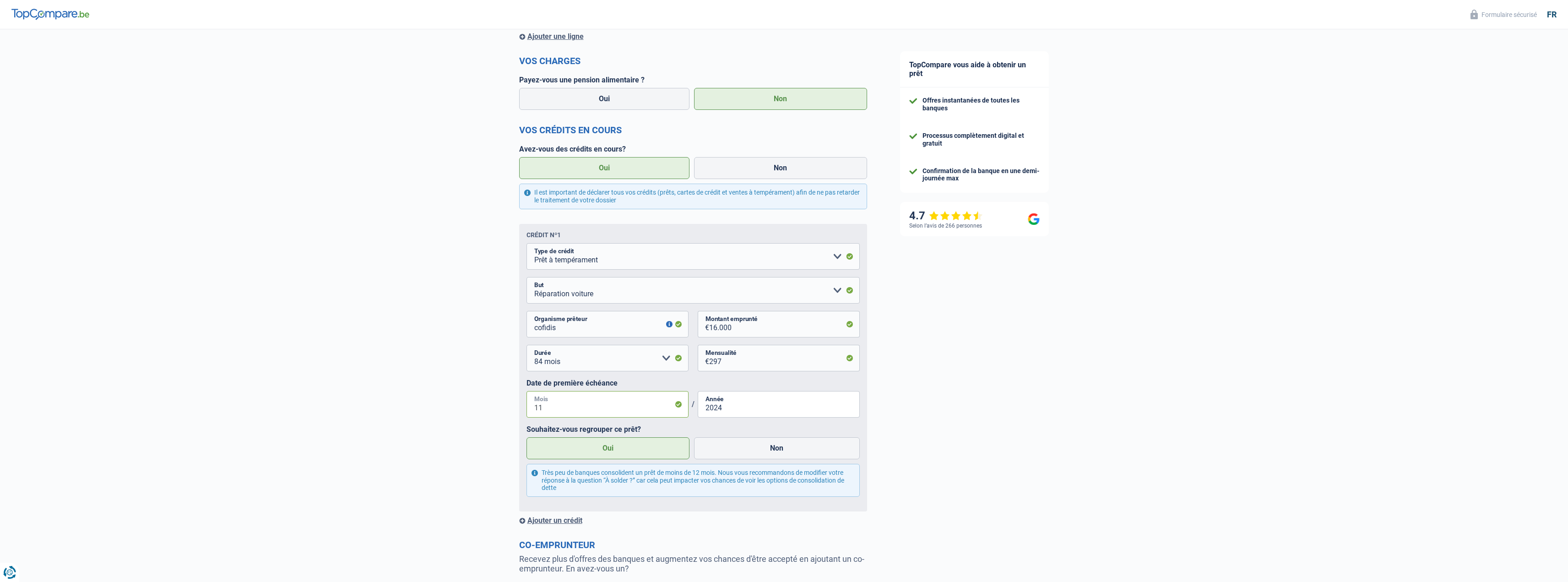
click at [596, 407] on input "11" at bounding box center [607, 404] width 162 height 27
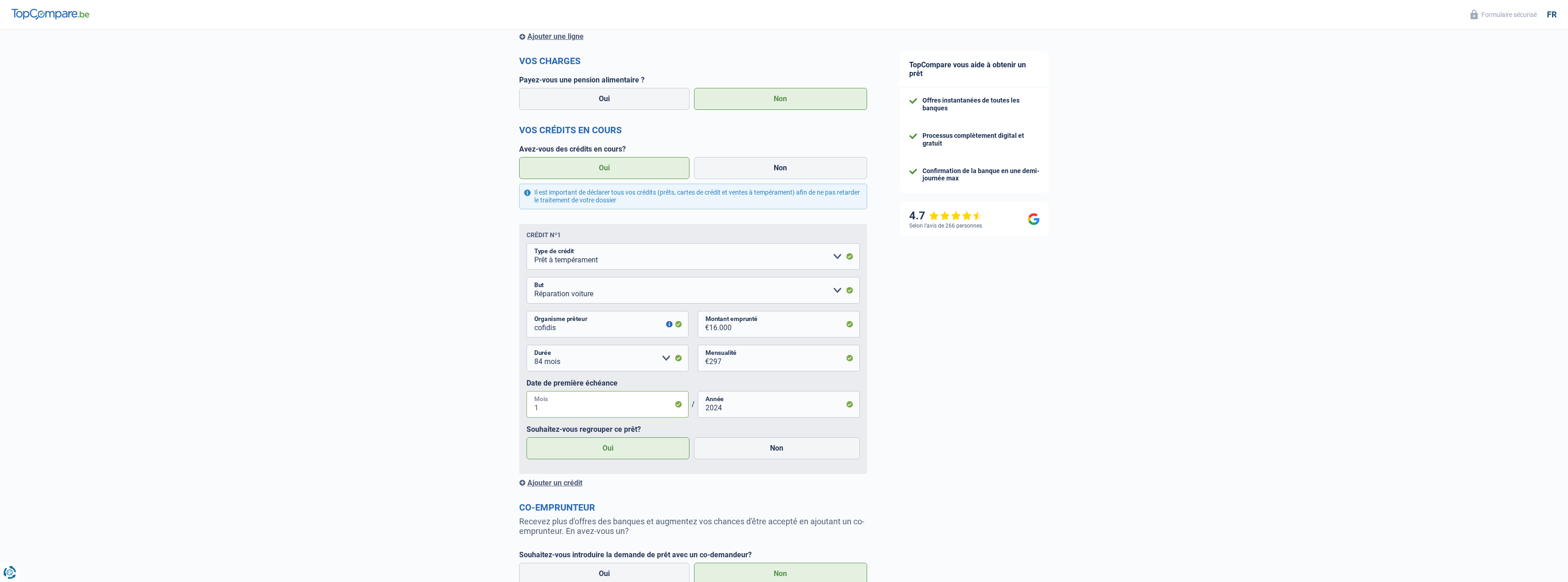
type input "10"
click at [969, 374] on div "TopCompare vous aide à obtenir un prêt Offres instantanées de toutes les banque…" at bounding box center [1226, 246] width 685 height 868
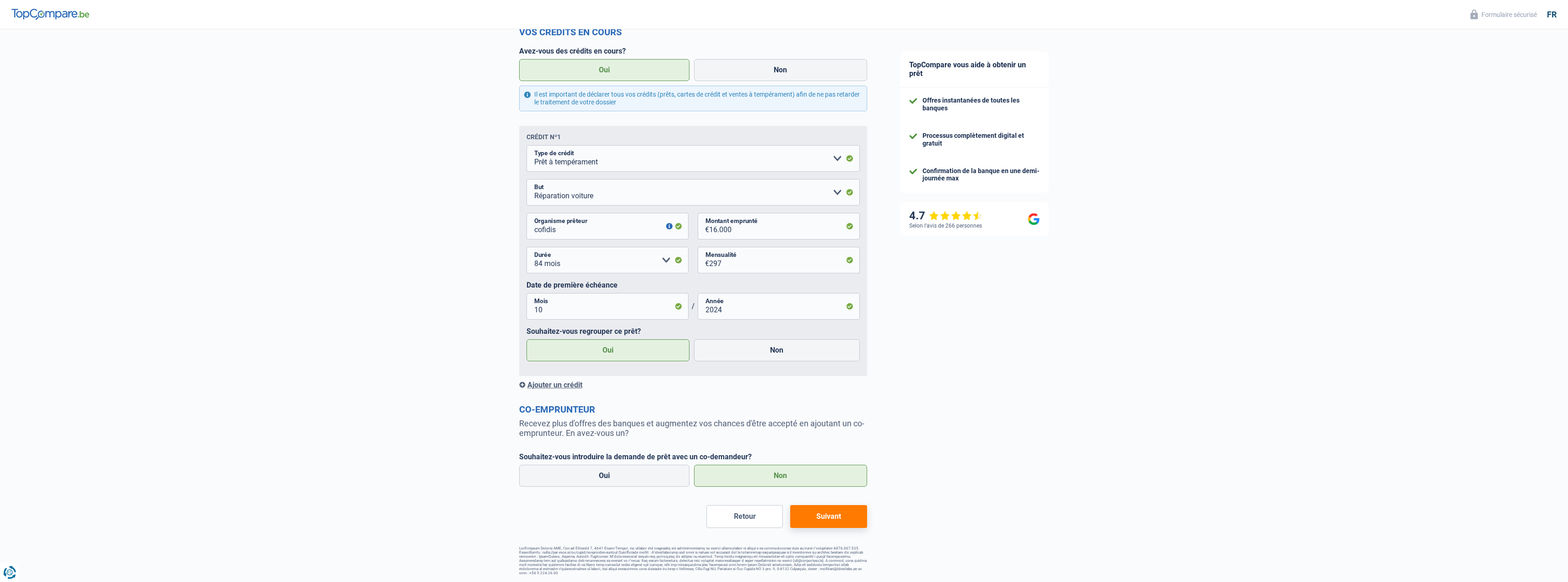
scroll to position [317, 0]
click at [822, 527] on button "Suivant" at bounding box center [828, 516] width 76 height 23
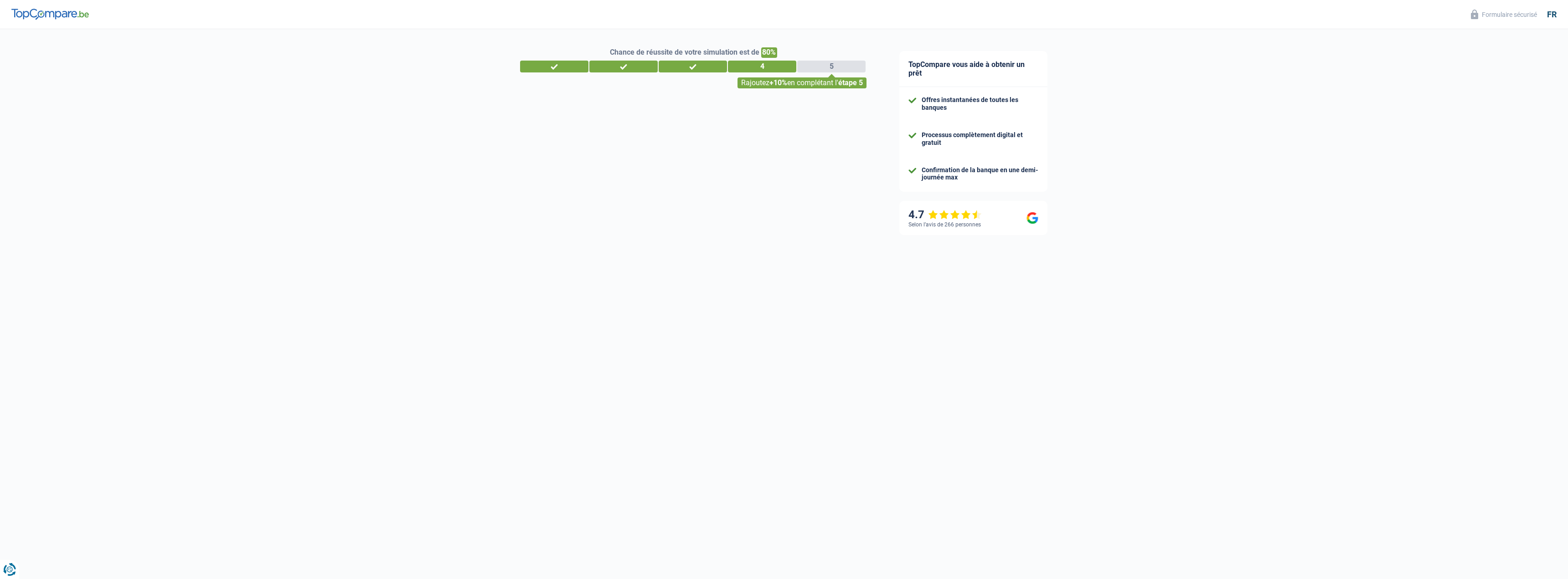
select select "refinancing"
select select "60"
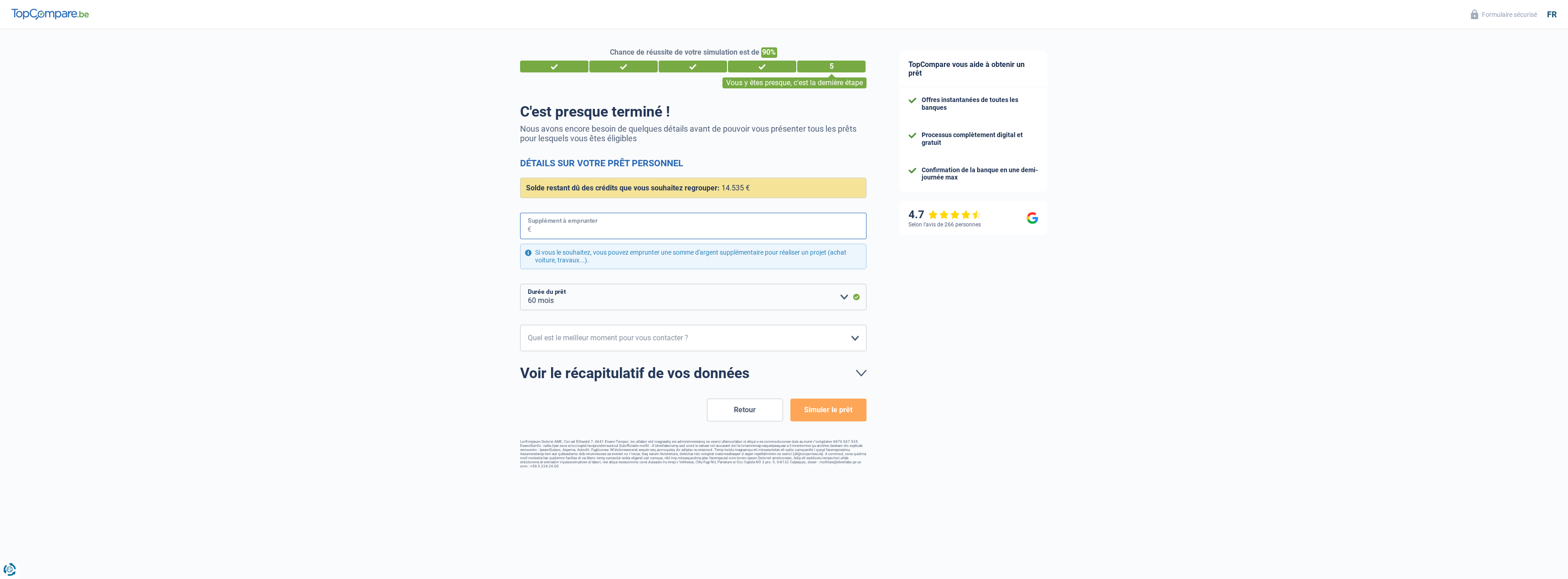
click at [615, 227] on input "Supplément à emprunter" at bounding box center [699, 226] width 335 height 26
select select "disabilityPension"
select select "personalLoan"
select select "carRestore"
select select "84"
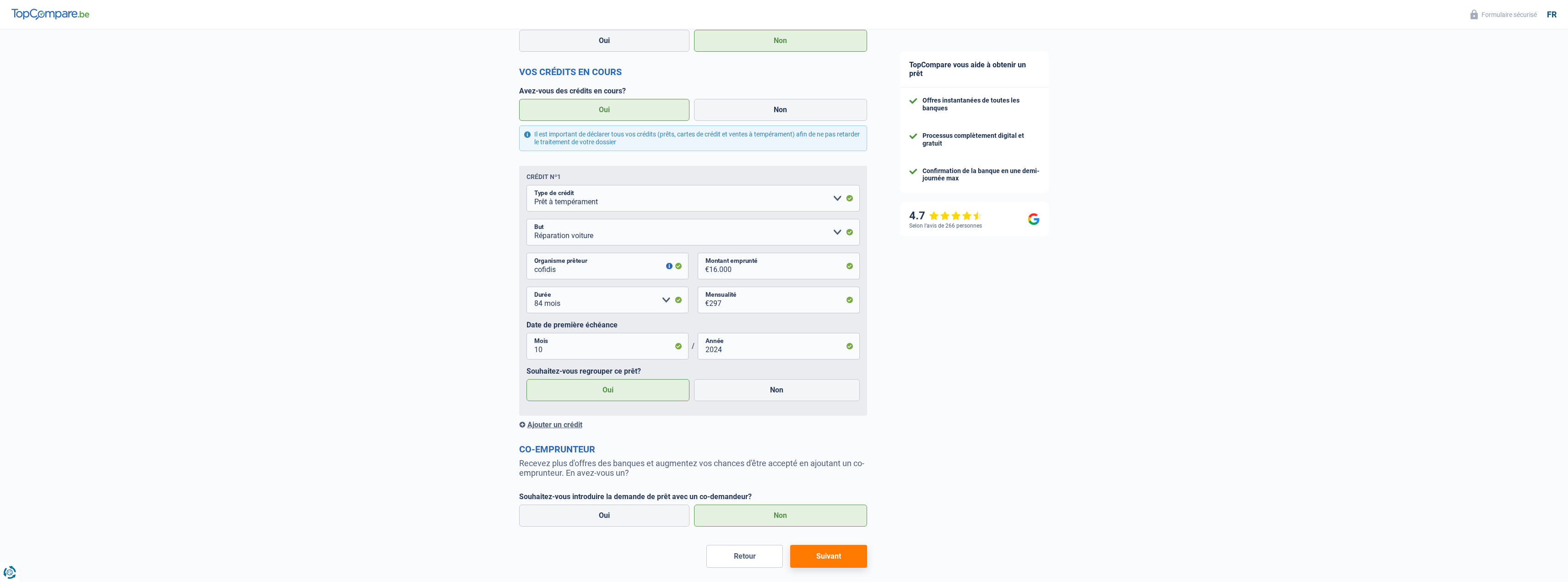
scroll to position [317, 0]
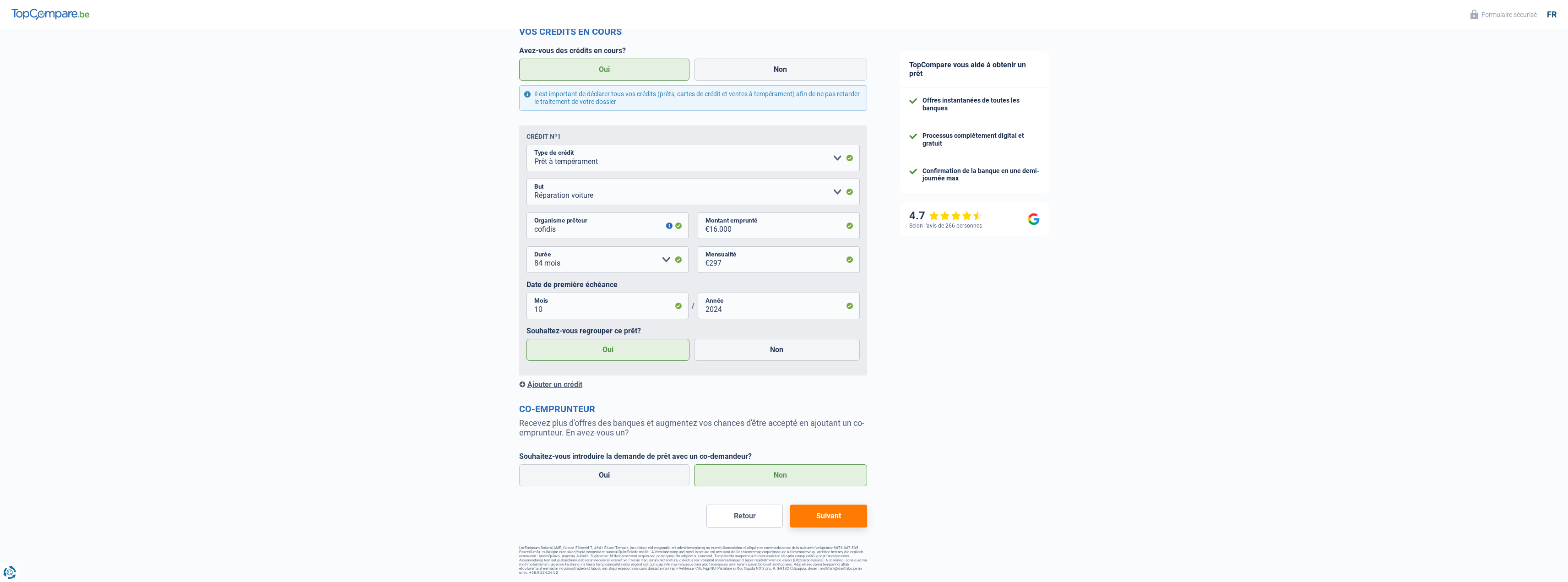
click at [575, 388] on div "Ajouter un crédit" at bounding box center [693, 385] width 348 height 8
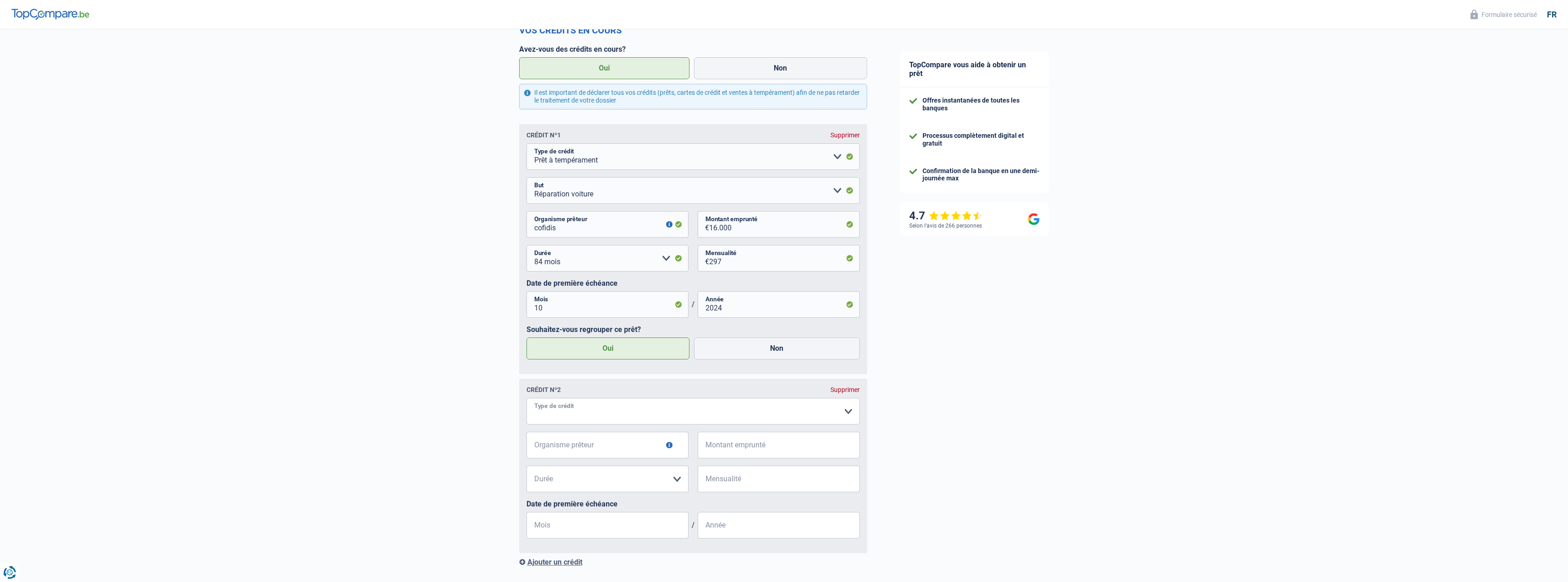
click at [599, 414] on select "Carte ou ouverture de crédit Prêt hypothécaire Vente à tempérament Prêt à tempé…" at bounding box center [693, 411] width 333 height 27
select select "cardOrCredit"
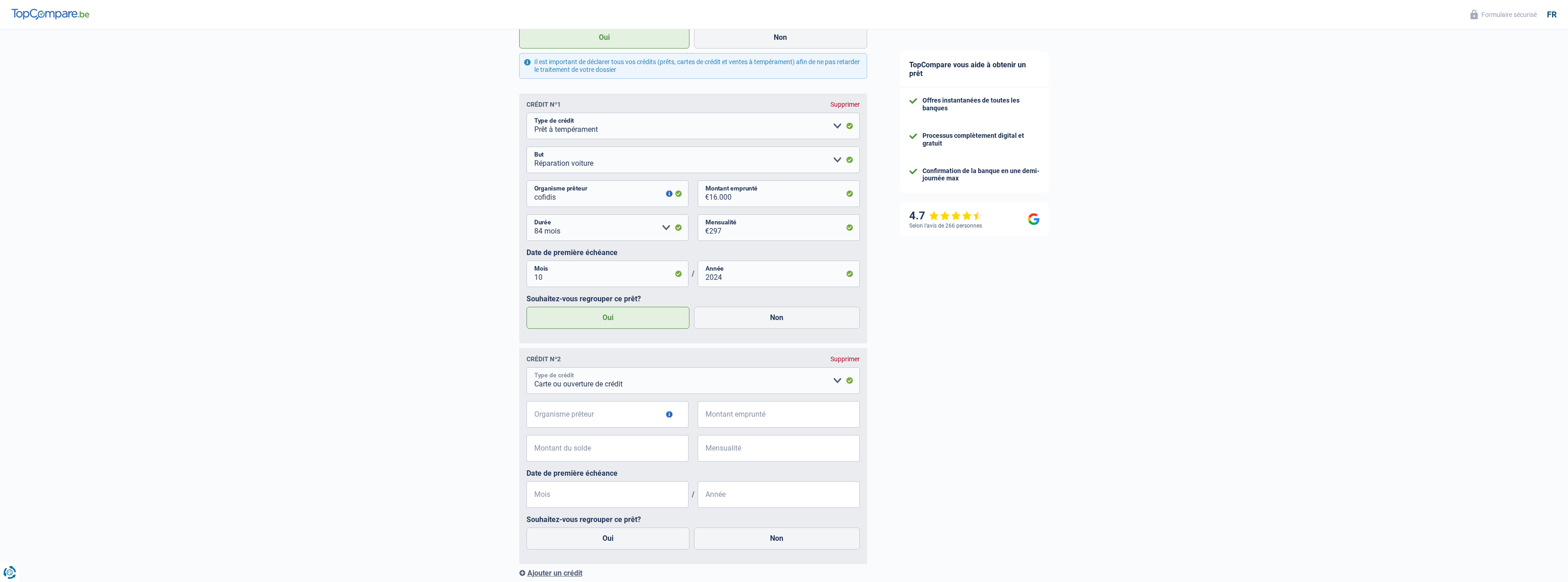
scroll to position [362, 0]
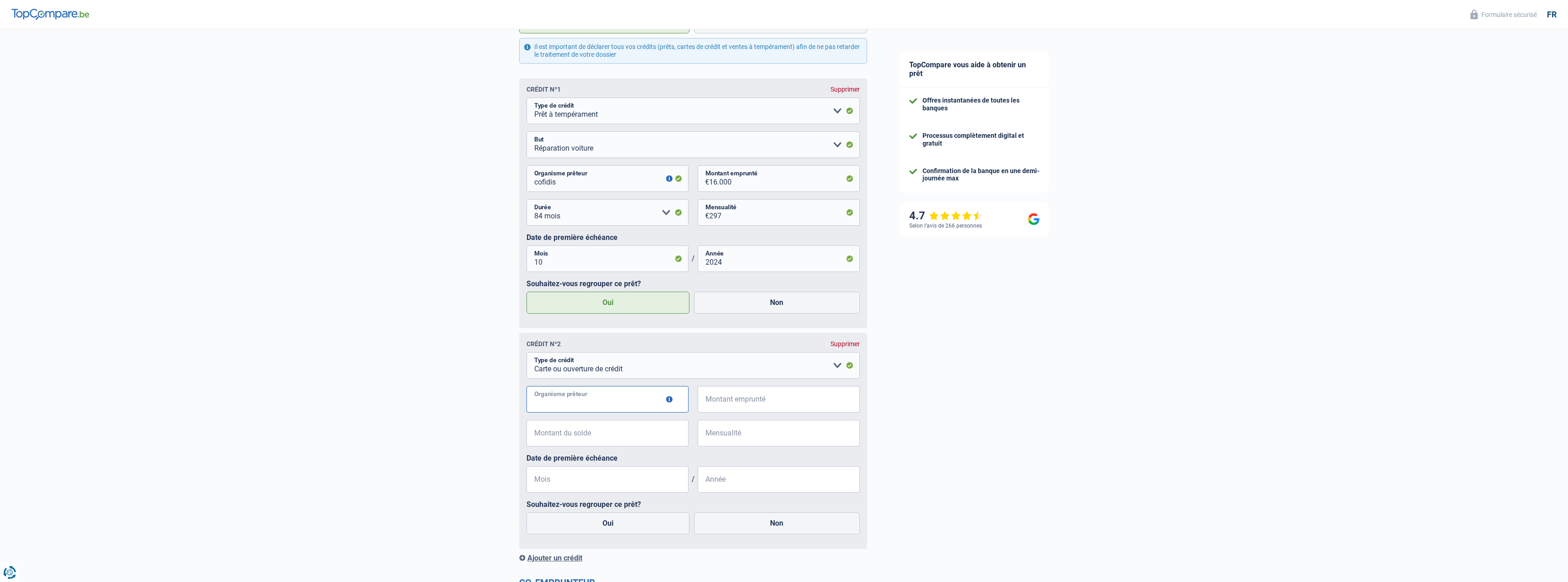
click at [626, 409] on input "Organisme prêteur" at bounding box center [607, 399] width 162 height 27
type input "cofidis"
click at [716, 402] on input "Montant emprunté" at bounding box center [784, 399] width 150 height 27
click at [771, 406] on input "550" at bounding box center [784, 399] width 150 height 27
type input "5.500"
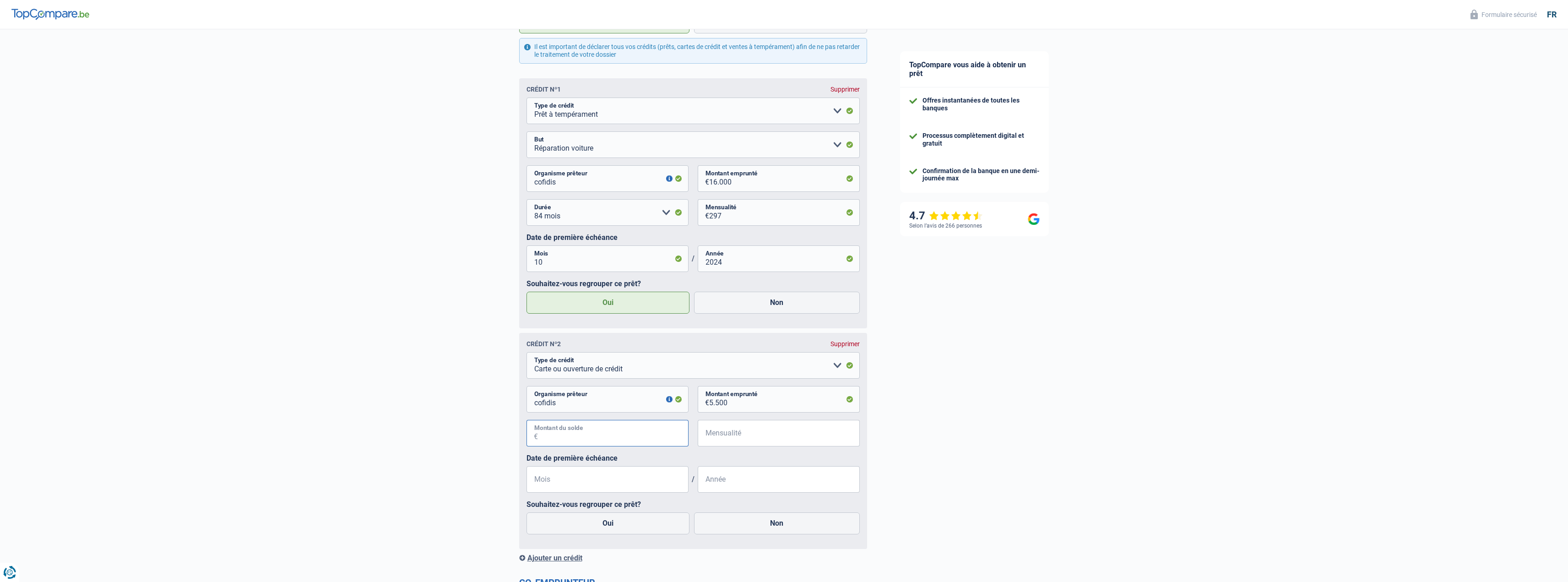
click at [666, 439] on input "Montant du solde" at bounding box center [613, 434] width 150 height 27
click at [658, 436] on input "Montant du solde" at bounding box center [613, 434] width 150 height 27
click at [653, 439] on input "Montant du solde" at bounding box center [613, 434] width 150 height 27
type input "5"
click at [777, 445] on input "Mensualité" at bounding box center [784, 434] width 150 height 27
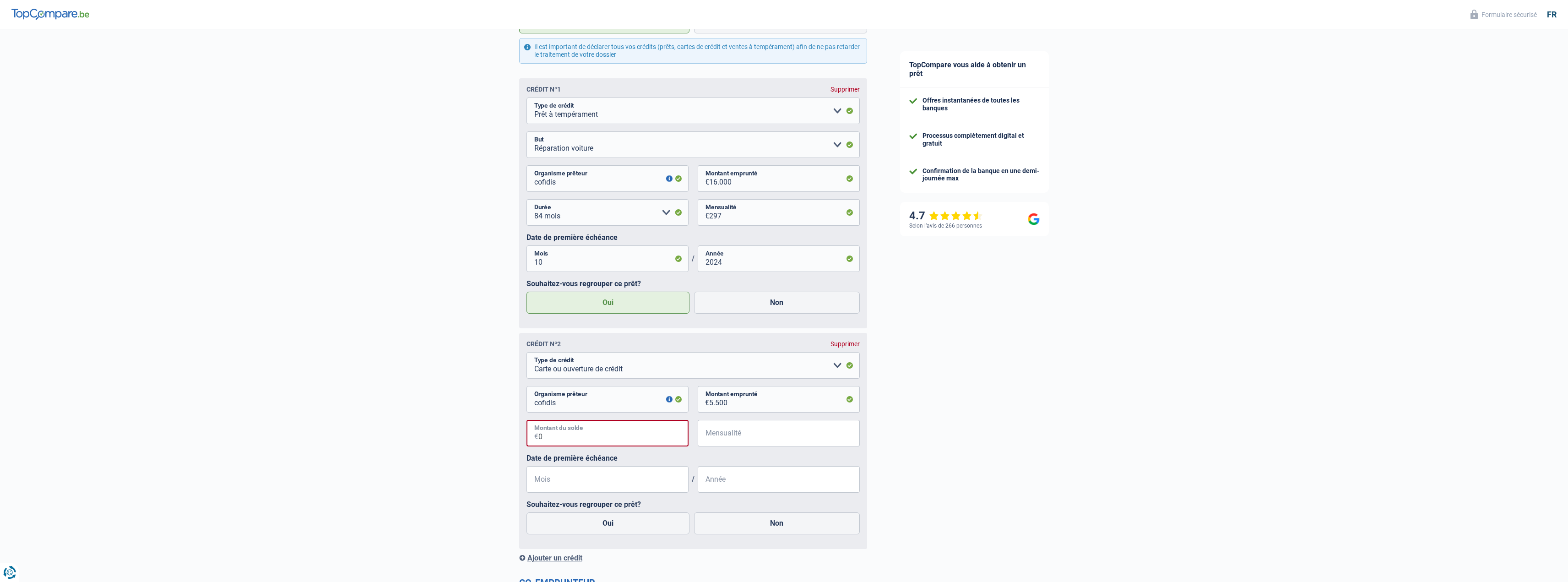
click at [612, 446] on input "0" at bounding box center [613, 434] width 150 height 27
type input "5.500"
click at [773, 452] on div "5.500 € Montant du solde € Mensualité Tous les champs sont obligatoires. Veuill…" at bounding box center [693, 437] width 333 height 34
click at [773, 443] on input "Mensualité" at bounding box center [784, 434] width 150 height 27
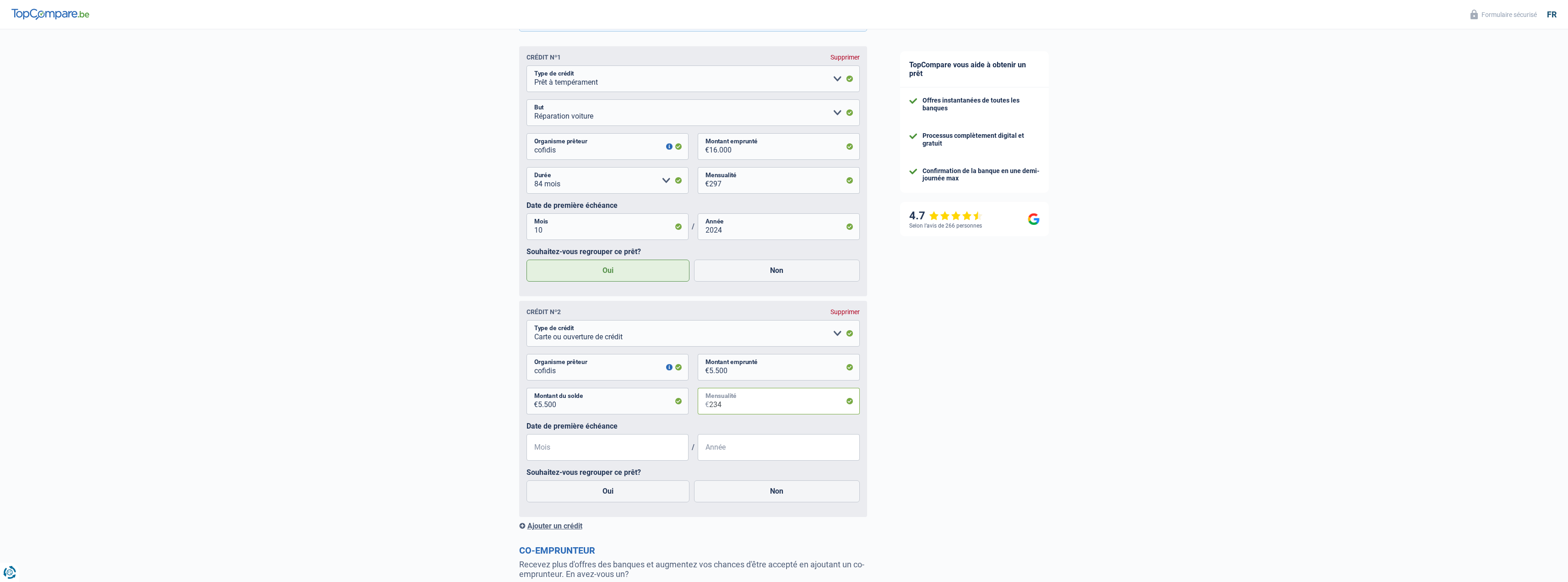
scroll to position [409, 0]
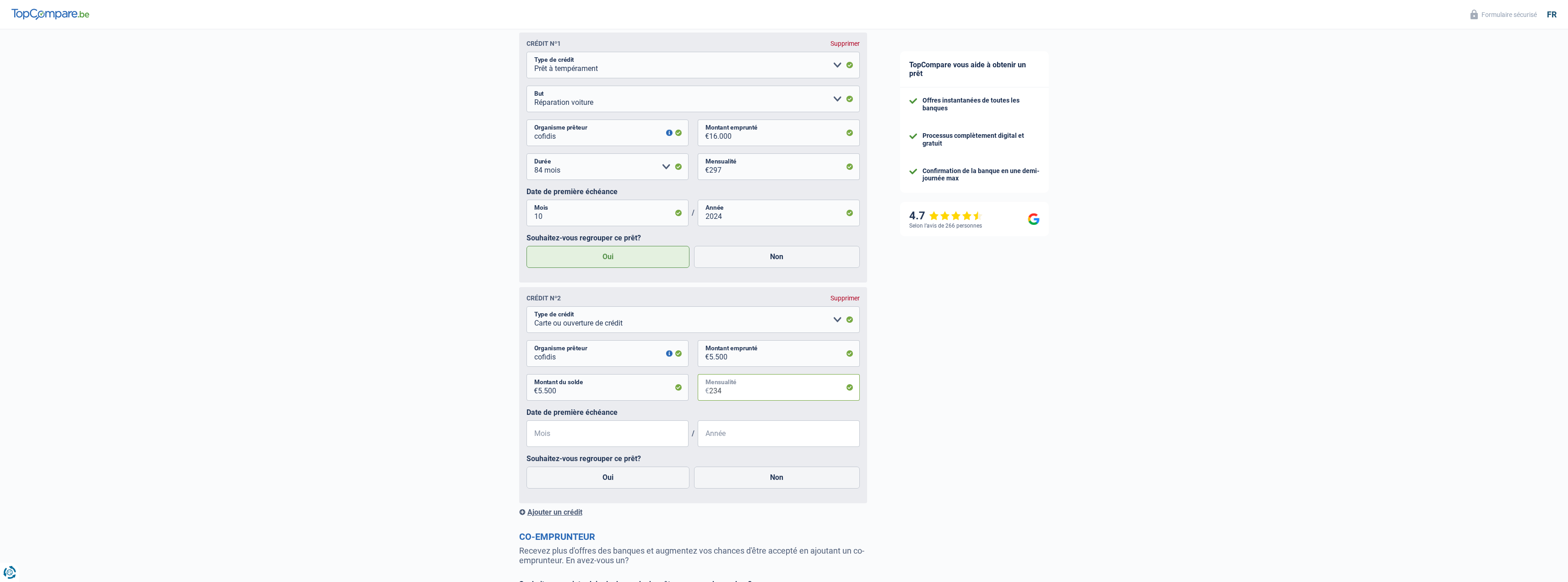
type input "234"
click at [636, 425] on input "Mois" at bounding box center [607, 434] width 162 height 27
click at [647, 441] on input "Mois" at bounding box center [607, 434] width 162 height 27
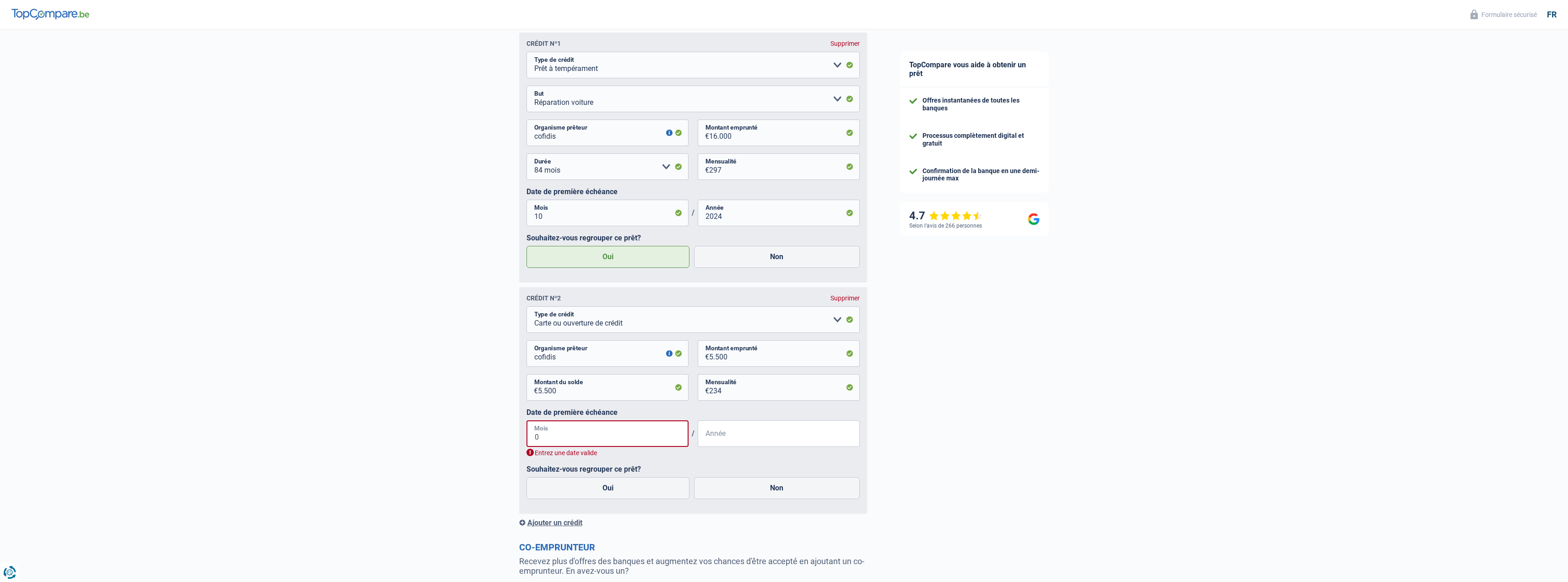
type input "03"
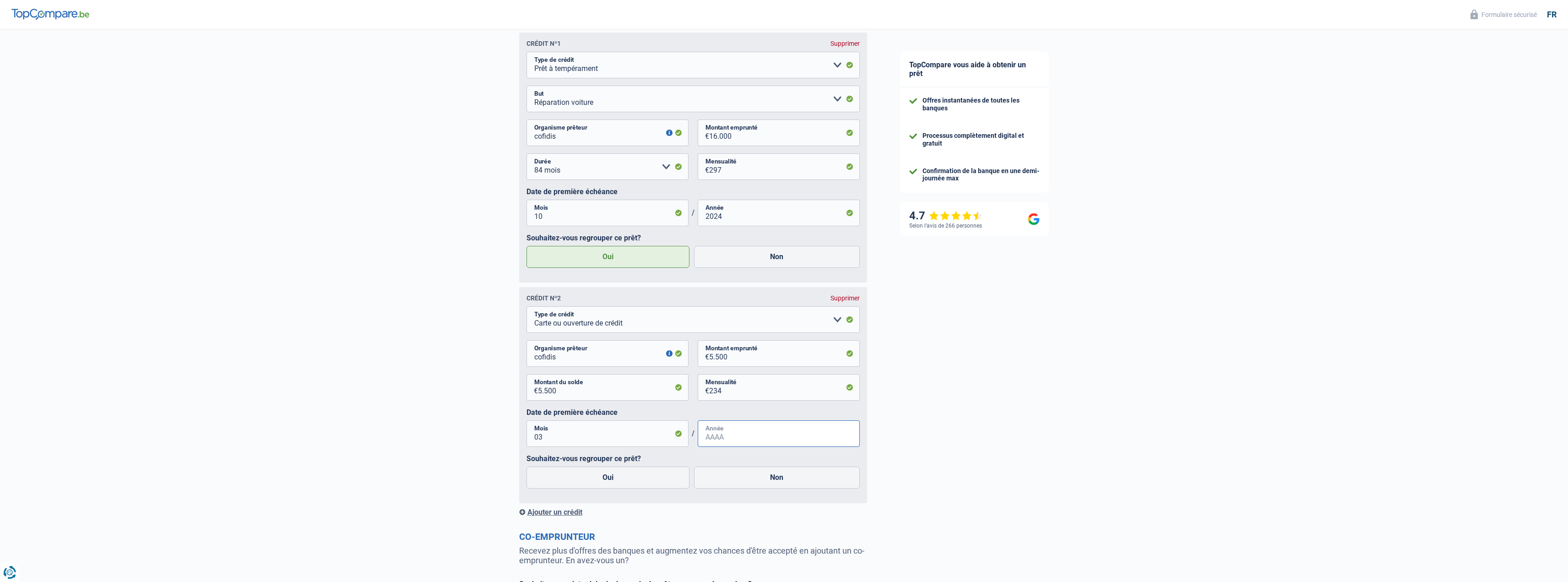
click at [719, 441] on input "Année" at bounding box center [779, 434] width 162 height 27
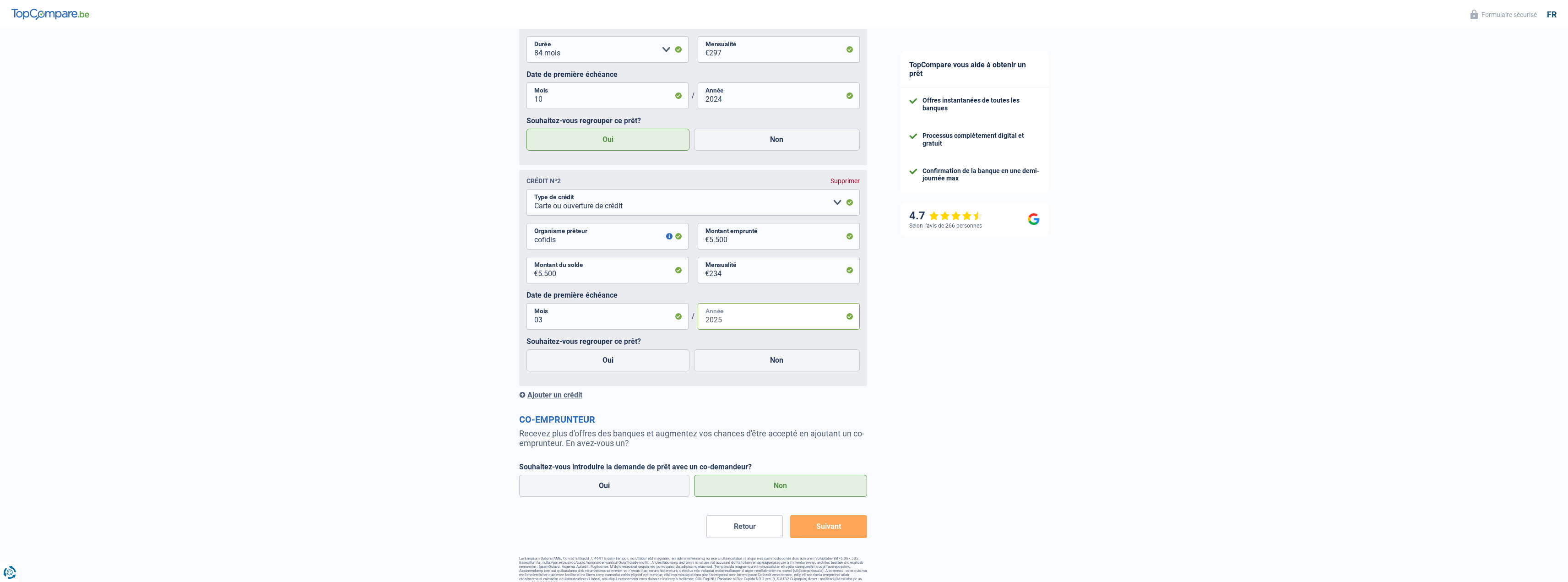
scroll to position [538, 0]
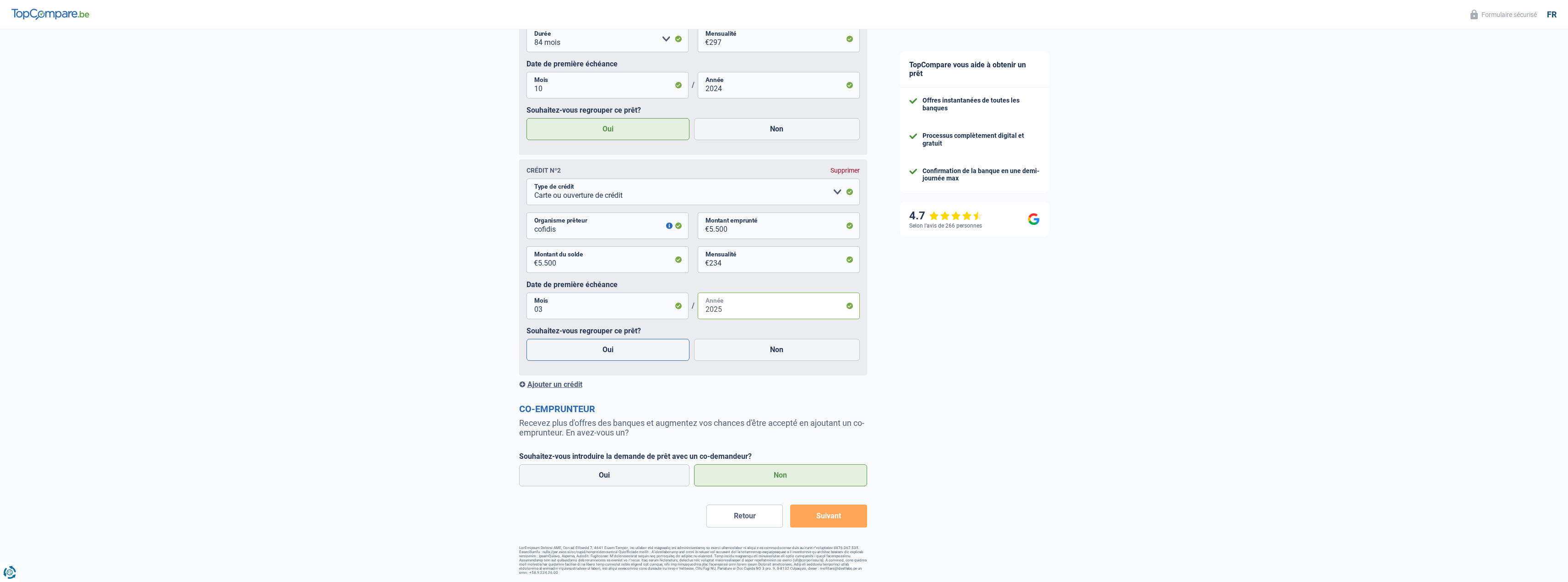
type input "2025"
click at [632, 352] on label "Oui" at bounding box center [608, 350] width 164 height 22
click at [632, 352] on input "Oui" at bounding box center [608, 350] width 164 height 22
radio input "true"
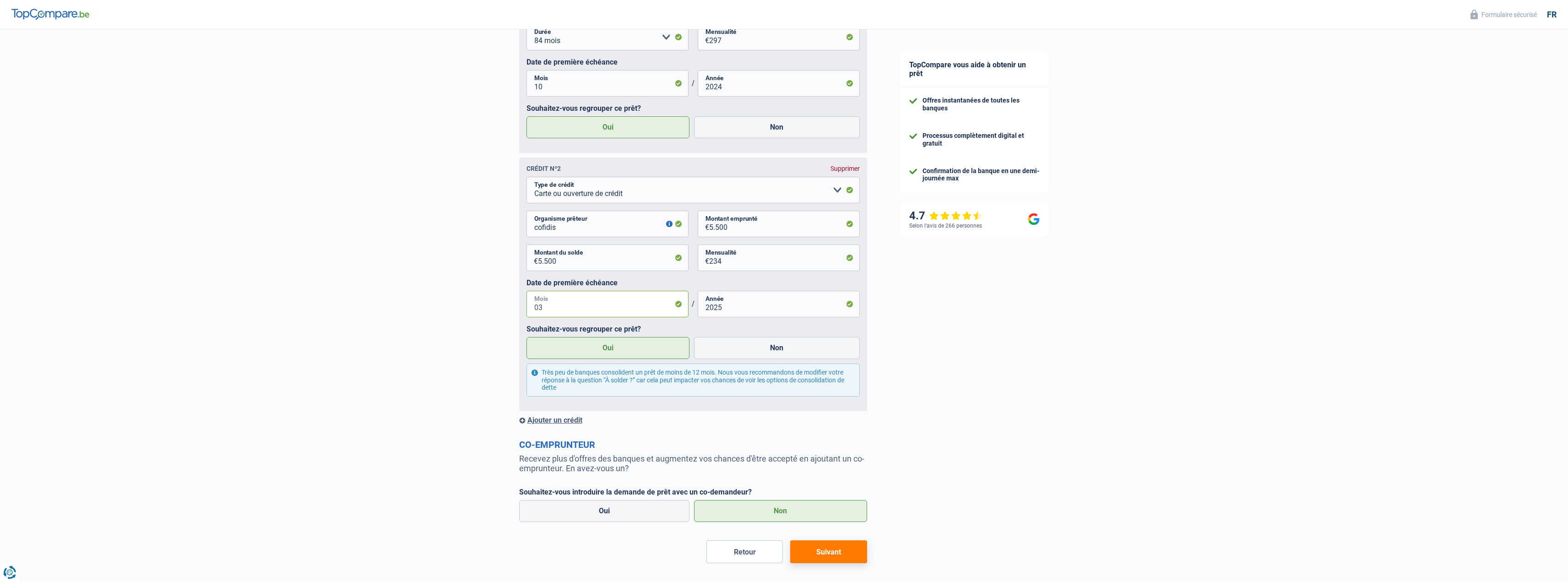
click at [586, 311] on input "03" at bounding box center [607, 304] width 162 height 27
type input "10"
click at [736, 308] on input "2025" at bounding box center [779, 304] width 162 height 27
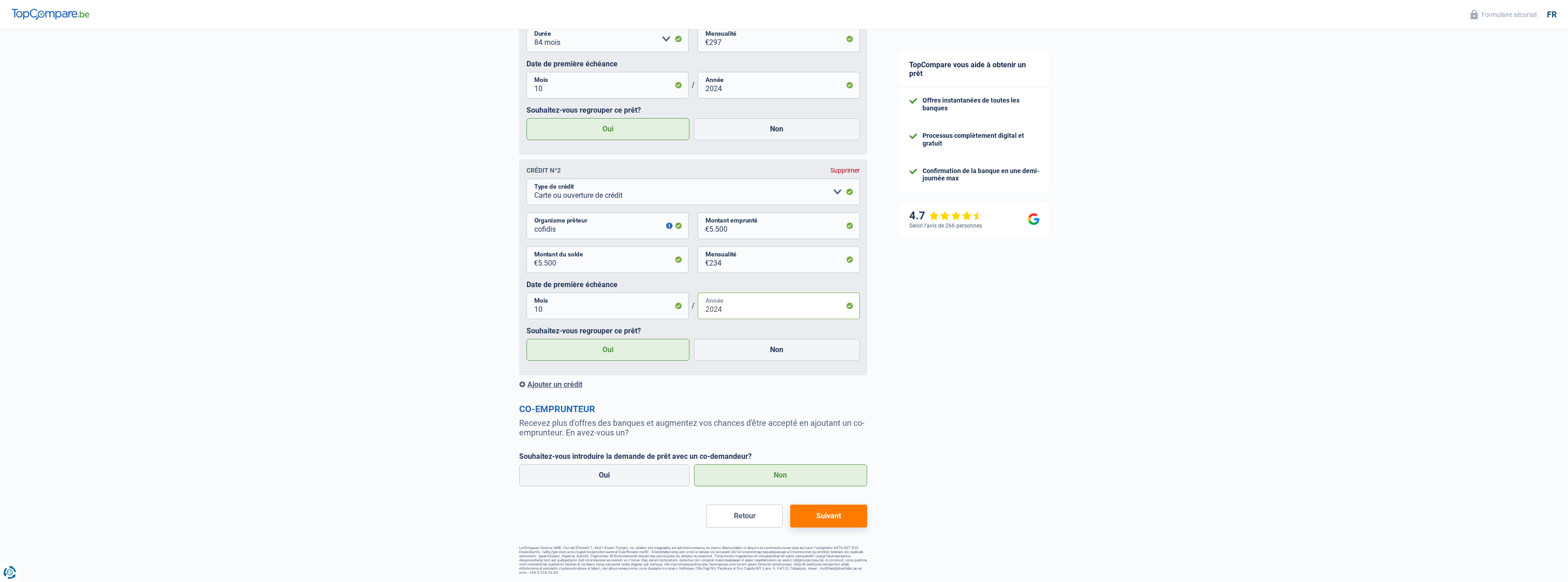
type input "2024"
click at [919, 342] on div "TopCompare vous aide à obtenir un prêt Offres instantanées de toutes les banque…" at bounding box center [1226, 38] width 685 height 1089
click at [822, 509] on button "Suivant" at bounding box center [828, 516] width 76 height 23
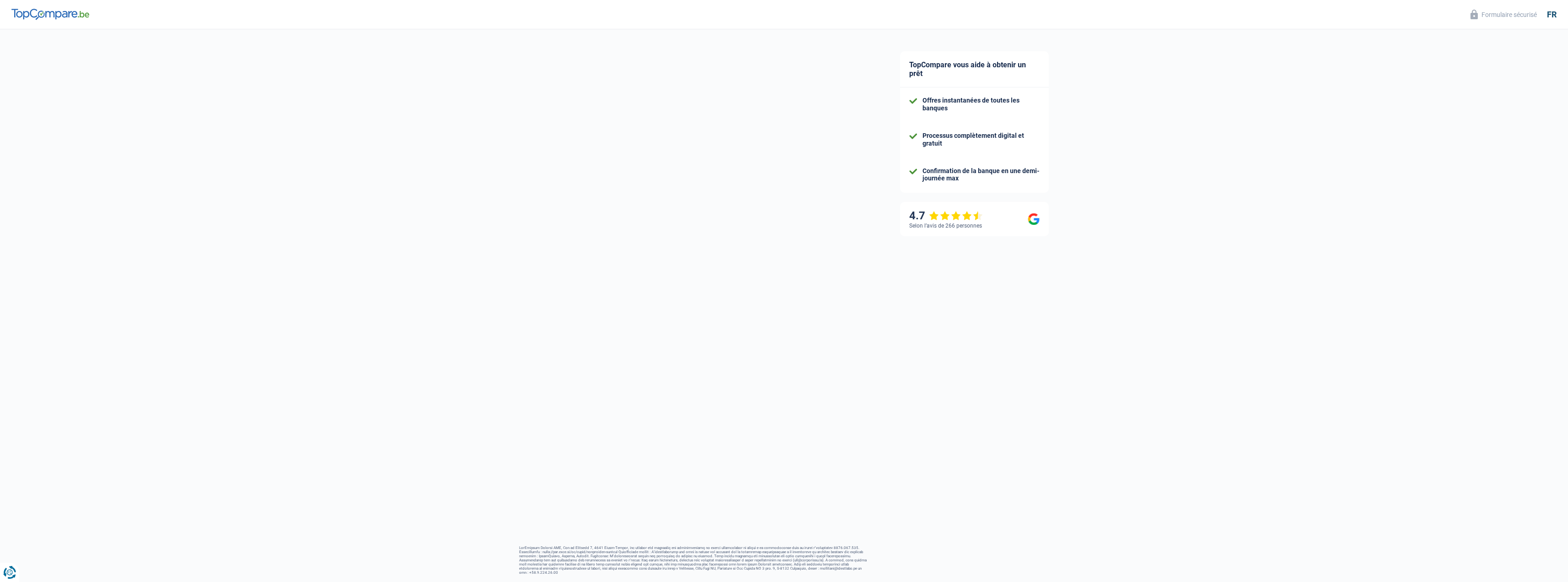
select select "refinancing"
select select "120"
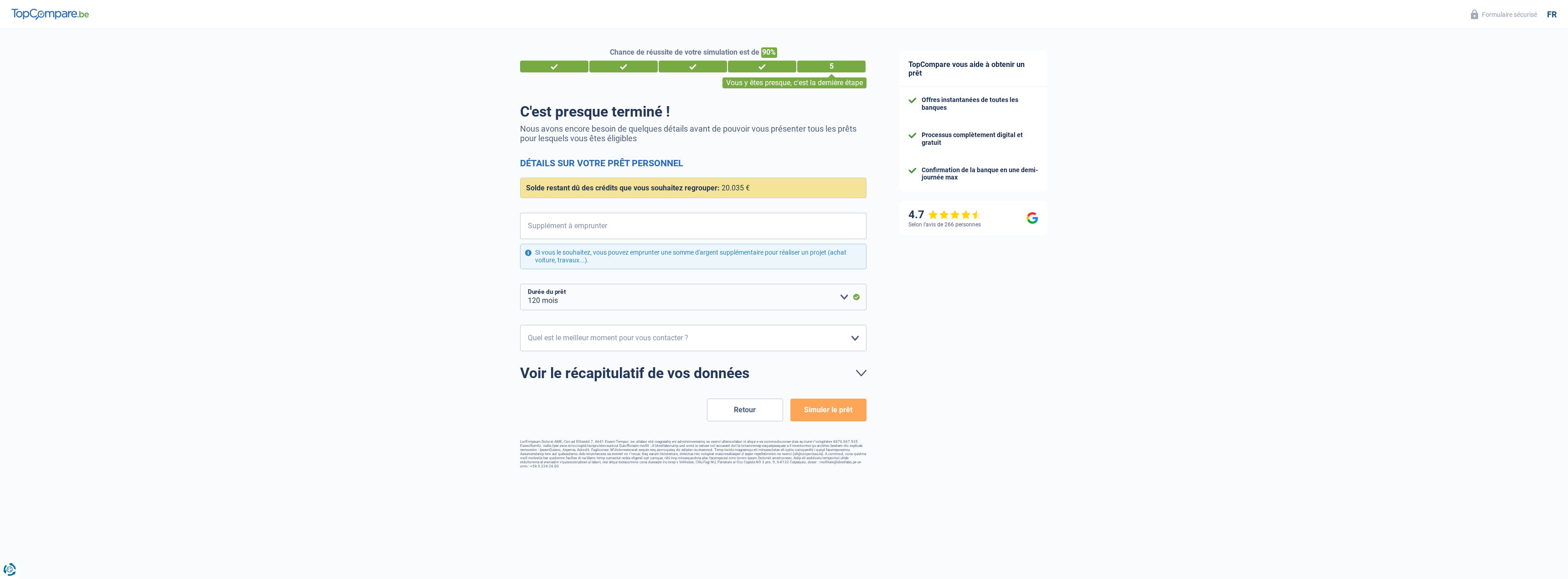
click at [752, 406] on button "Retour" at bounding box center [745, 410] width 76 height 23
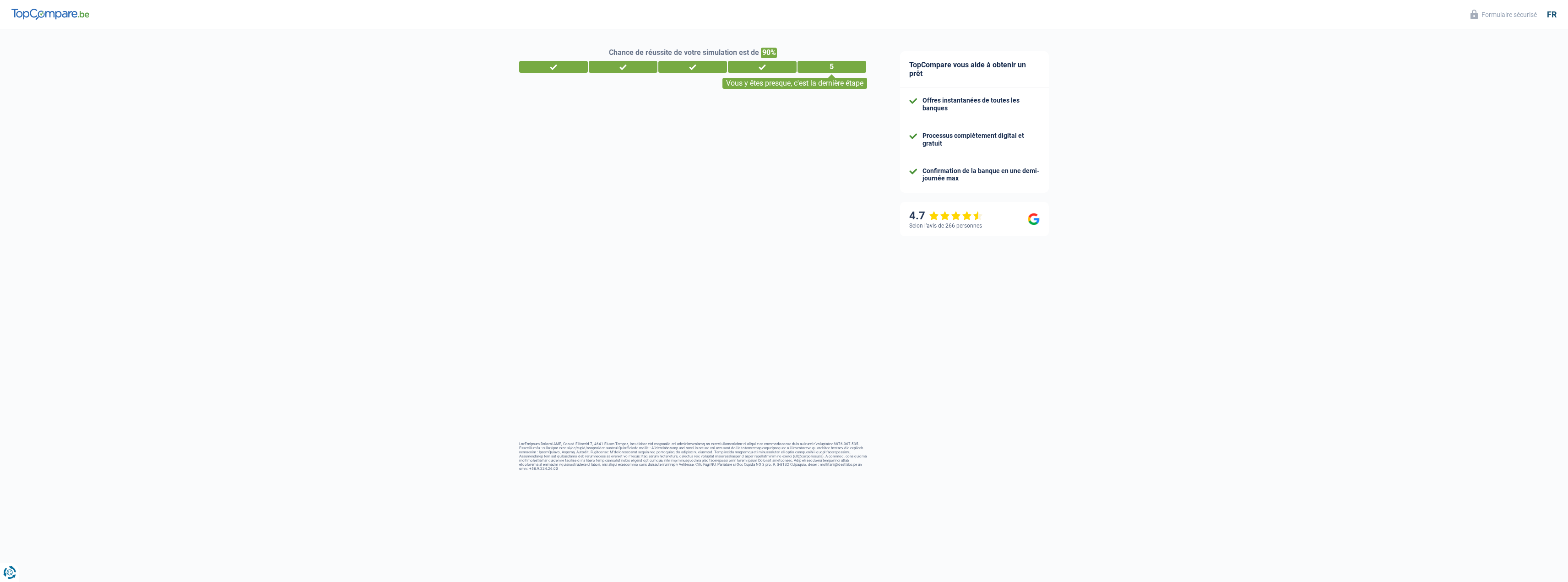
select select "disabilityPension"
select select "personalLoan"
select select "carRestore"
select select "84"
select select "cardOrCredit"
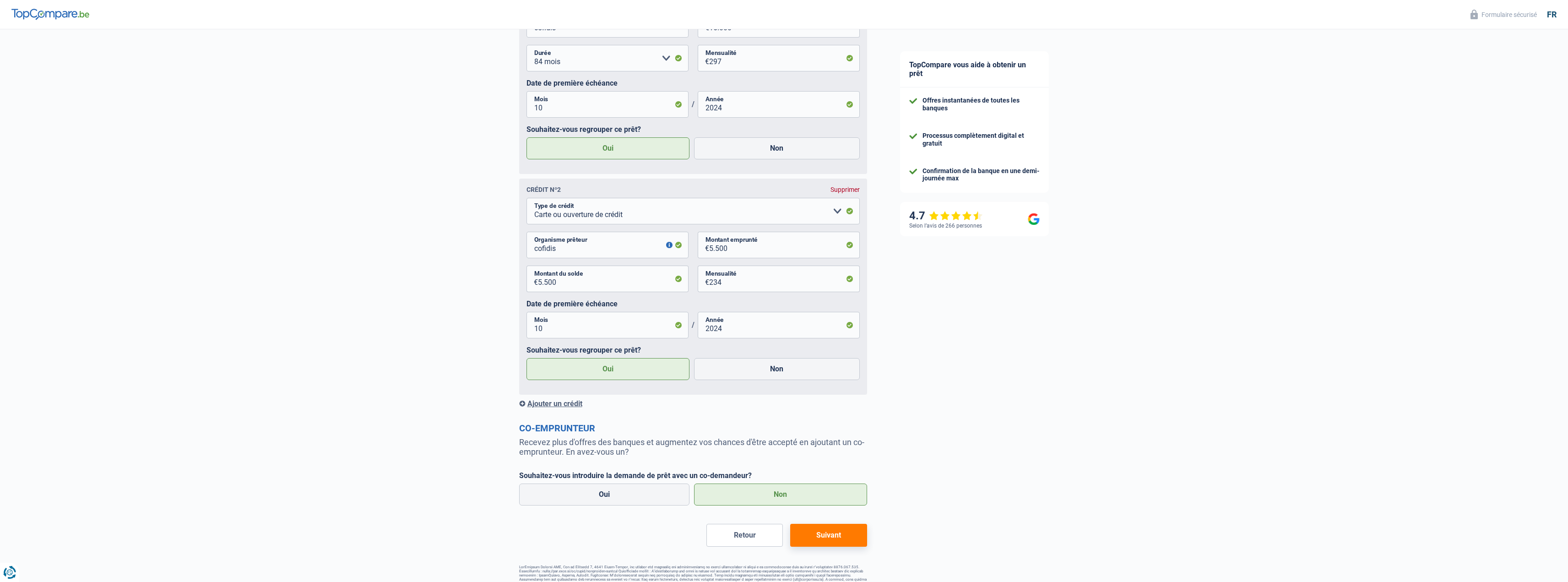
scroll to position [538, 0]
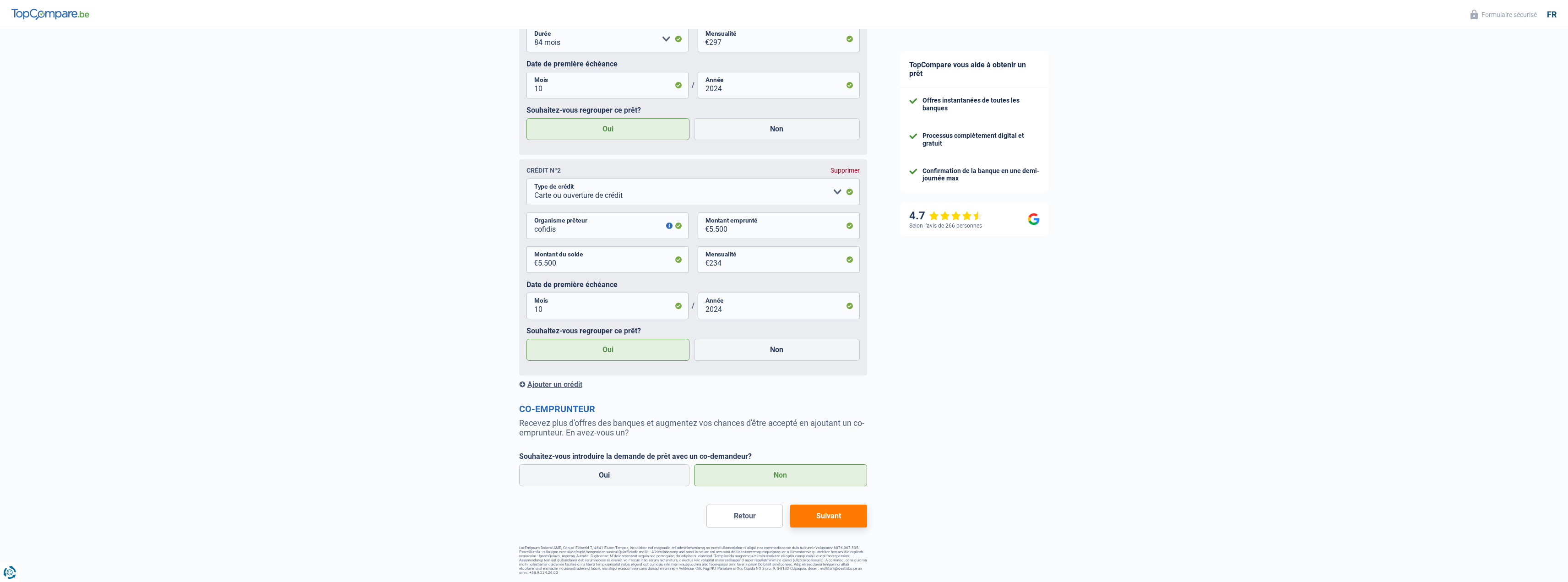
click at [823, 516] on button "Suivant" at bounding box center [828, 516] width 76 height 23
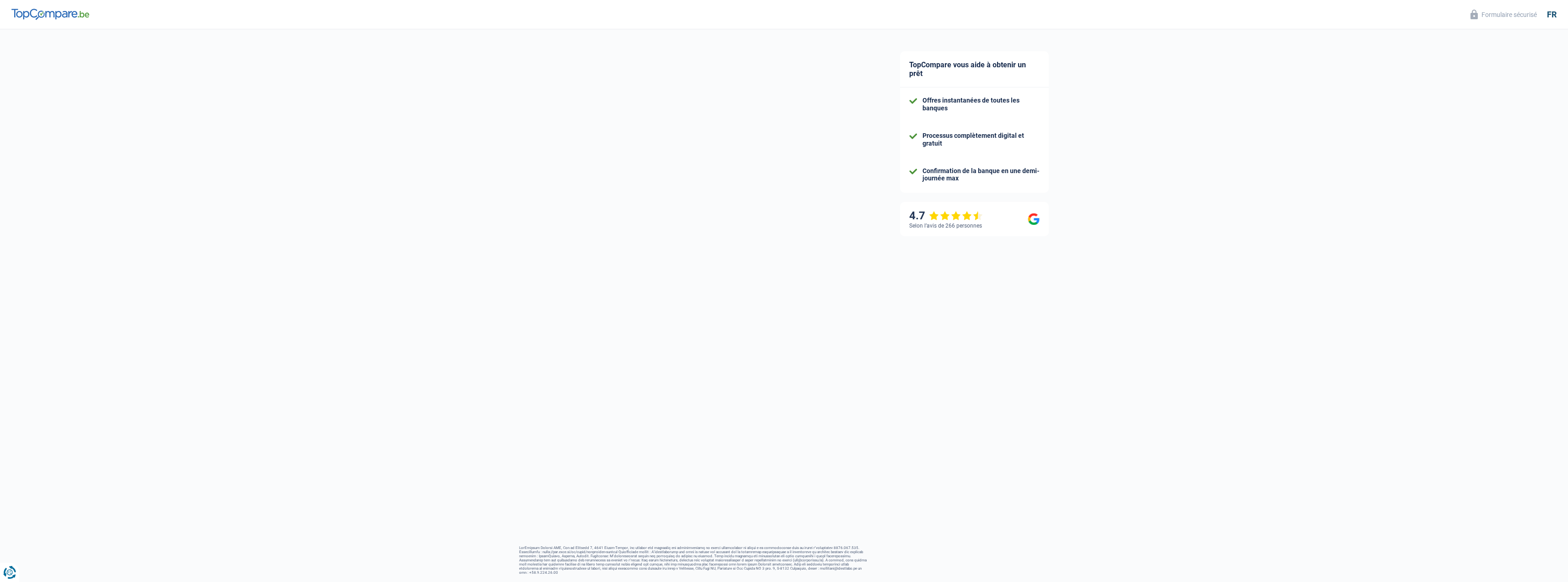
select select "refinancing"
select select "120"
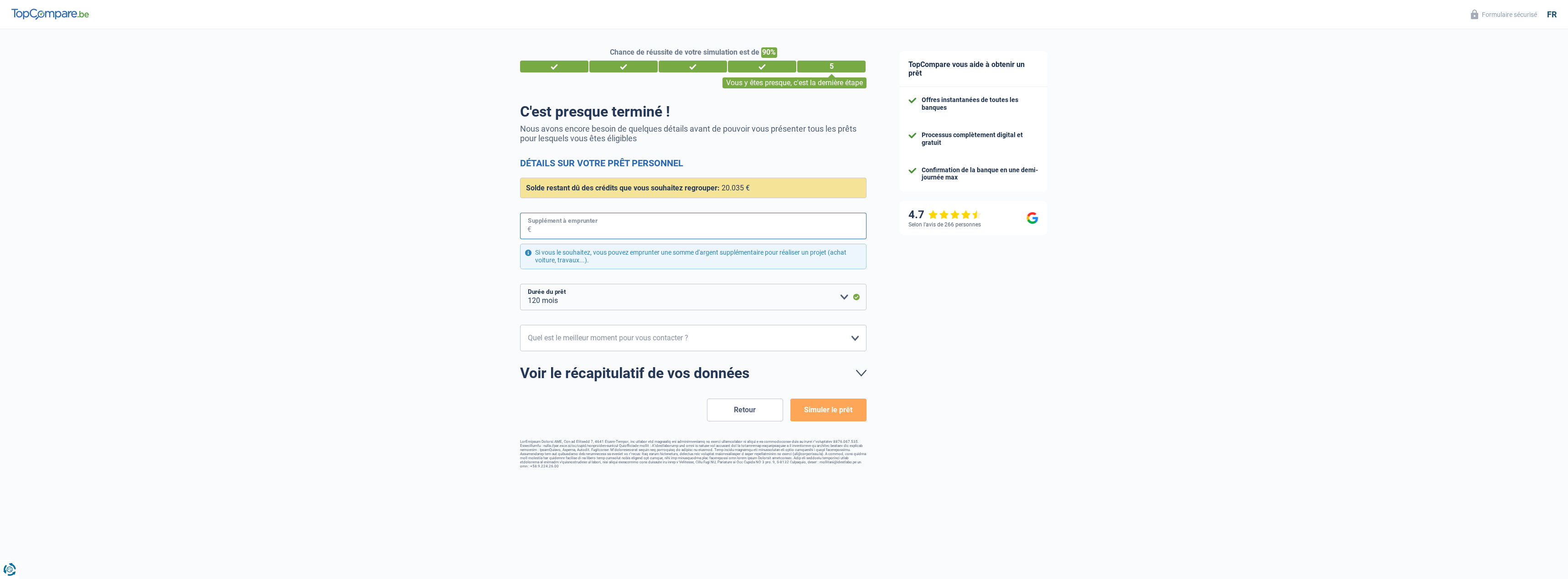
click at [625, 230] on input "Supplément à emprunter" at bounding box center [699, 226] width 335 height 26
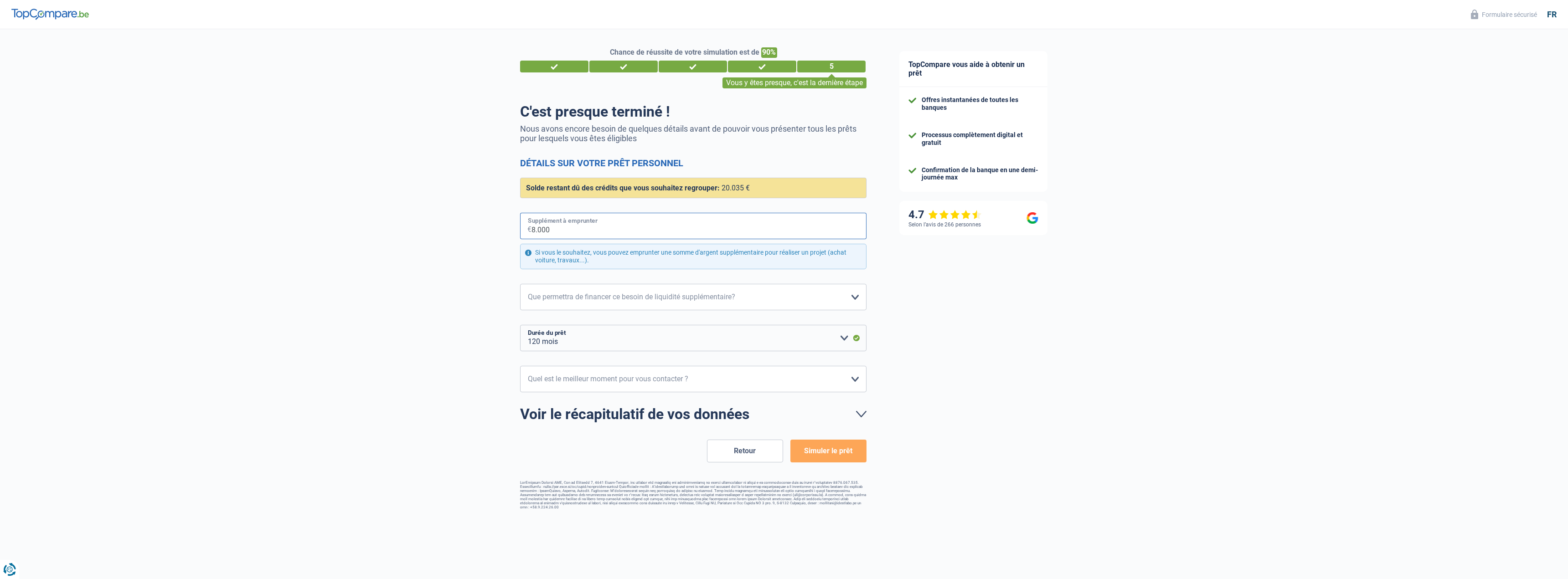
type input "8.000"
click at [679, 303] on select "Confort maison: meubles, textile, peinture, électroménager, outillage non-profe…" at bounding box center [693, 297] width 347 height 26
click at [670, 302] on select "Confort maison: meubles, textile, peinture, électroménager, outillage non-profe…" at bounding box center [693, 297] width 347 height 26
click at [671, 301] on select "Confort maison: meubles, textile, peinture, électroménager, outillage non-profe…" at bounding box center [693, 297] width 347 height 26
click at [520, 285] on select "Confort maison: meubles, textile, peinture, électroménager, outillage non-profe…" at bounding box center [693, 297] width 347 height 26
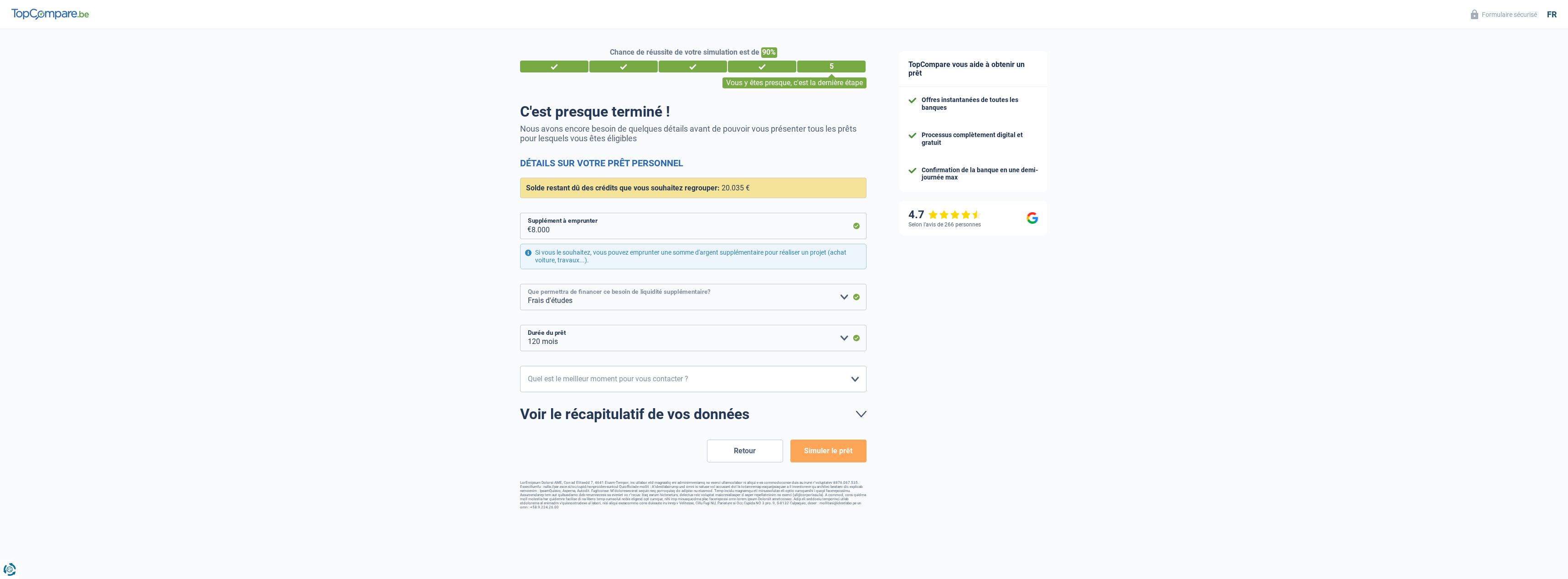
click at [607, 304] on select "Confort maison: meubles, textile, peinture, électroménager, outillage non-profe…" at bounding box center [693, 297] width 347 height 26
click at [592, 230] on input "8.000" at bounding box center [699, 226] width 335 height 26
click at [605, 347] on select "12 mois 18 mois 24 mois 30 mois 36 mois 42 mois 48 mois 60 mois 72 mois 84 mois…" at bounding box center [693, 338] width 347 height 26
click at [605, 342] on select "12 mois 18 mois 24 mois 30 mois 36 mois 42 mois 48 mois 60 mois 72 mois 84 mois…" at bounding box center [693, 338] width 347 height 26
click at [647, 298] on select "Confort maison: meubles, textile, peinture, électroménager, outillage non-profe…" at bounding box center [693, 297] width 347 height 26
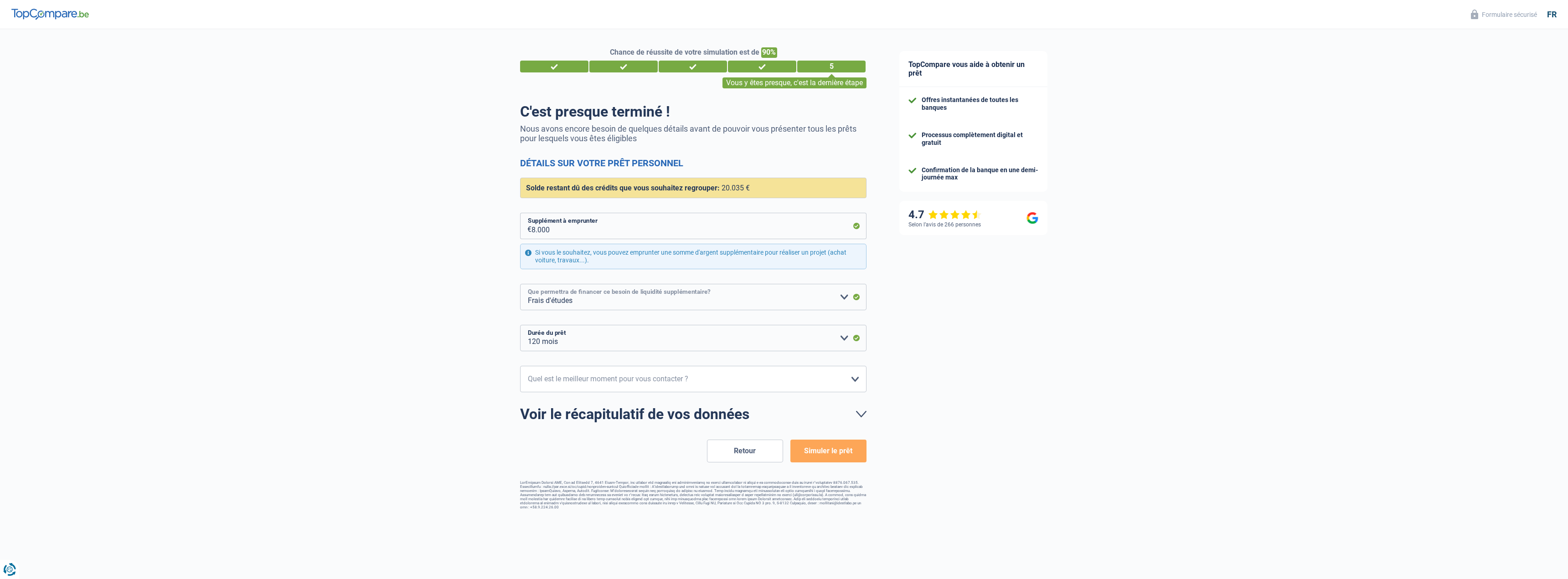
select select "medical"
click at [520, 285] on select "Confort maison: meubles, textile, peinture, électroménager, outillage non-profe…" at bounding box center [693, 297] width 347 height 26
click at [923, 346] on div "TopCompare vous aide à obtenir un prêt Offres instantanées de toutes les banque…" at bounding box center [1226, 273] width 685 height 488
click at [816, 340] on select "12 mois 18 mois 24 mois 30 mois 36 mois 42 mois 48 mois 60 mois 72 mois 84 mois…" at bounding box center [693, 338] width 347 height 26
click at [520, 326] on select "12 mois 18 mois 24 mois 30 mois 36 mois 42 mois 48 mois 60 mois 72 mois 84 mois…" at bounding box center [693, 338] width 347 height 26
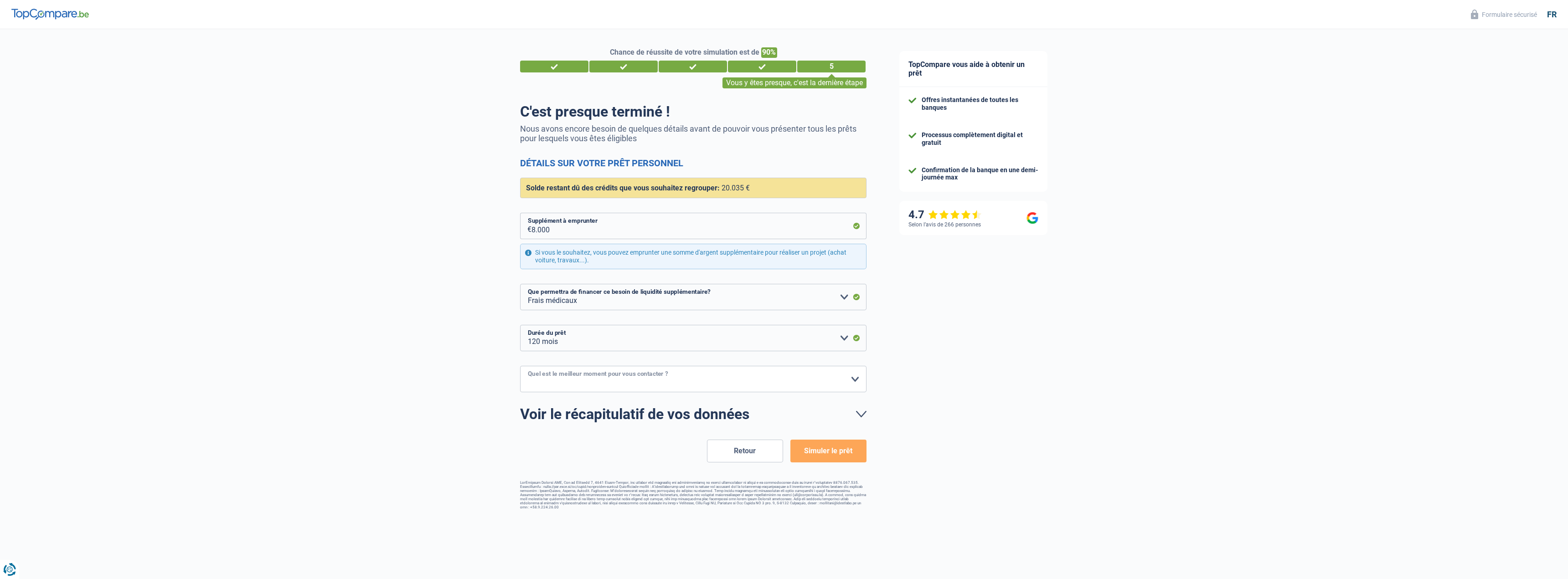
click at [741, 381] on select "10h-12h 12h-14h 14h-16h 16h-18h Veuillez sélectionner une option" at bounding box center [693, 379] width 347 height 26
click at [520, 367] on select "10h-12h 12h-14h 14h-16h 16h-18h Veuillez sélectionner une option" at bounding box center [693, 379] width 347 height 26
click at [703, 388] on select "10h-12h 12h-14h 14h-16h 16h-18h Veuillez sélectionner une option" at bounding box center [693, 379] width 347 height 26
click at [520, 367] on select "10h-12h 12h-14h 14h-16h 16h-18h Veuillez sélectionner une option" at bounding box center [693, 379] width 347 height 26
click at [672, 376] on select "10h-12h 12h-14h 14h-16h 16h-18h Veuillez sélectionner une option" at bounding box center [693, 379] width 347 height 26
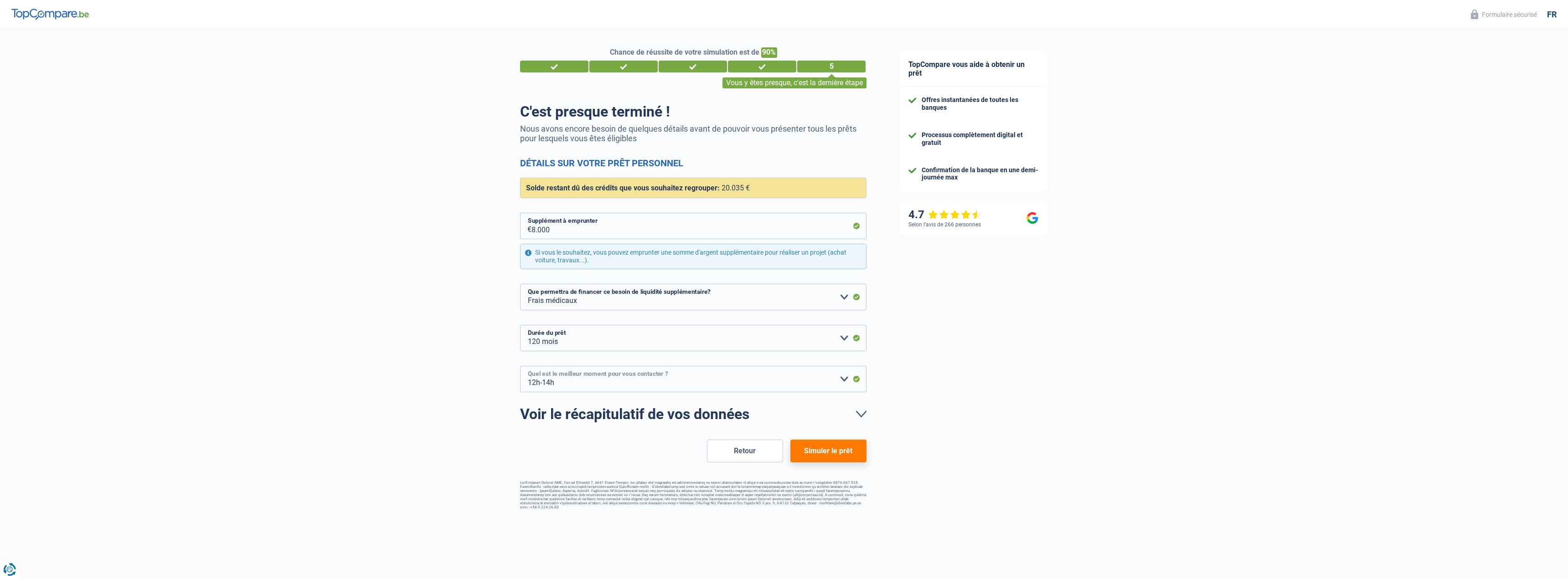
select select "14-16"
click at [520, 367] on select "10h-12h 12h-14h 14h-16h 16h-18h Veuillez sélectionner une option" at bounding box center [693, 379] width 347 height 26
click at [820, 450] on button "Simuler le prêt" at bounding box center [828, 451] width 76 height 23
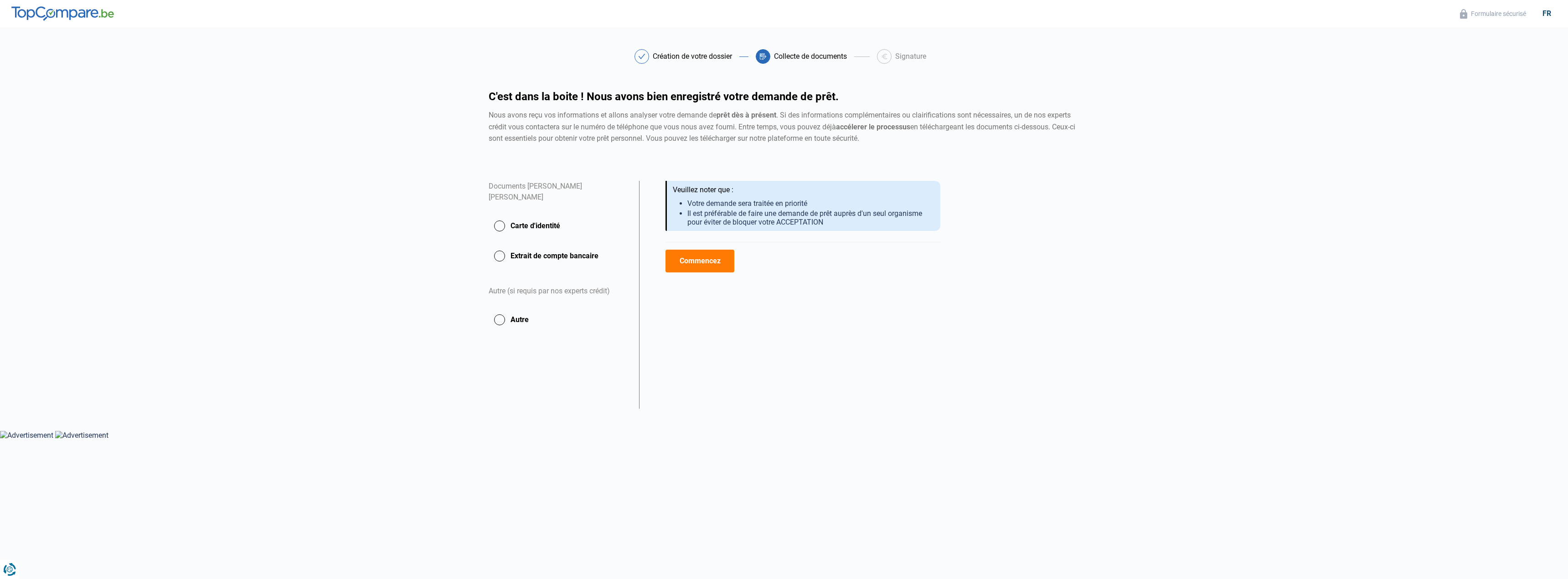
click at [551, 223] on button "Carte d'identité" at bounding box center [558, 225] width 139 height 23
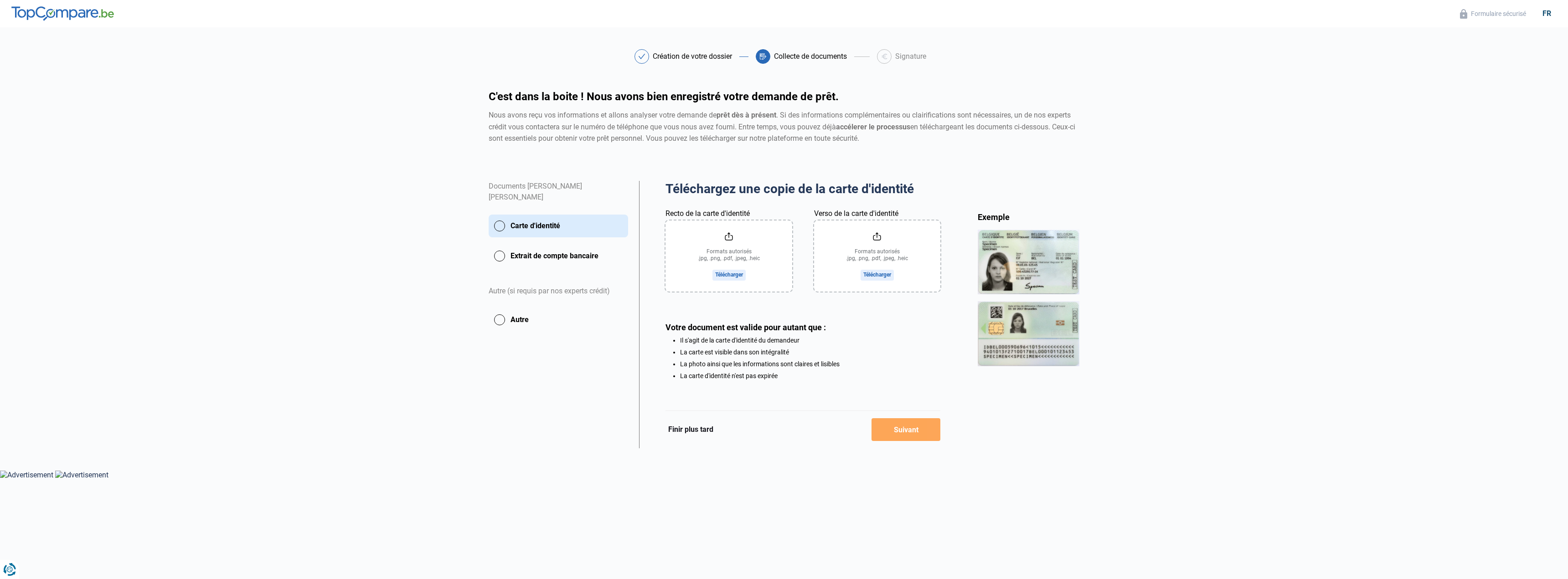
click at [731, 251] on input "Recto de la carte d'identité" at bounding box center [728, 256] width 126 height 71
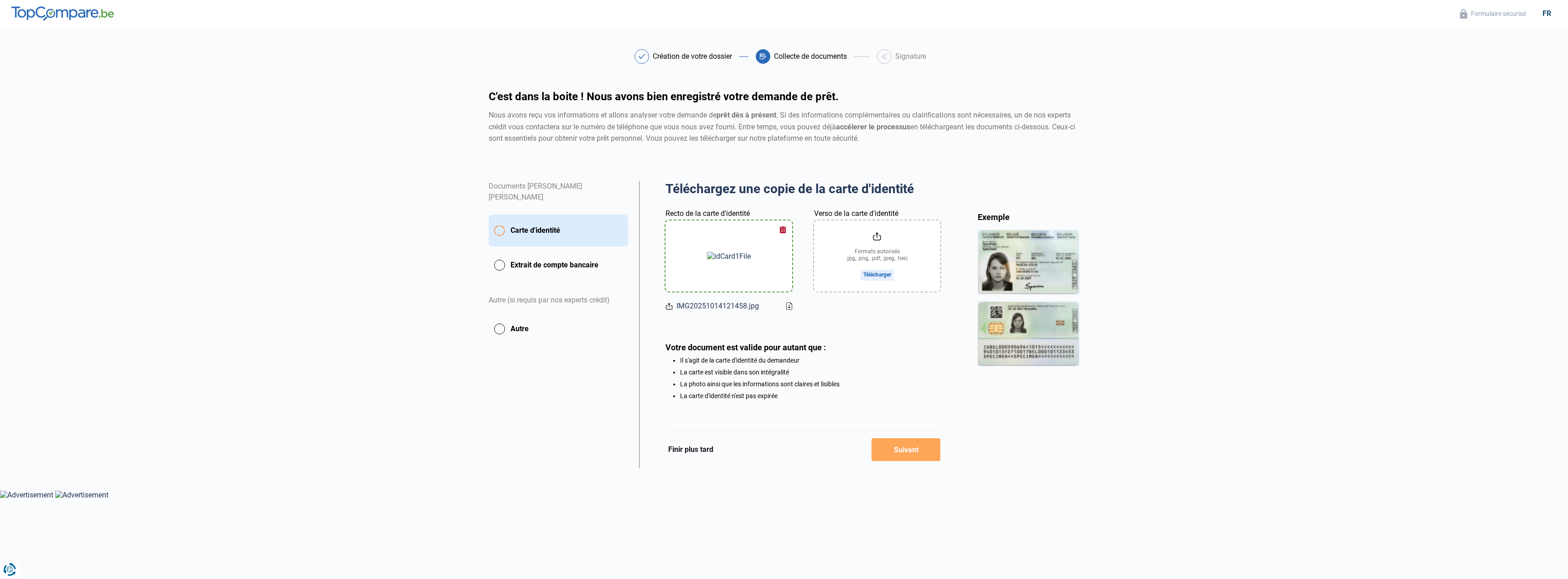
click at [876, 279] on input "Verso de la carte d'identité" at bounding box center [877, 256] width 126 height 71
click at [923, 452] on button "Suivant" at bounding box center [905, 450] width 69 height 23
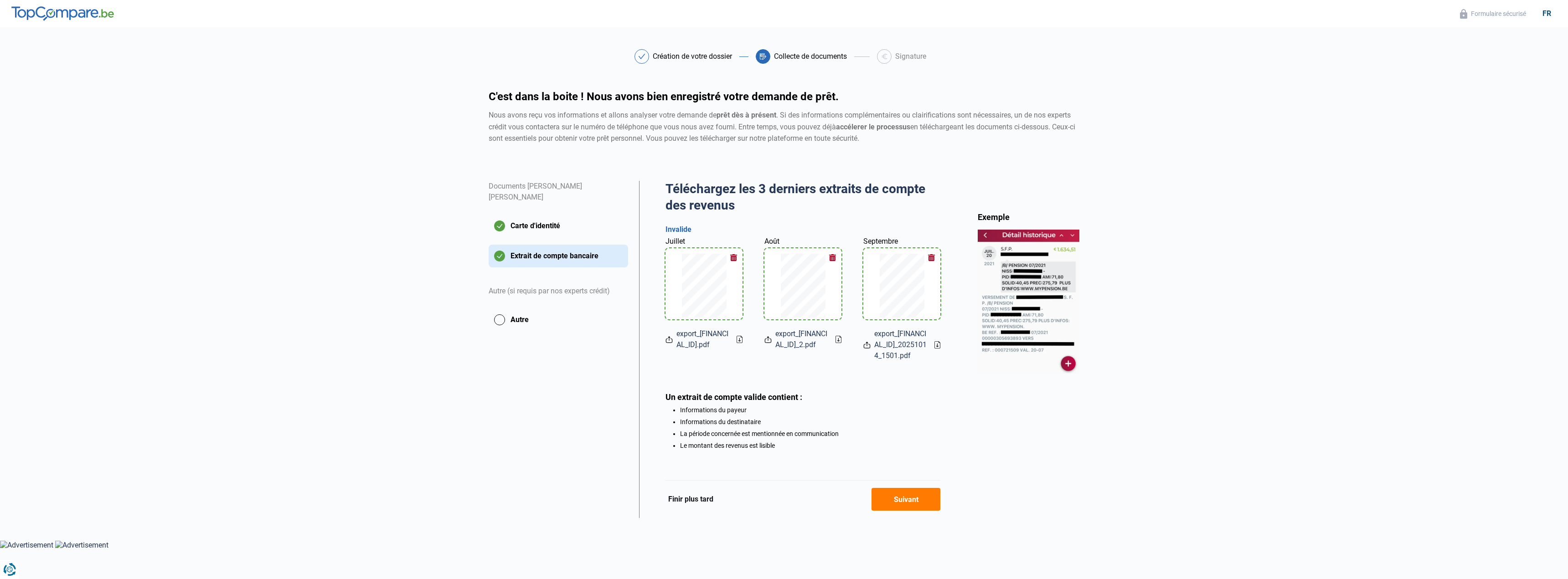
click at [907, 511] on button "Suivant" at bounding box center [905, 499] width 69 height 23
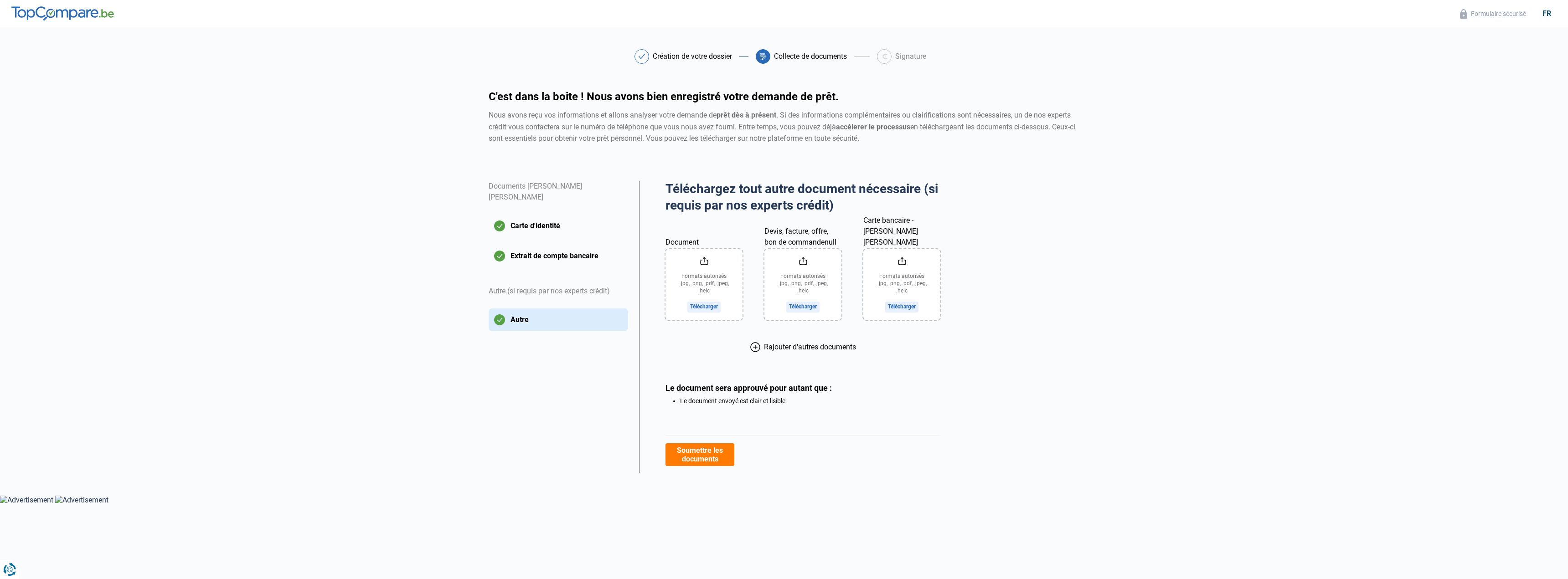
click at [715, 455] on button "Soumettre les documents" at bounding box center [699, 454] width 69 height 23
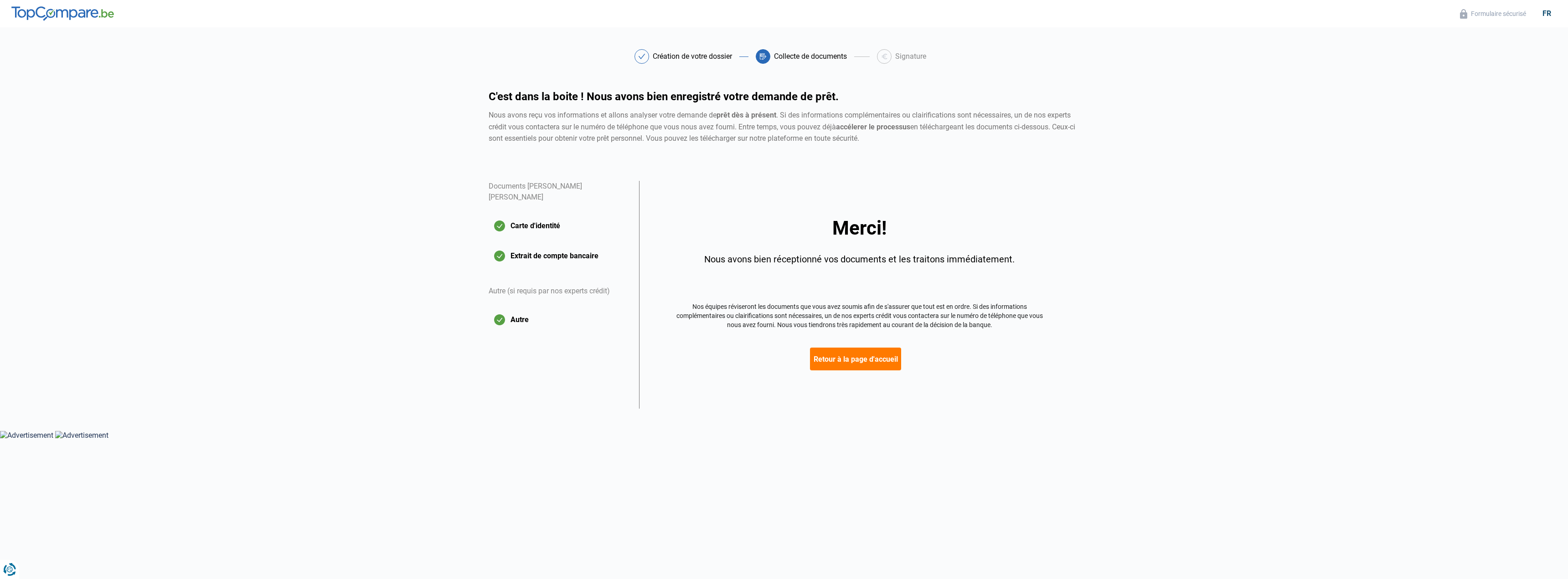
click at [825, 361] on button "Retour à la page d'accueil" at bounding box center [855, 359] width 91 height 23
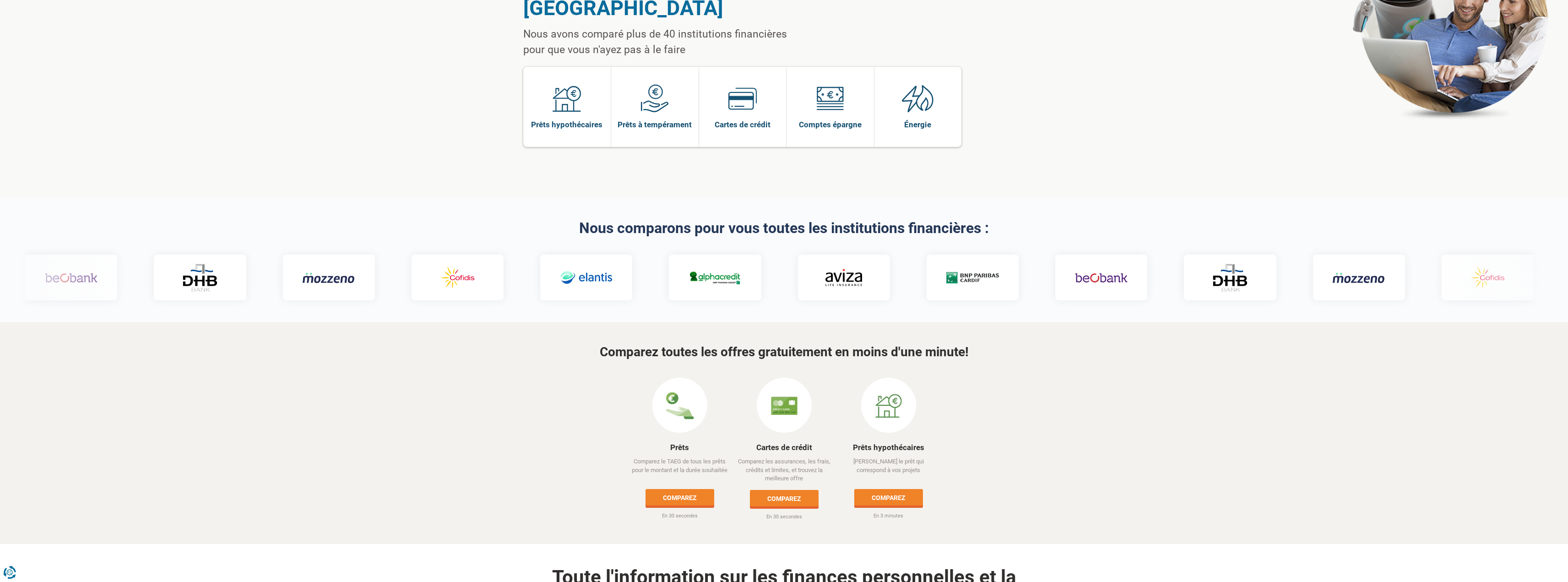
scroll to position [45, 0]
